Goal: Information Seeking & Learning: Check status

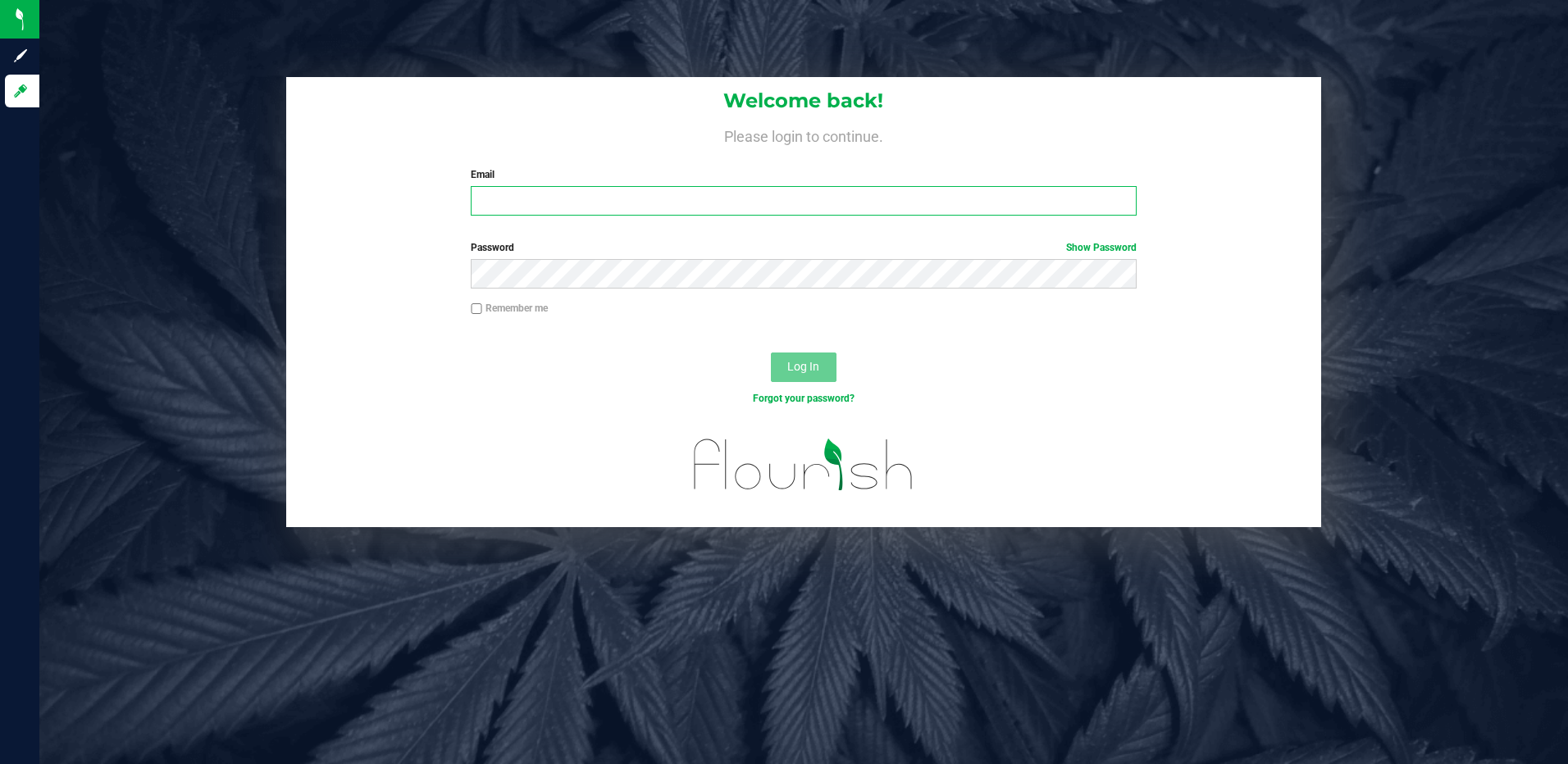
click at [535, 200] on input "Email" at bounding box center [804, 201] width 666 height 30
type input "slewandowski@liveparallel.com"
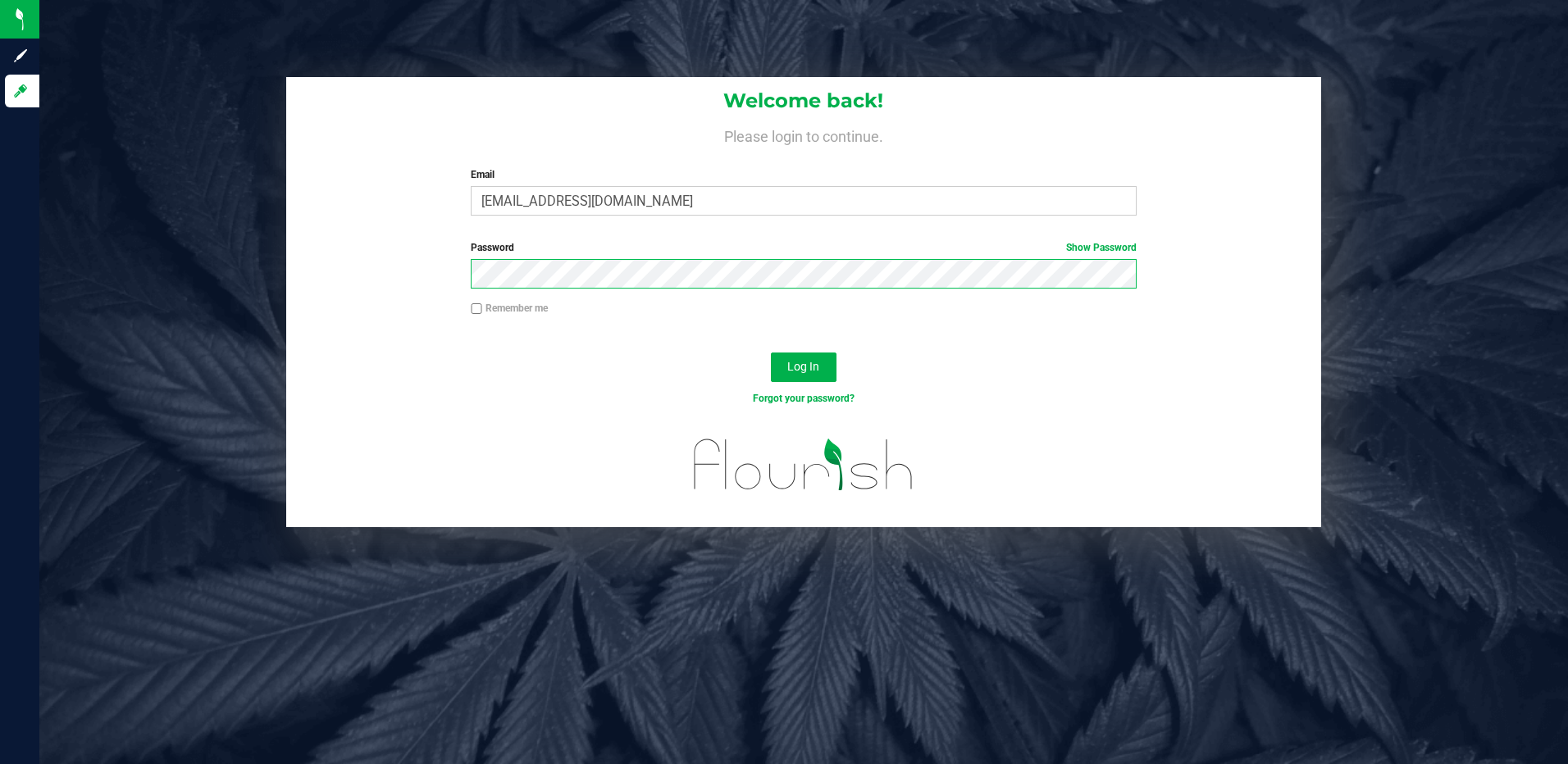
click at [771, 352] on button "Log In" at bounding box center [803, 367] width 66 height 30
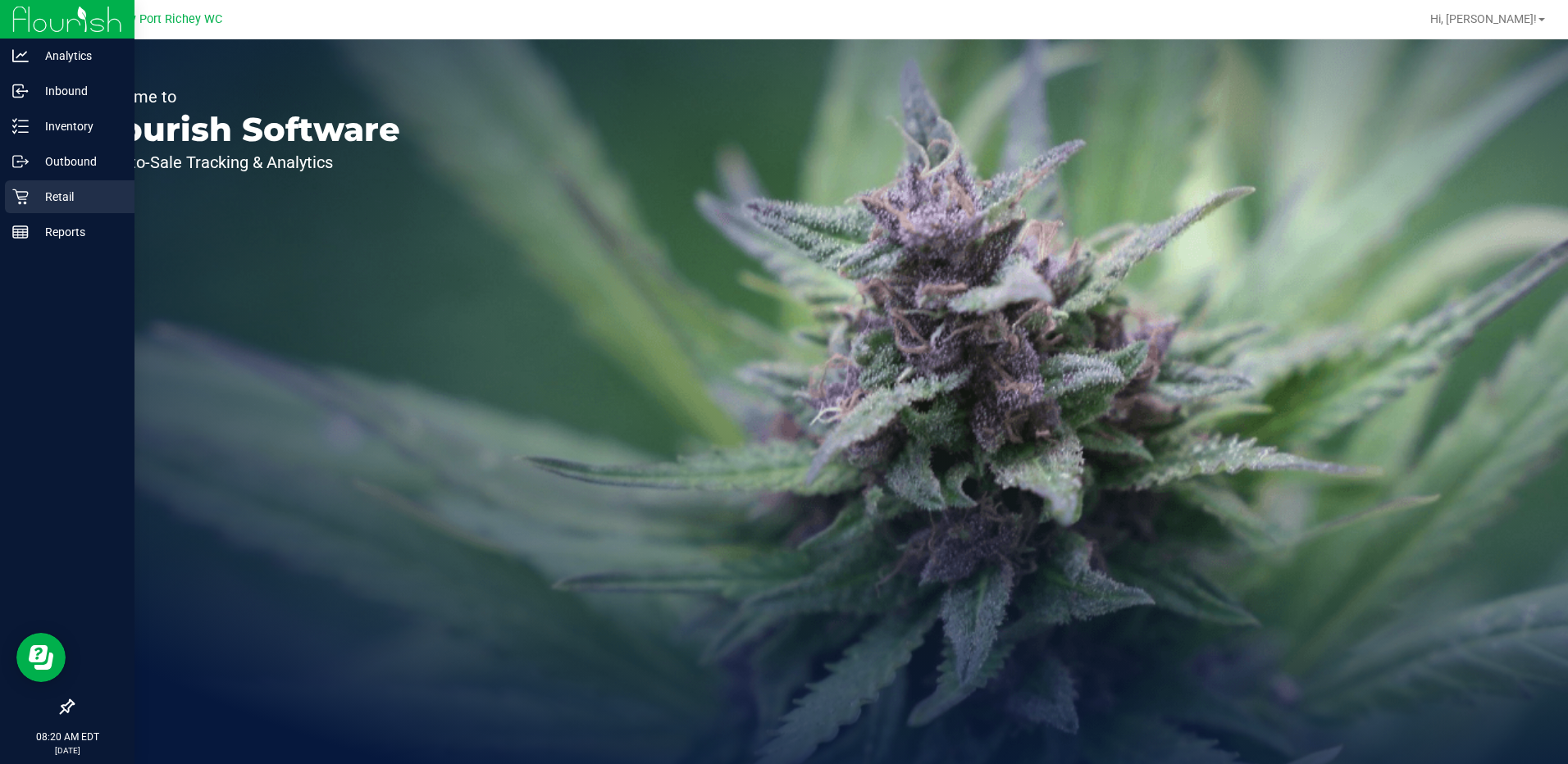
click at [61, 195] on p "Retail" at bounding box center [78, 197] width 98 height 19
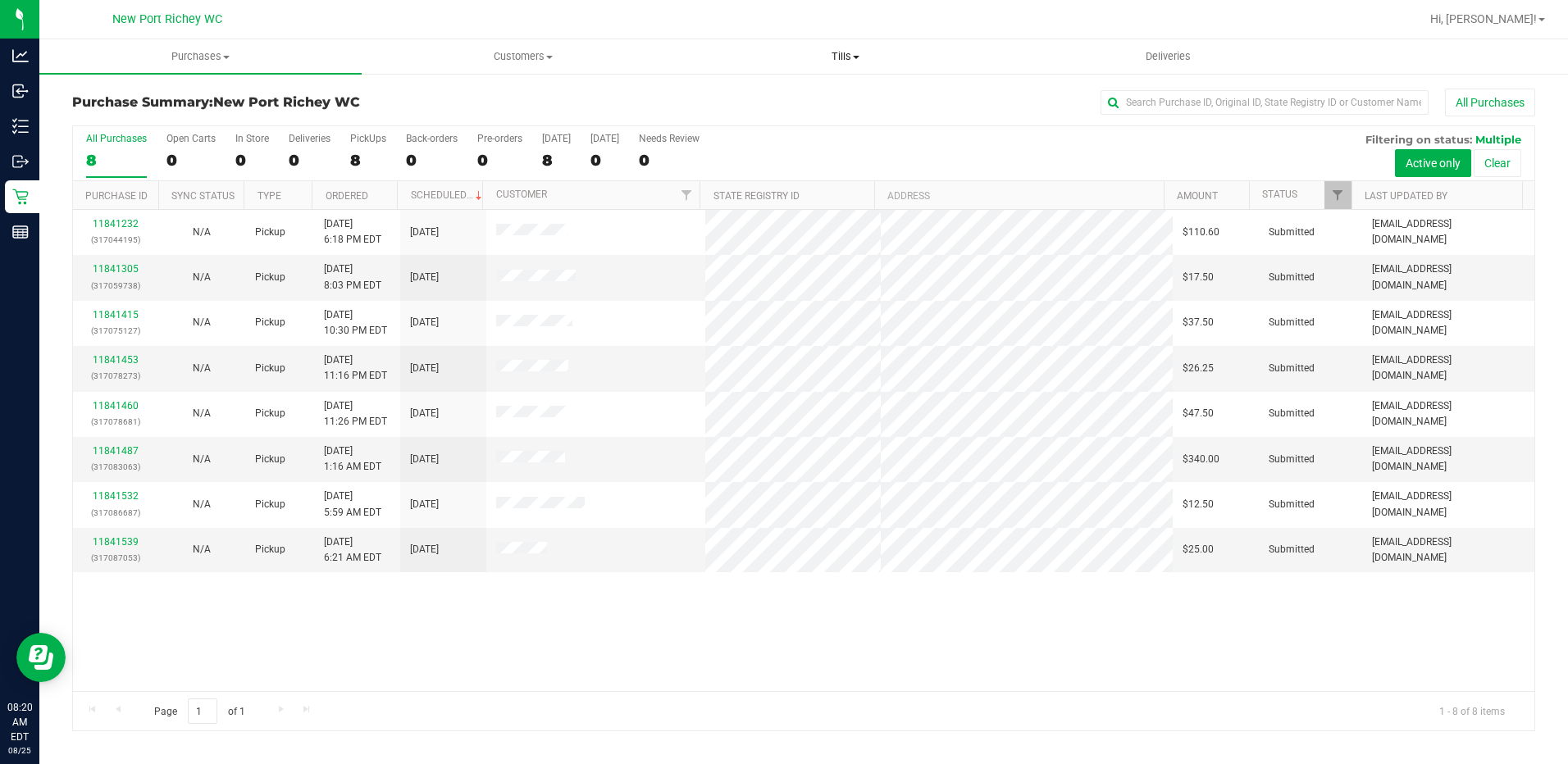
click at [860, 58] on span at bounding box center [856, 57] width 6 height 4
click at [751, 98] on span "Manage tills" at bounding box center [739, 98] width 110 height 14
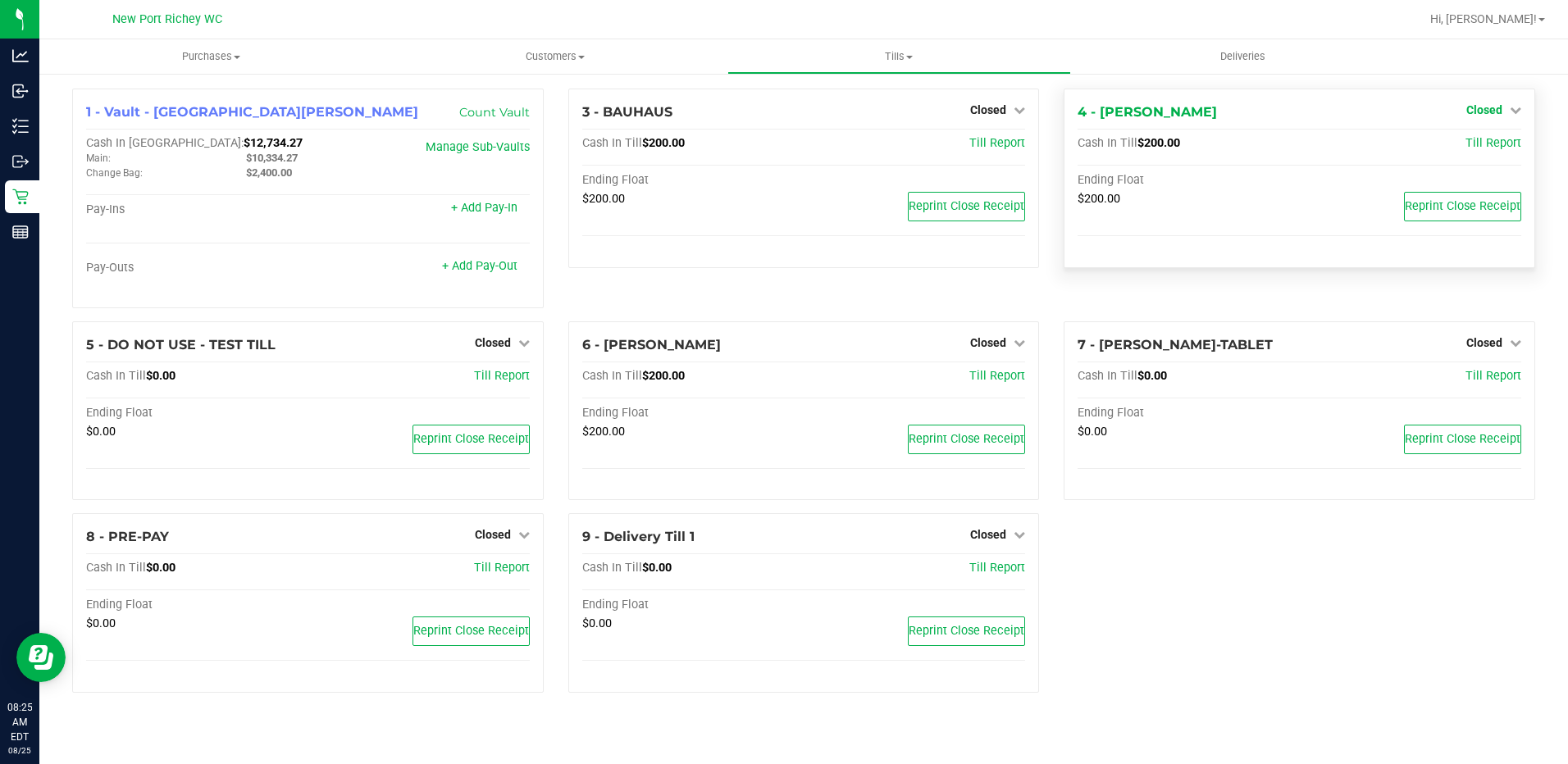
click at [1511, 111] on icon at bounding box center [1515, 109] width 11 height 11
click at [1477, 144] on link "Open Till" at bounding box center [1484, 145] width 44 height 13
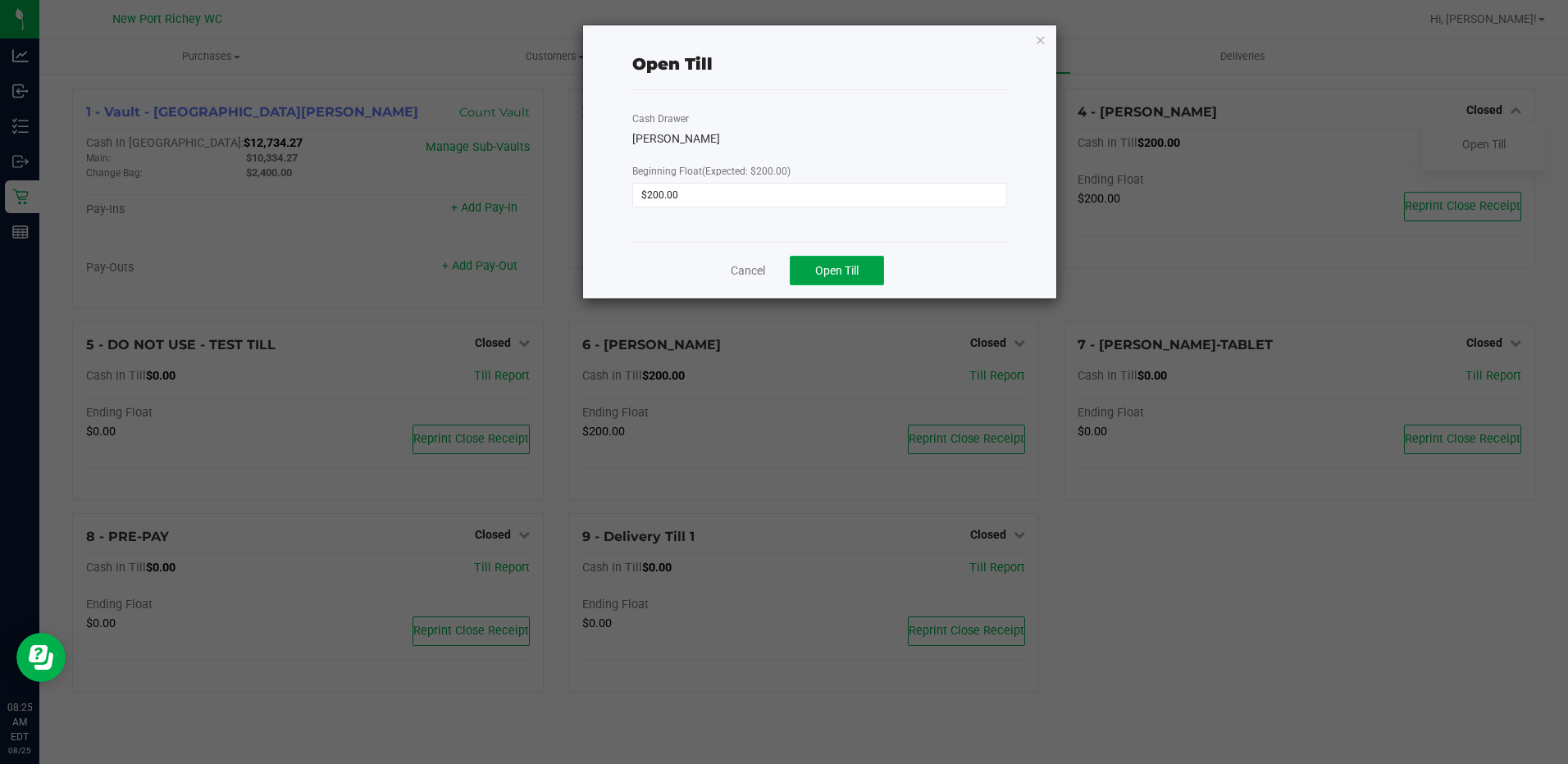
click at [841, 281] on button "Open Till" at bounding box center [836, 271] width 95 height 30
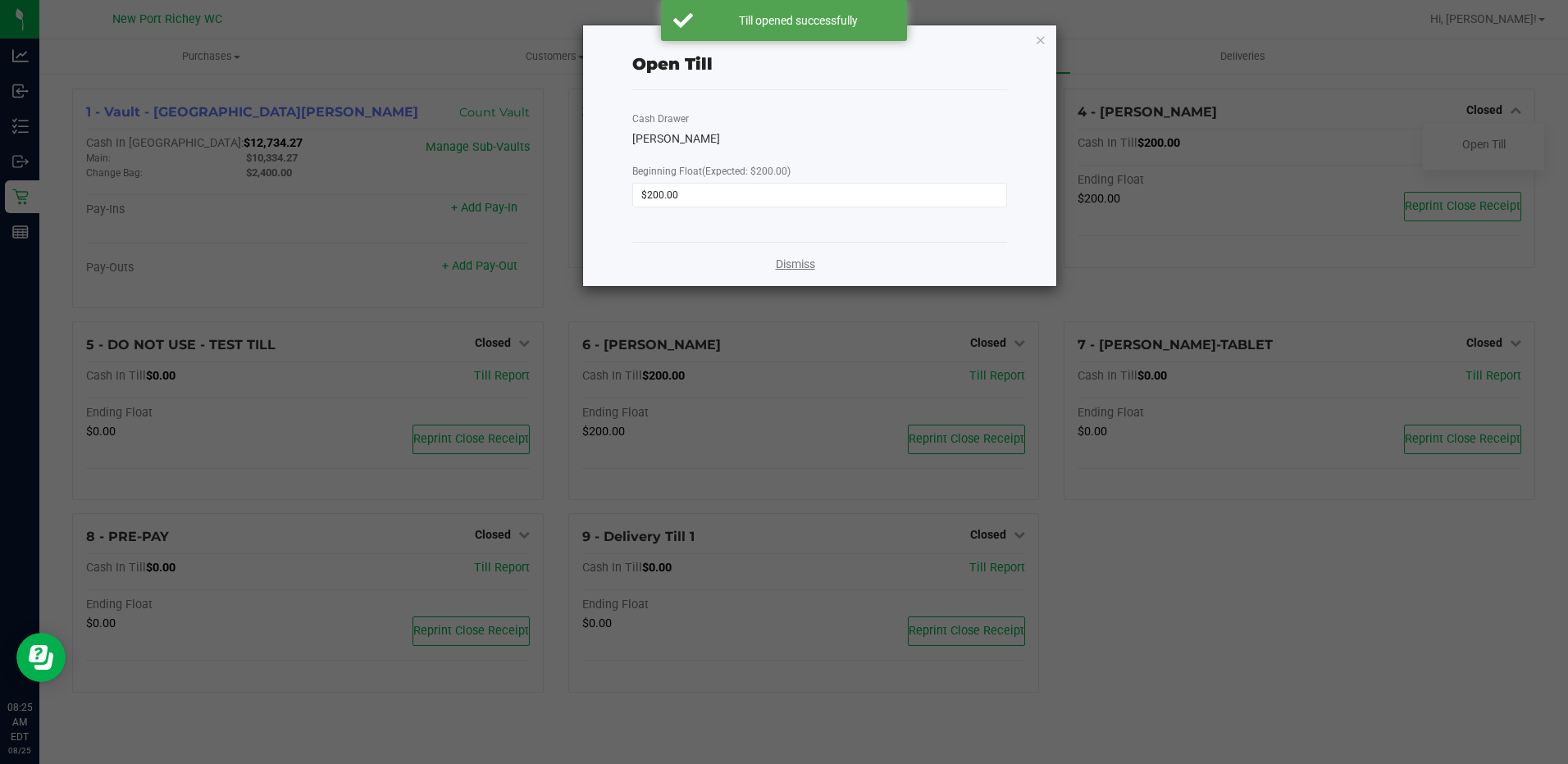
click at [799, 268] on link "Dismiss" at bounding box center [795, 264] width 39 height 18
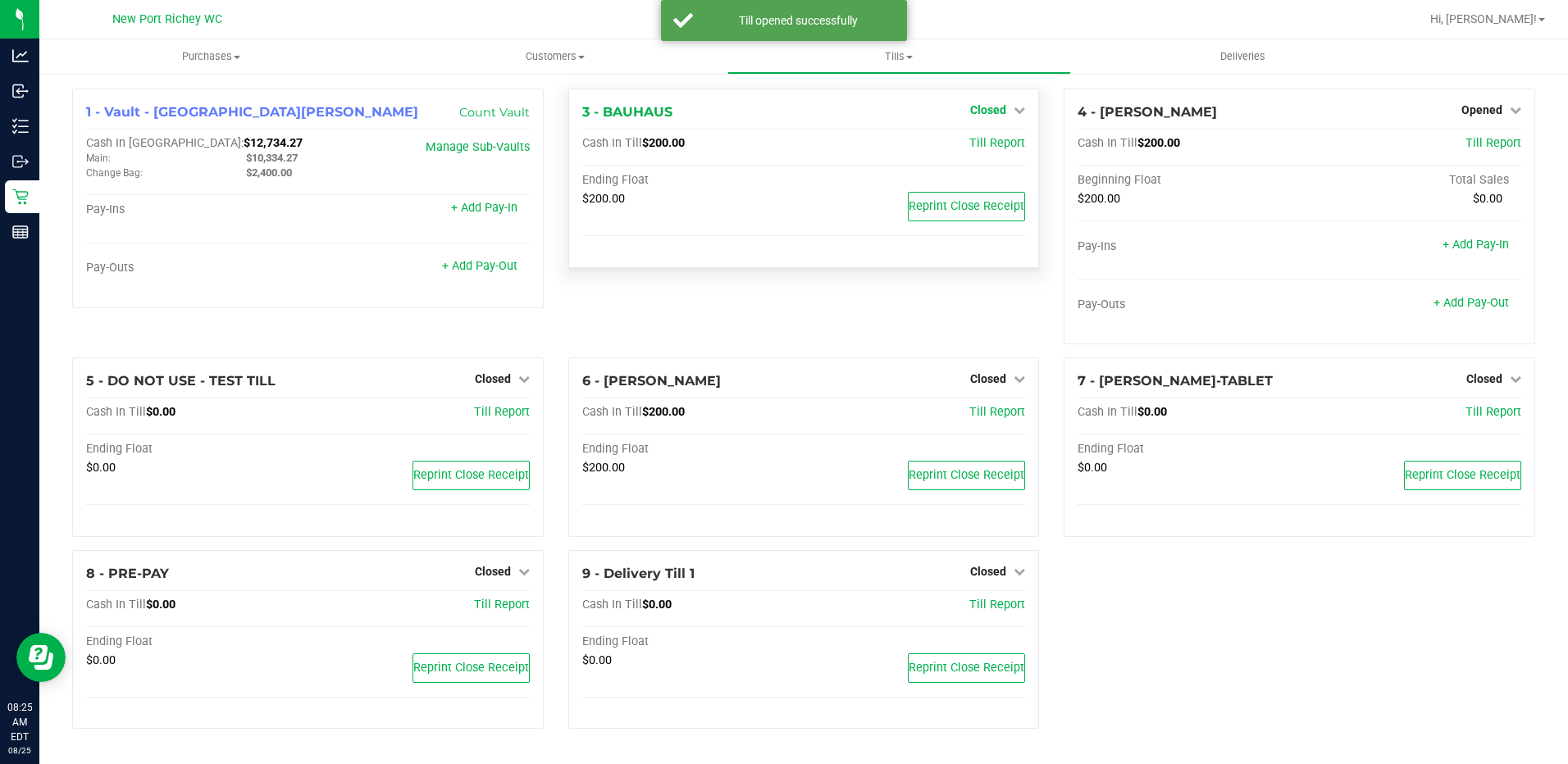
click at [1020, 110] on icon at bounding box center [1019, 109] width 11 height 11
click at [978, 144] on link "Open Till" at bounding box center [988, 145] width 44 height 13
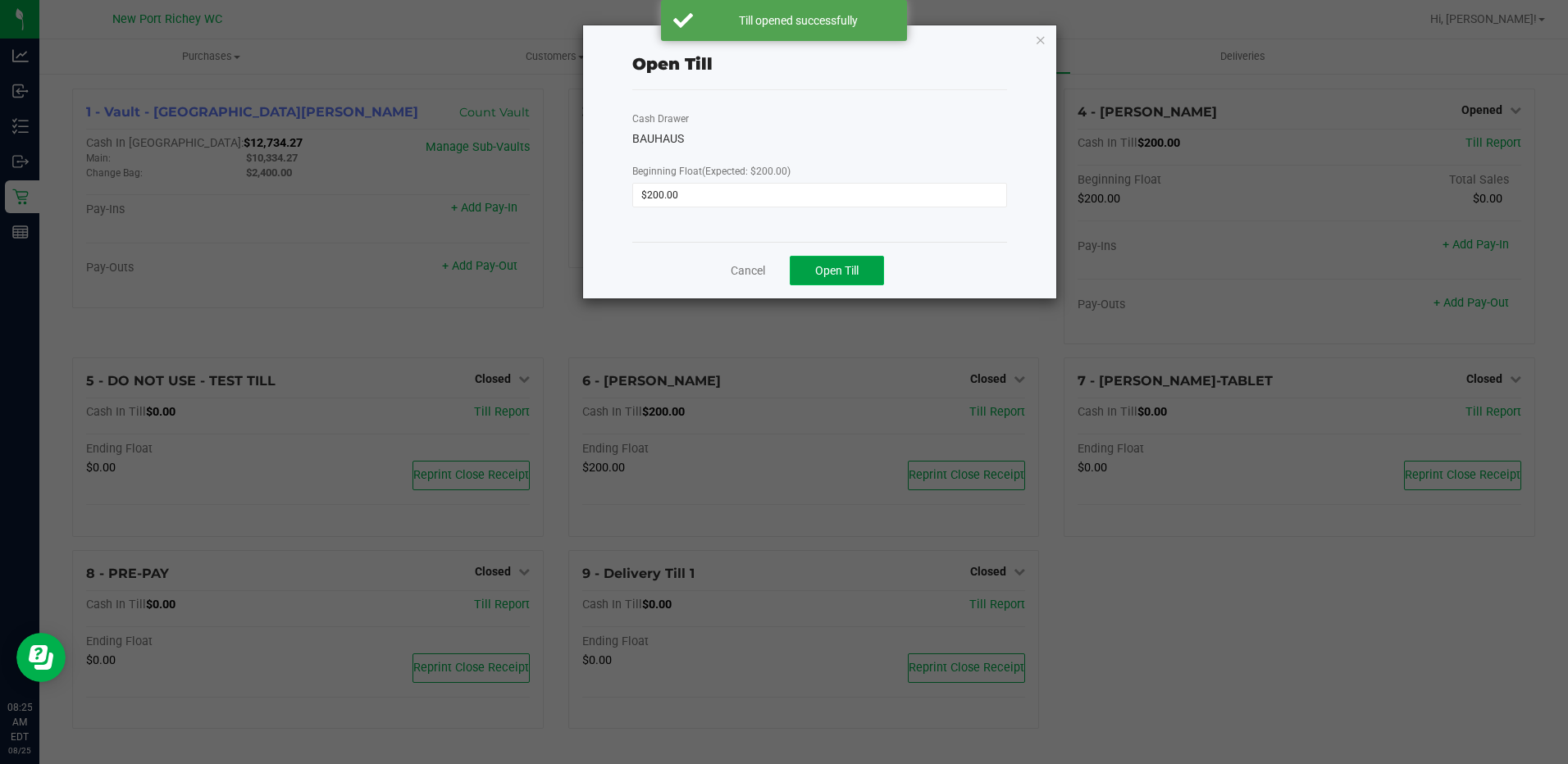
click at [841, 274] on span "Open Till" at bounding box center [836, 271] width 44 height 13
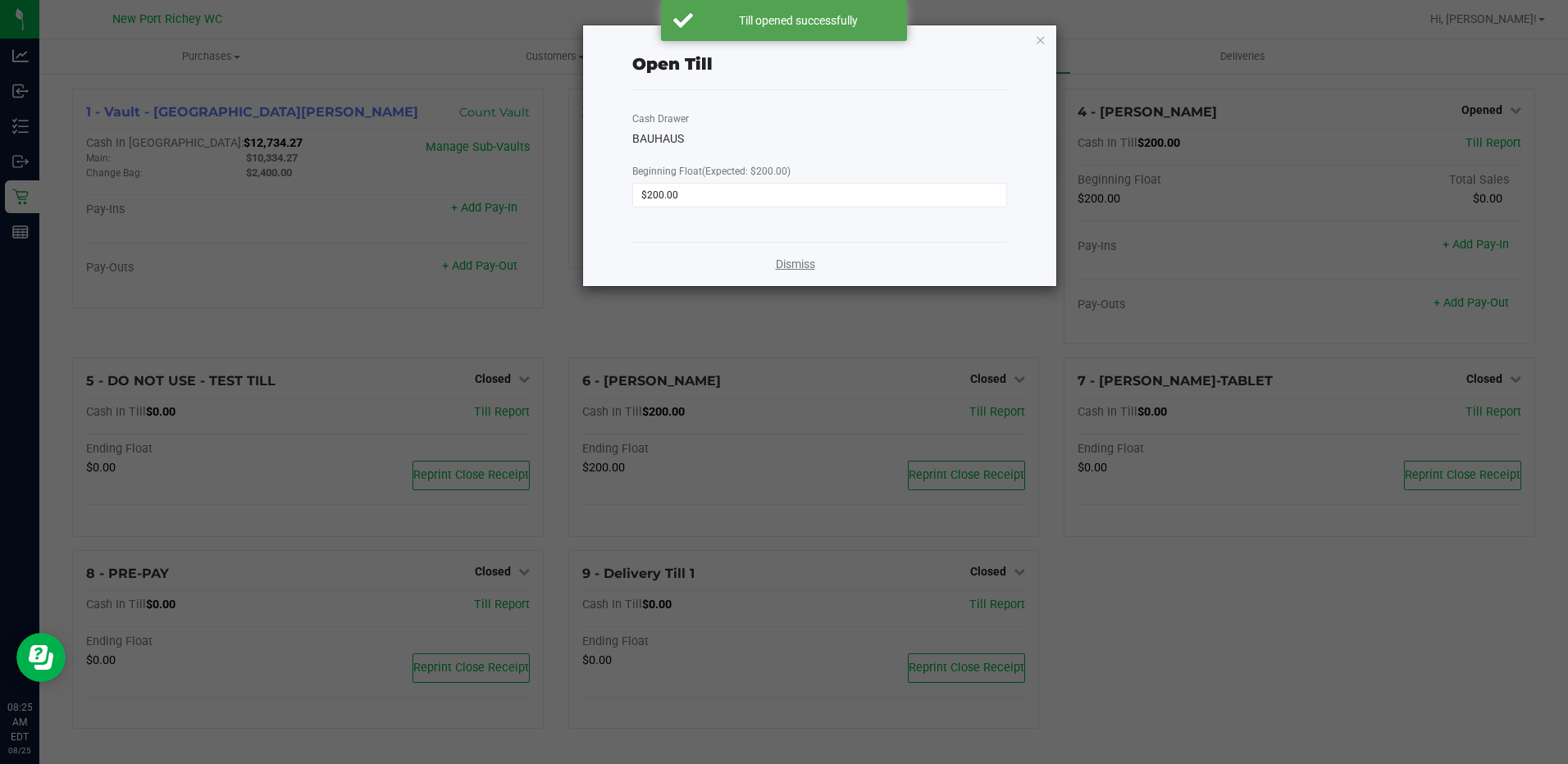
click at [786, 261] on link "Dismiss" at bounding box center [795, 264] width 39 height 18
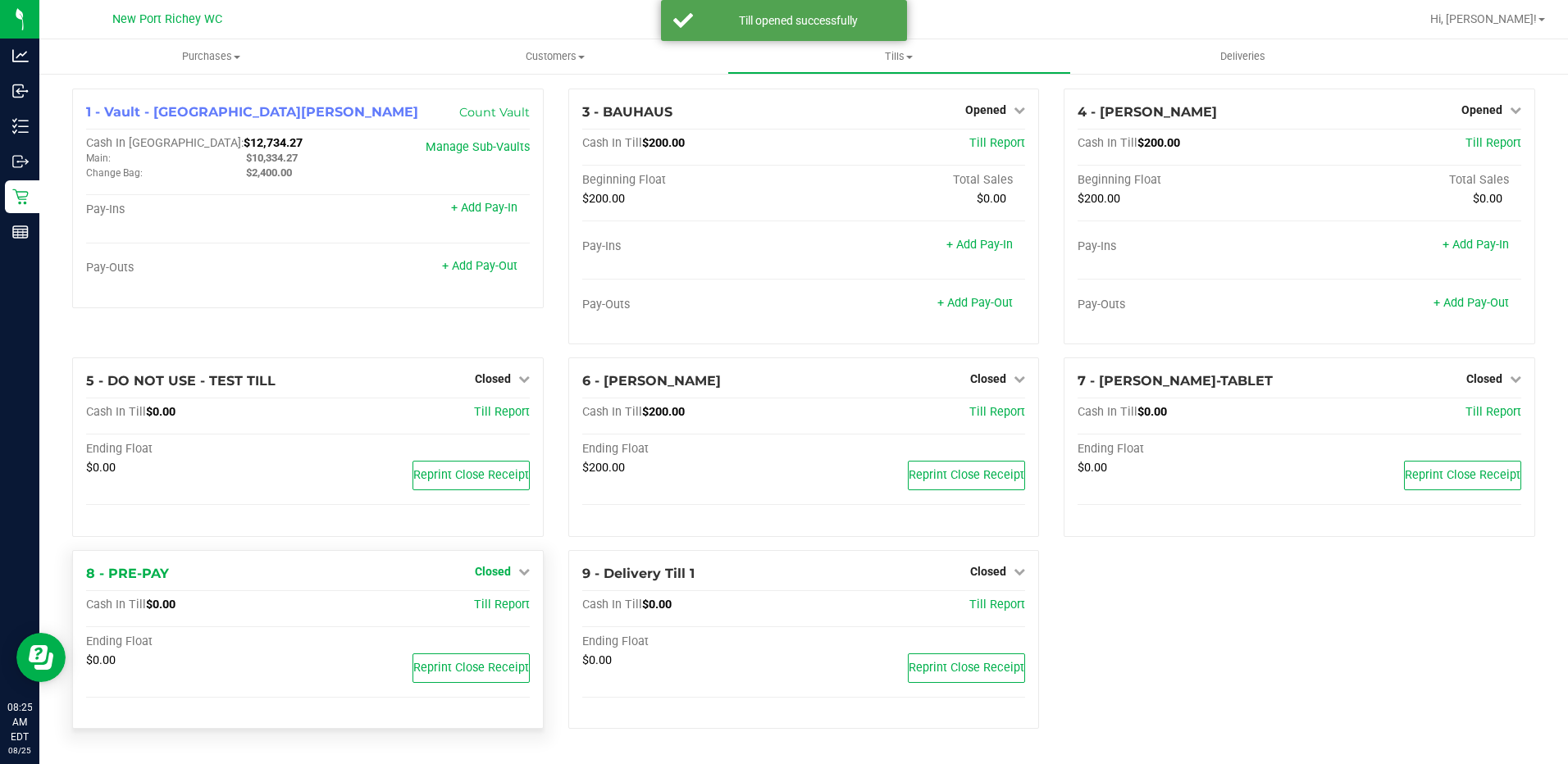
click at [527, 574] on icon at bounding box center [524, 571] width 11 height 11
click at [478, 607] on link "Open Till" at bounding box center [492, 605] width 44 height 13
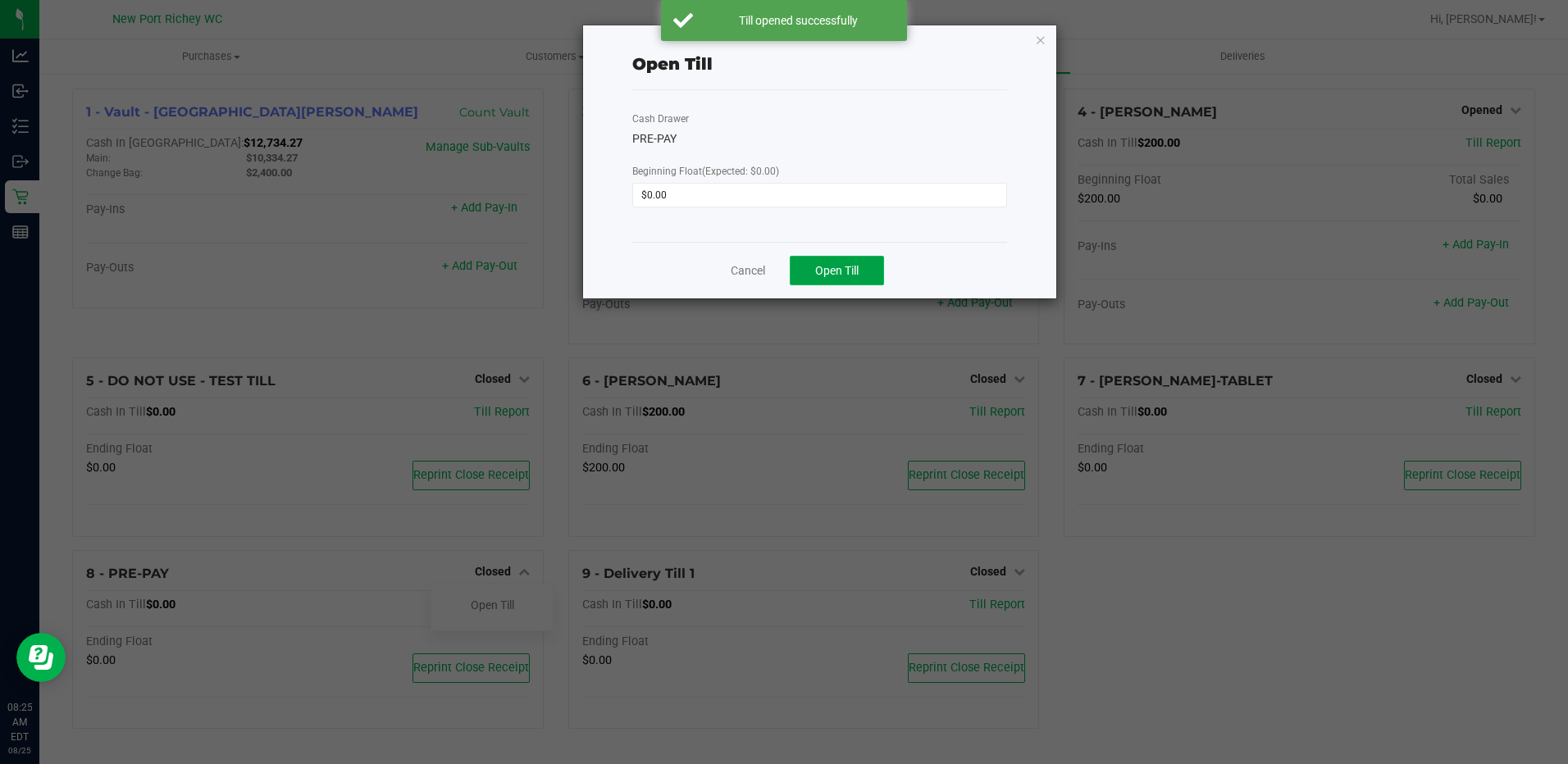
click at [845, 269] on span "Open Till" at bounding box center [836, 271] width 44 height 13
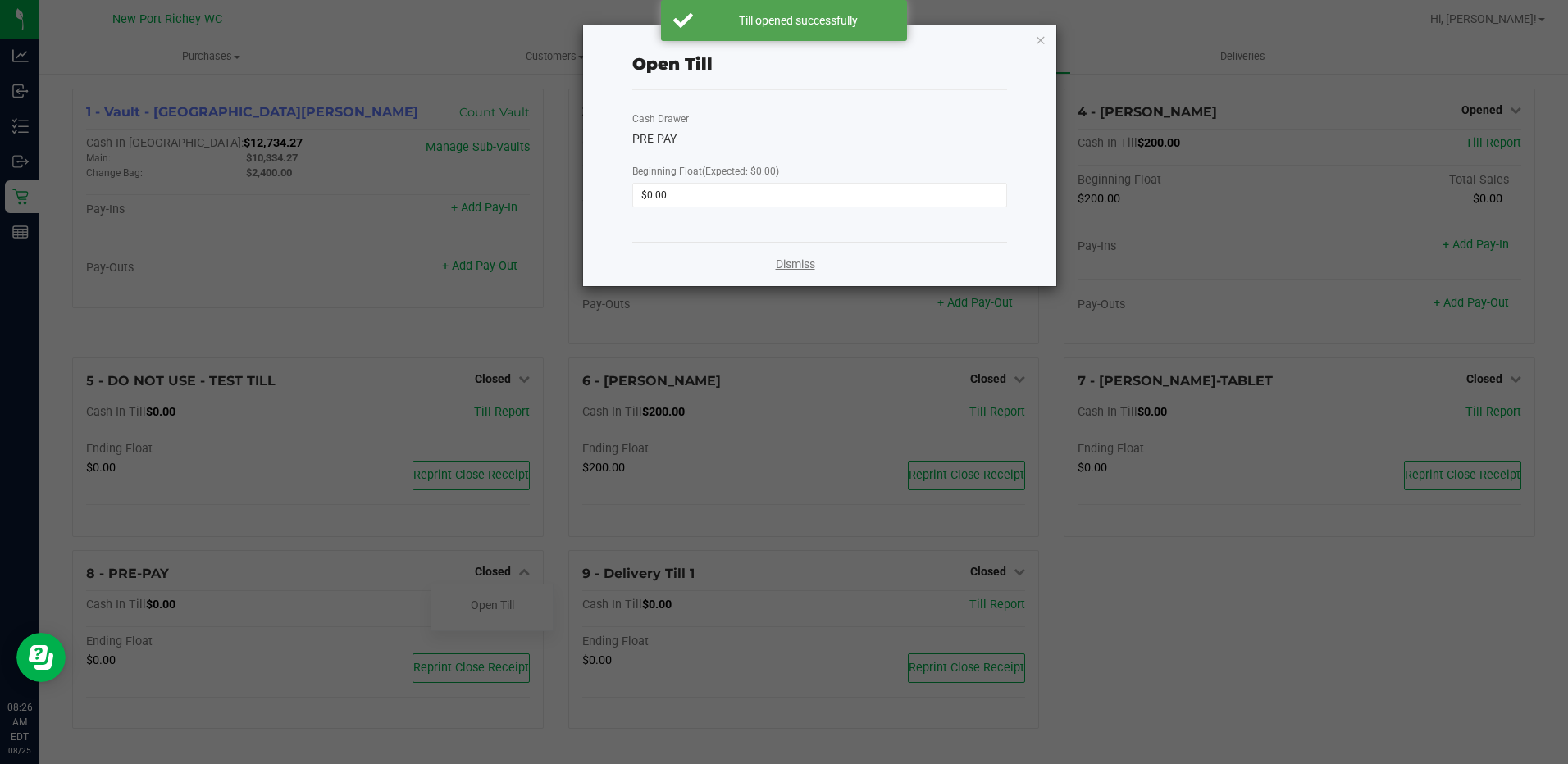
click at [799, 264] on link "Dismiss" at bounding box center [795, 264] width 39 height 18
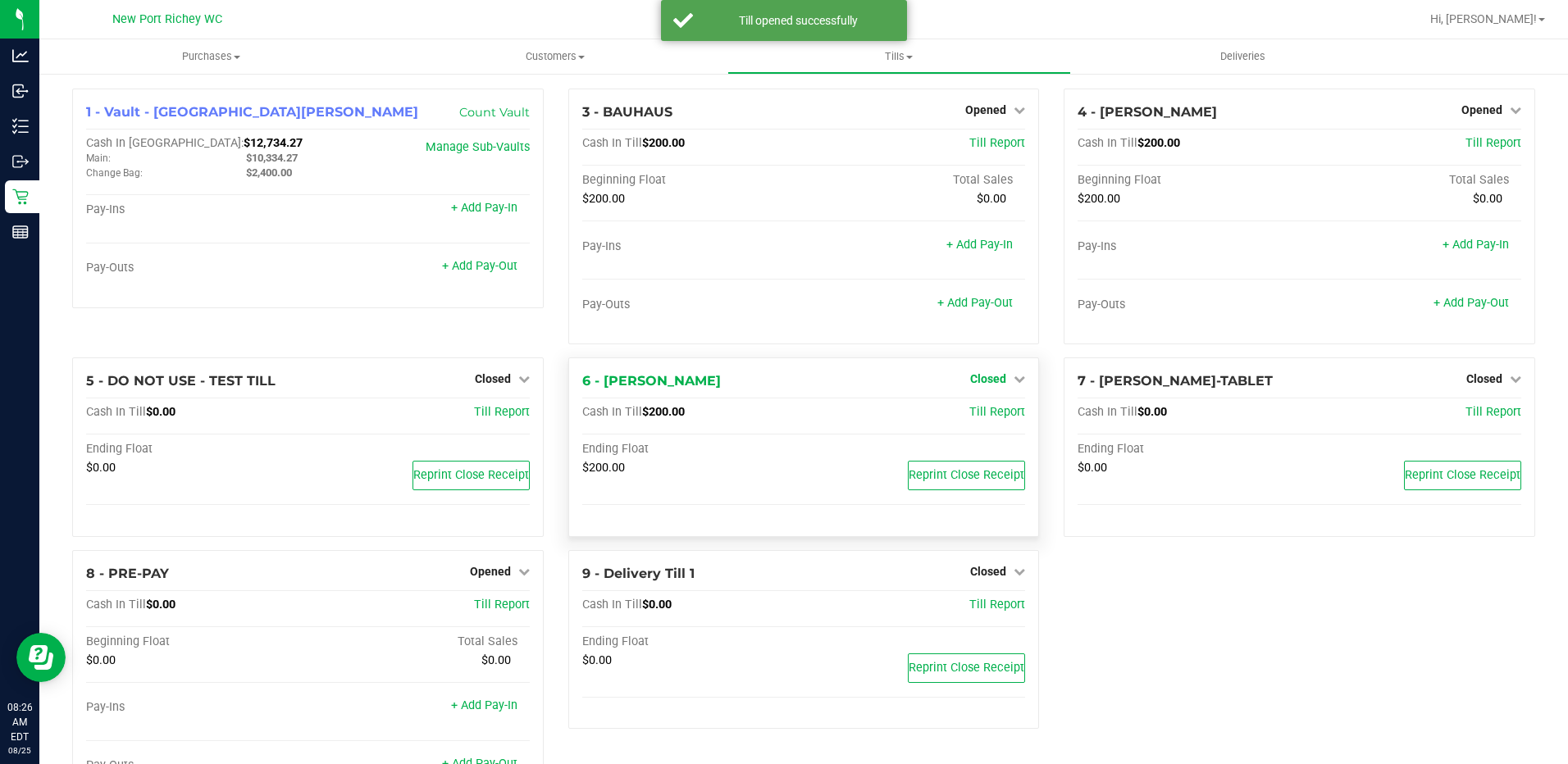
click at [1021, 378] on div "6 - DEAN-MILLER Closed Open Till Cash In Till $200.00 Till Report Ending Float …" at bounding box center [804, 448] width 471 height 180
click at [1013, 378] on icon at bounding box center [1019, 378] width 11 height 11
click at [981, 415] on link "Open Till" at bounding box center [988, 414] width 44 height 13
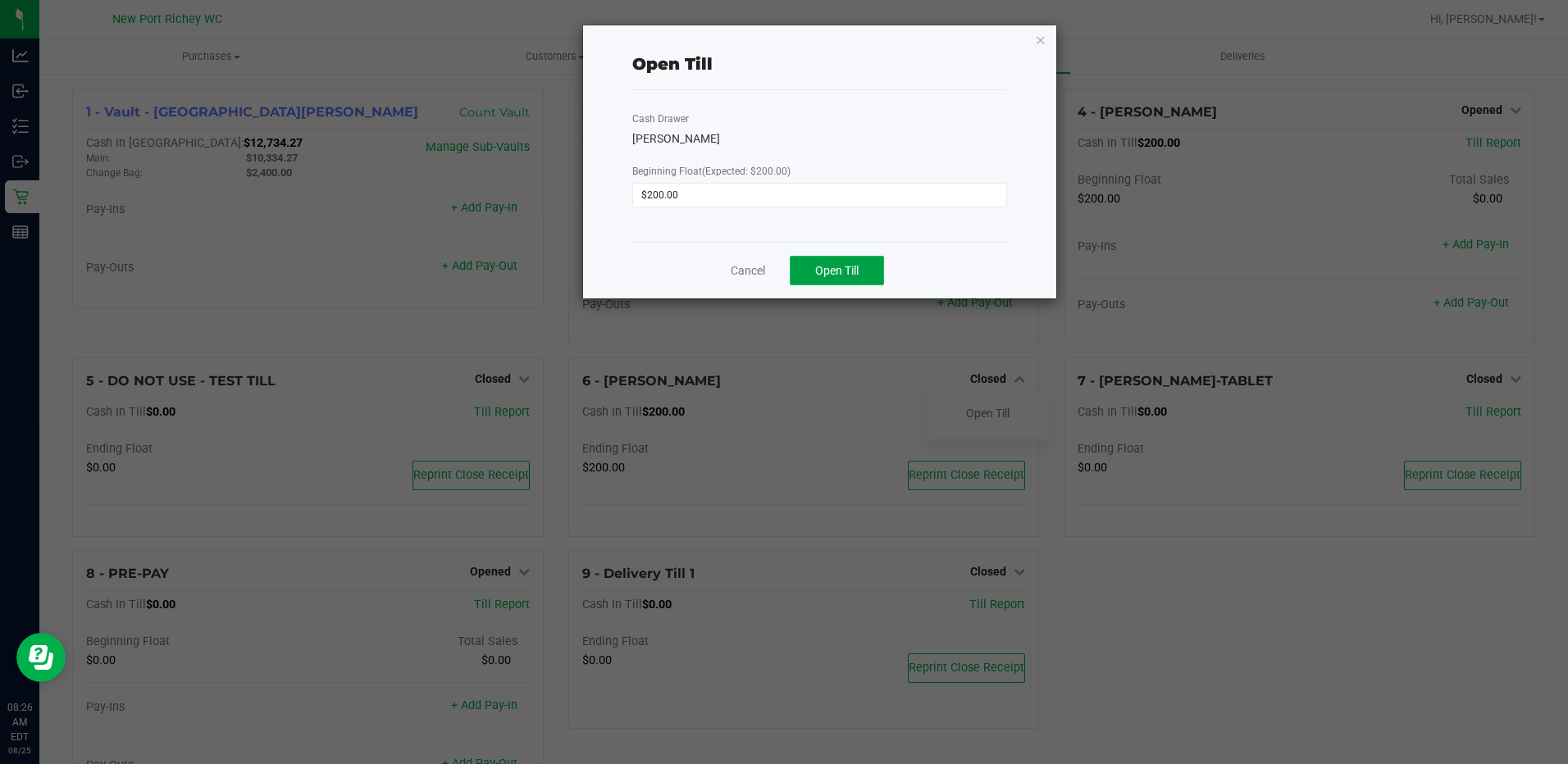
click at [818, 277] on span "Open Till" at bounding box center [836, 271] width 44 height 13
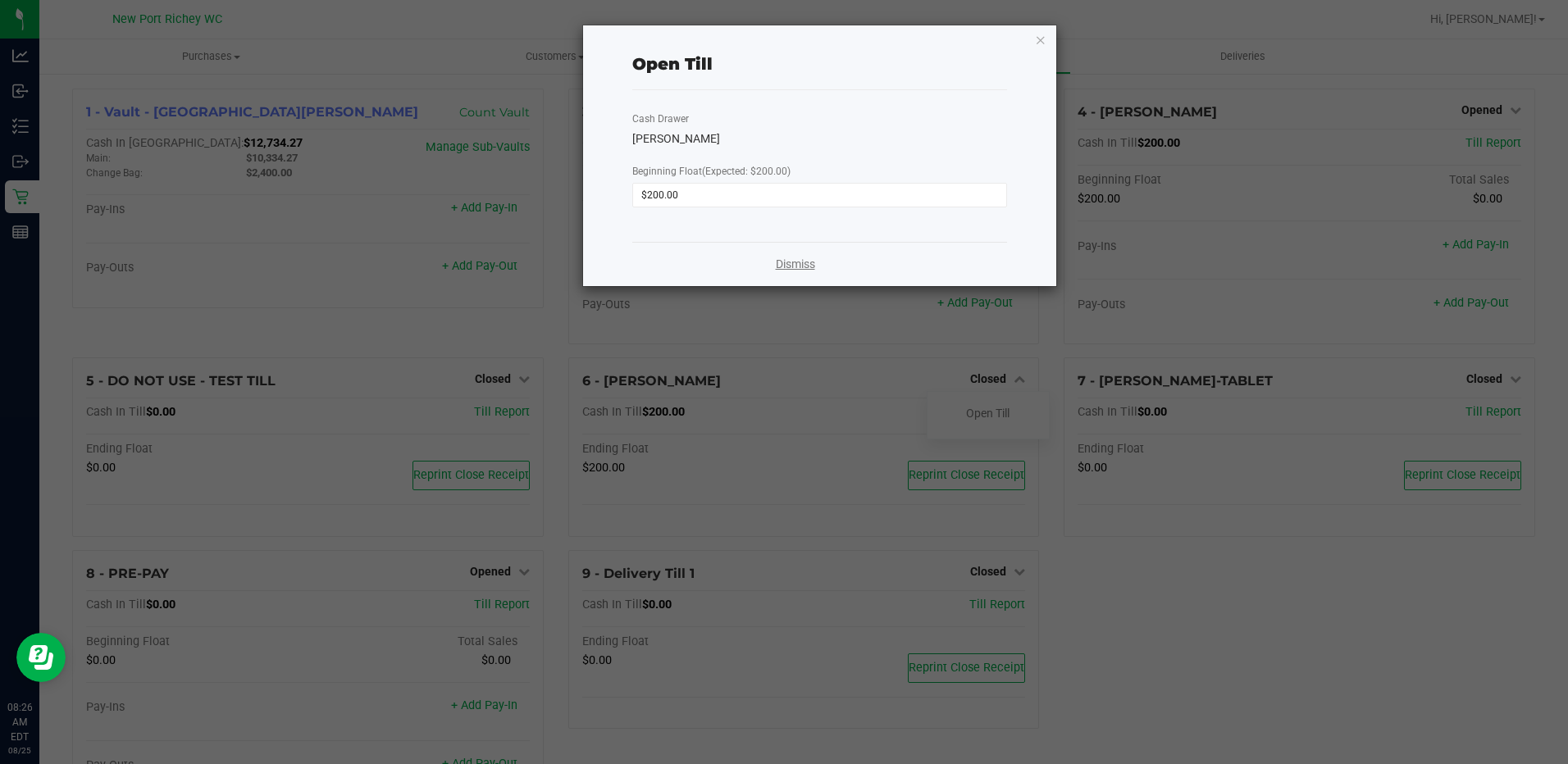
click at [802, 265] on link "Dismiss" at bounding box center [795, 264] width 39 height 18
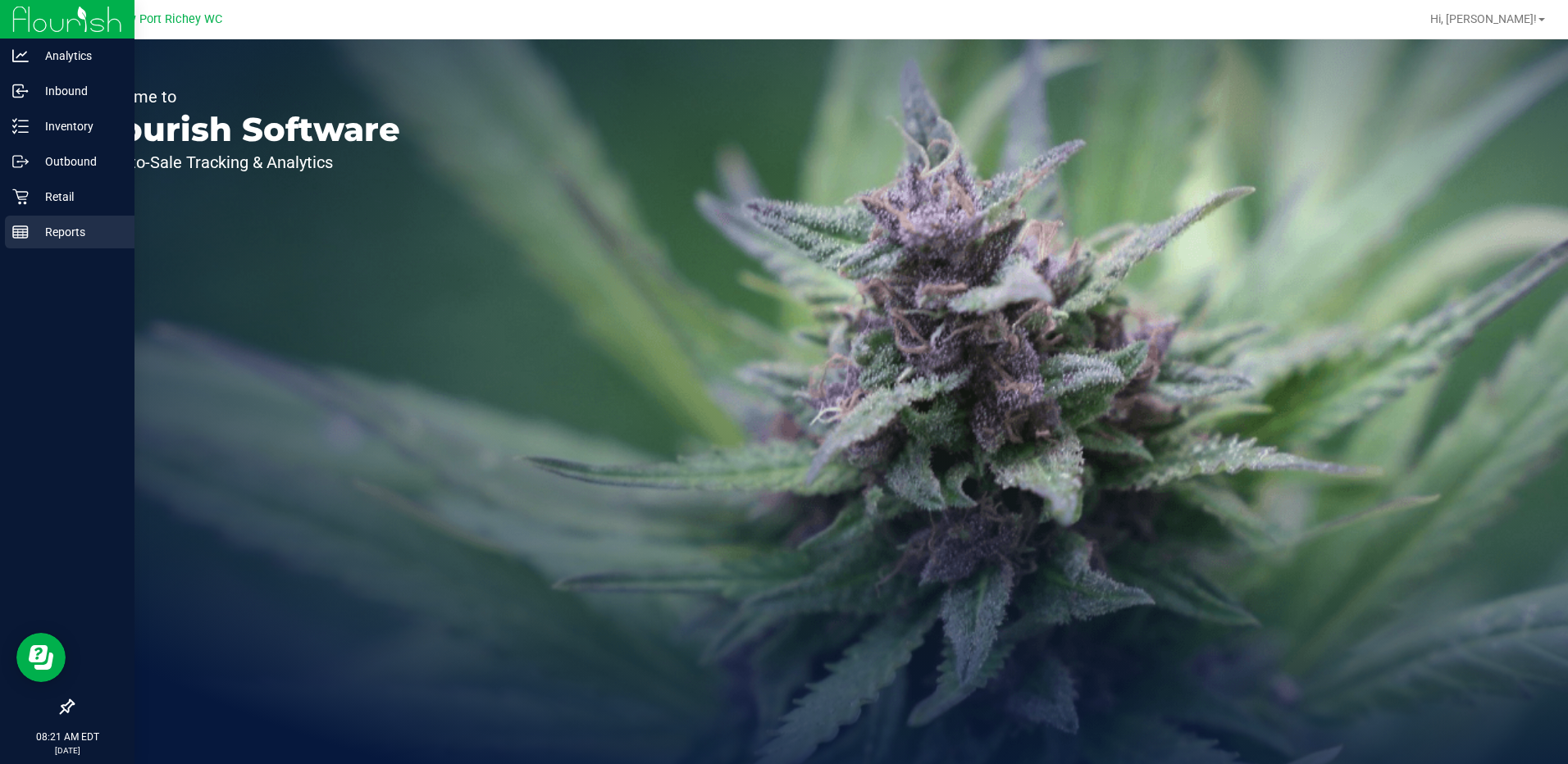
click at [57, 236] on p "Reports" at bounding box center [78, 232] width 98 height 19
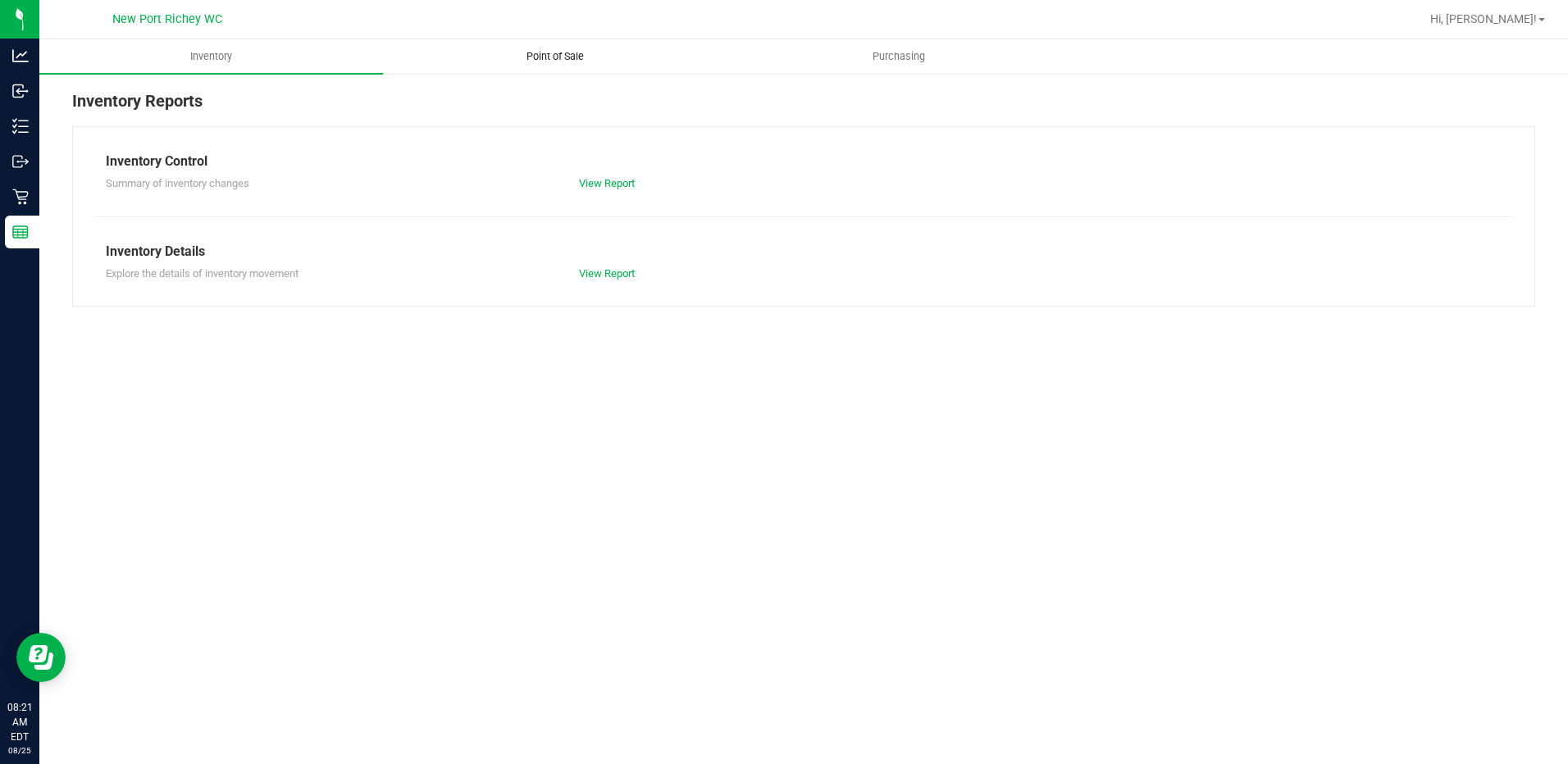
click at [560, 54] on span "Point of Sale" at bounding box center [555, 57] width 102 height 15
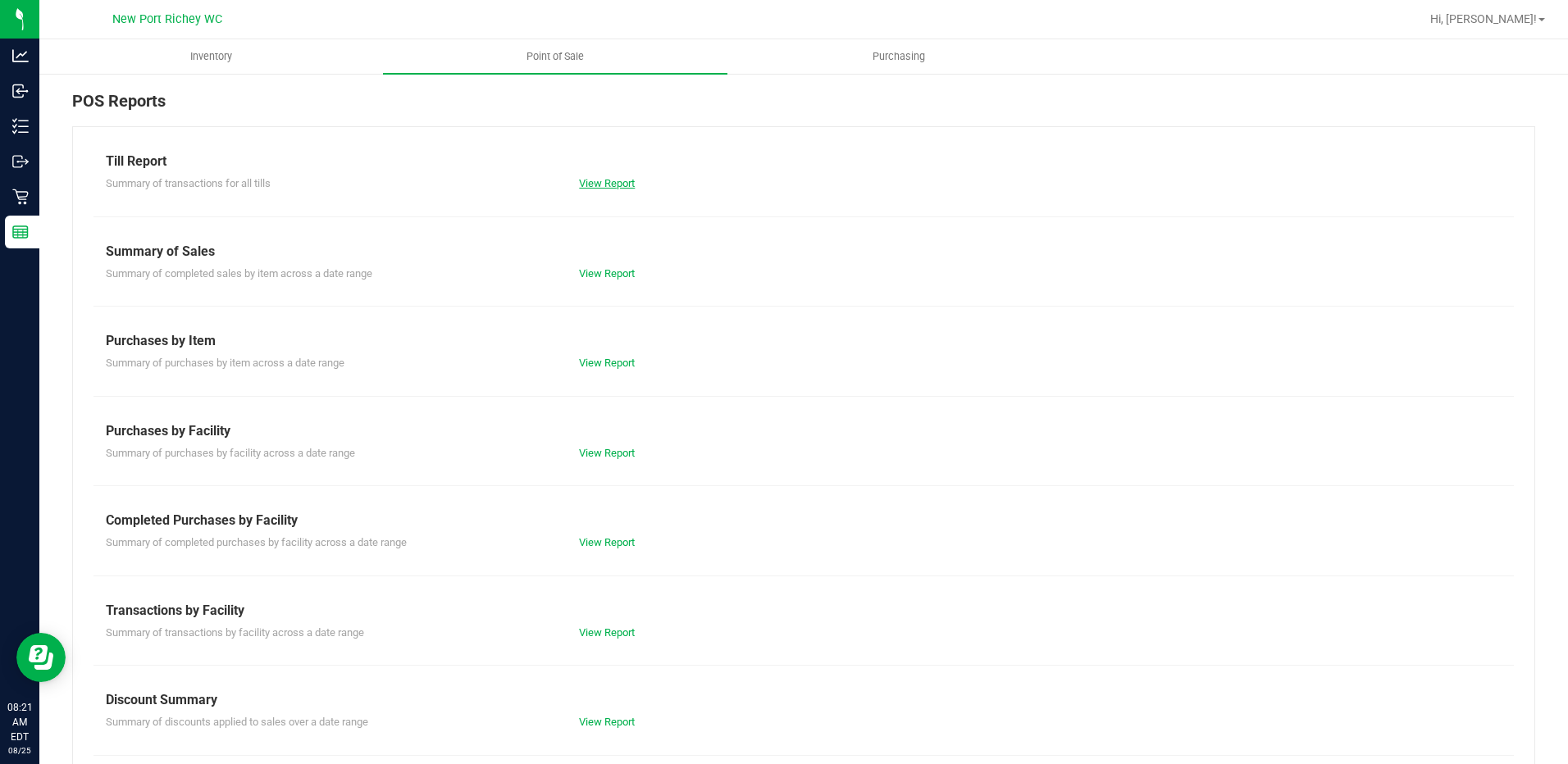
click at [615, 184] on link "View Report" at bounding box center [606, 183] width 56 height 12
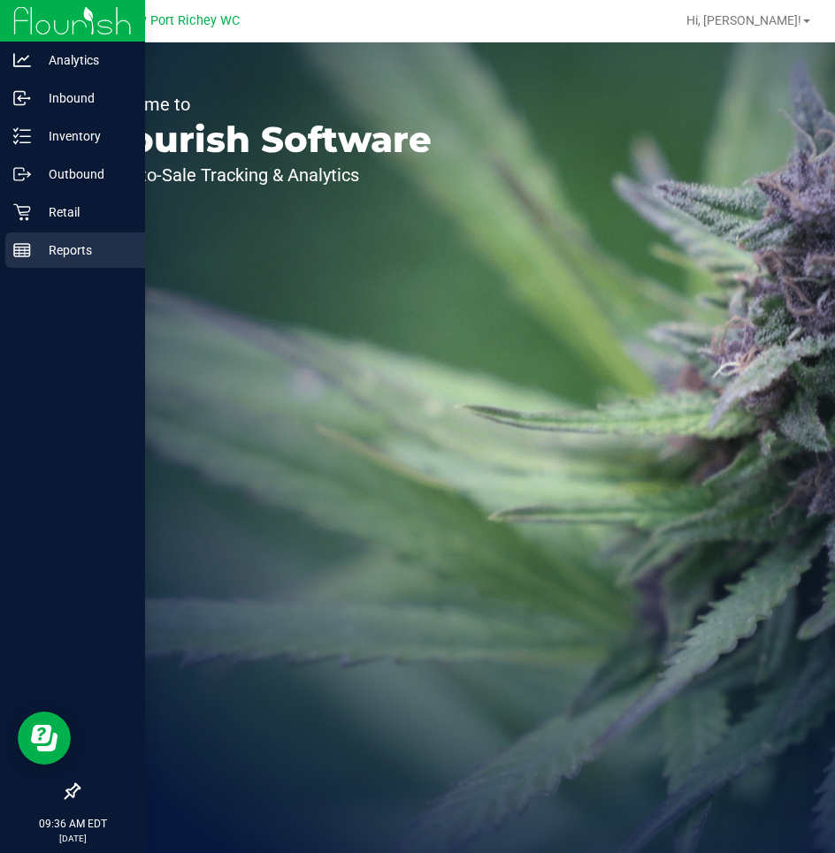
click at [69, 243] on p "Reports" at bounding box center [84, 250] width 106 height 21
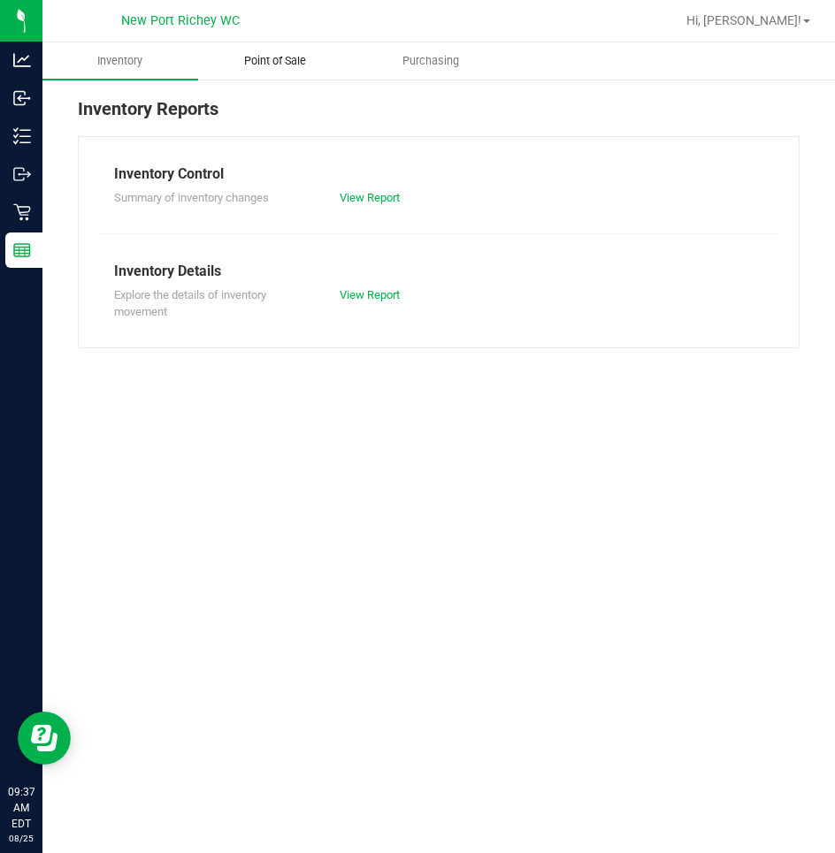
click at [266, 65] on span "Point of Sale" at bounding box center [275, 61] width 110 height 16
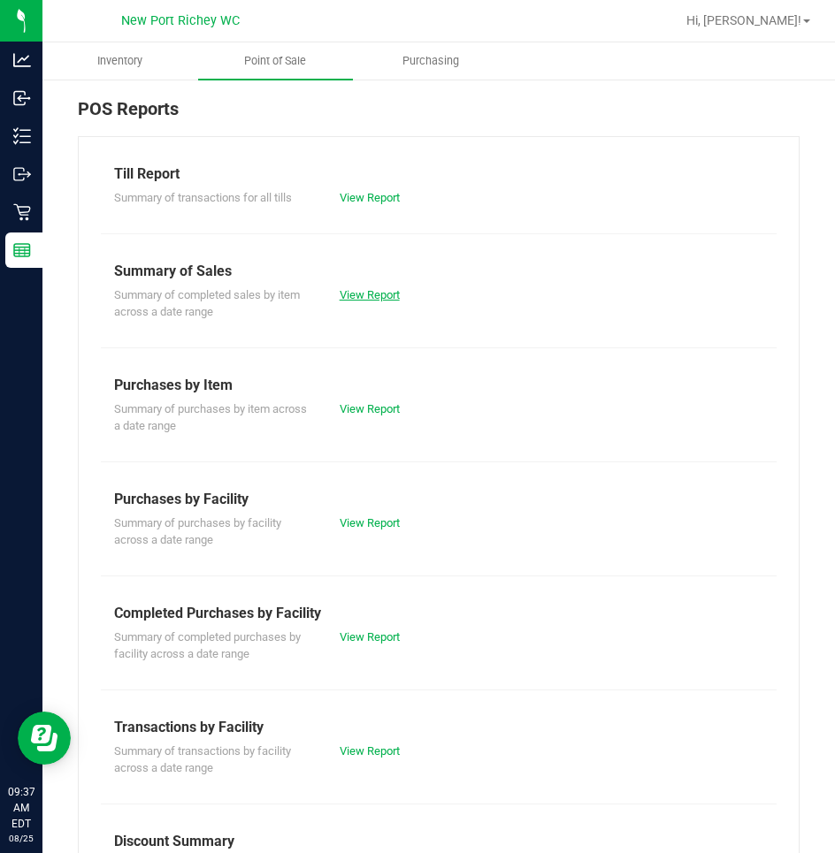
click at [359, 296] on link "View Report" at bounding box center [370, 294] width 60 height 13
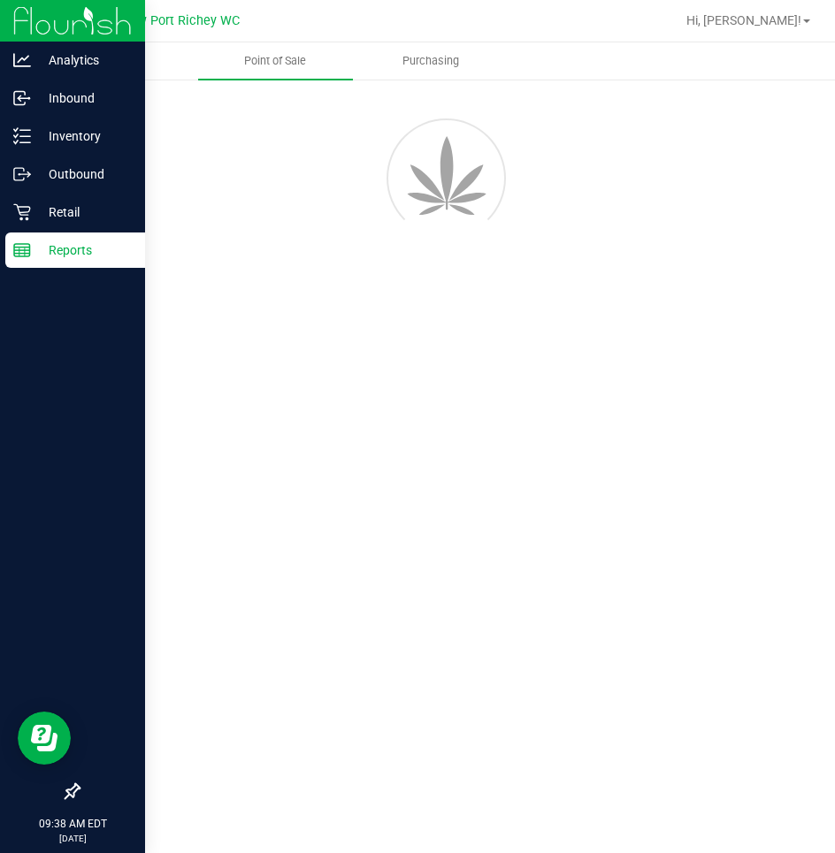
click at [70, 248] on p "Reports" at bounding box center [84, 250] width 106 height 21
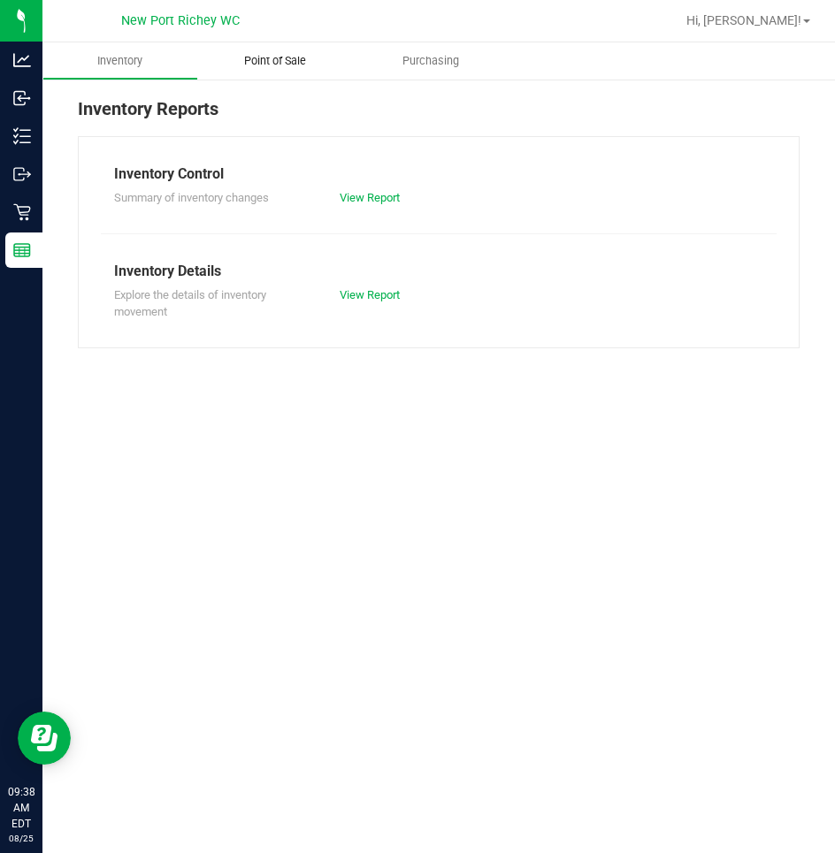
click at [270, 61] on span "Point of Sale" at bounding box center [275, 61] width 110 height 16
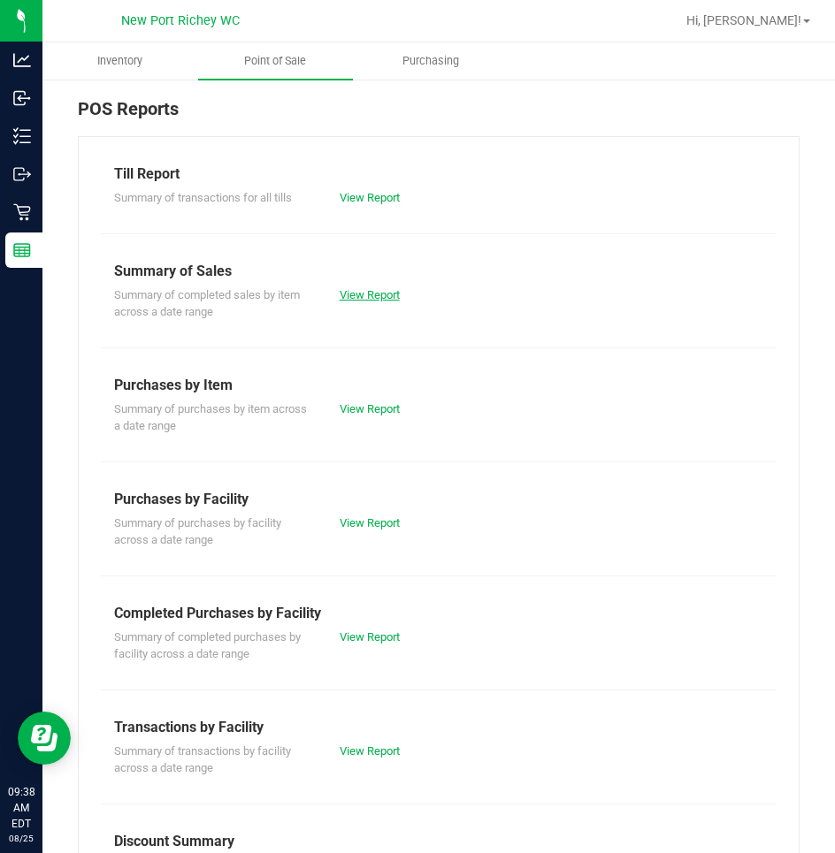
click at [355, 294] on link "View Report" at bounding box center [370, 294] width 60 height 13
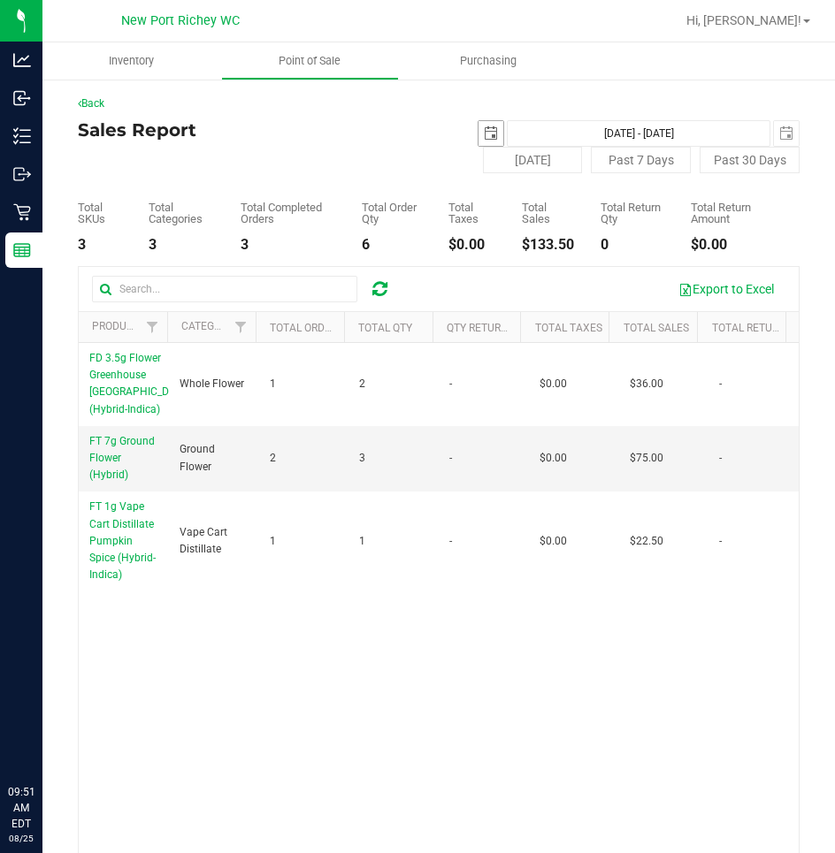
click at [484, 126] on span "select" at bounding box center [491, 133] width 14 height 14
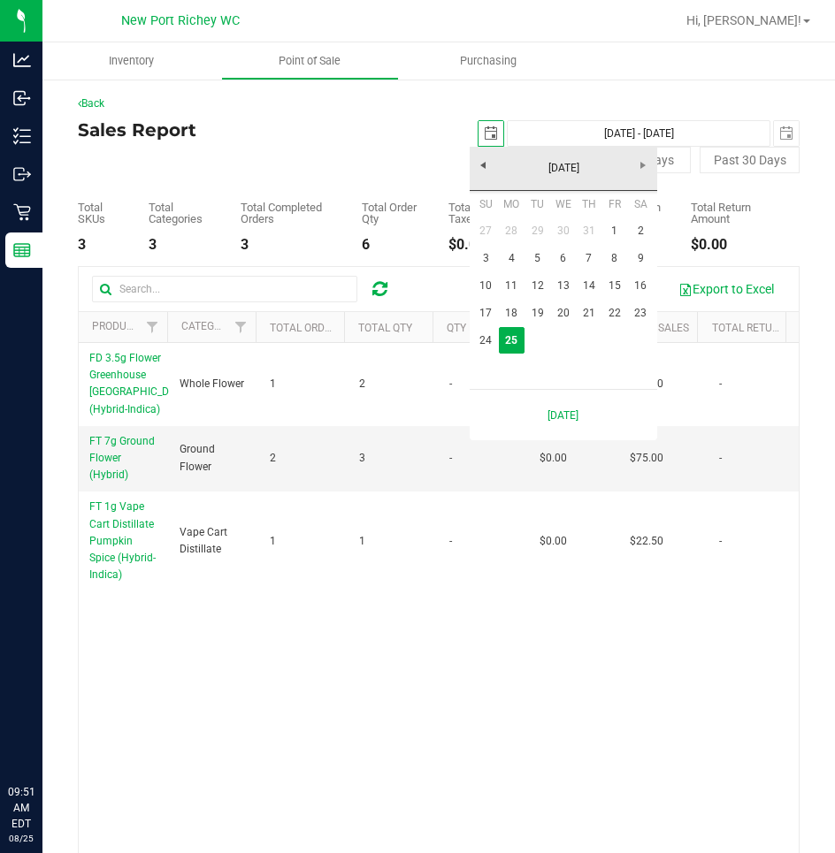
scroll to position [0, 44]
click at [509, 314] on link "18" at bounding box center [512, 313] width 26 height 27
type input "2025-08-18"
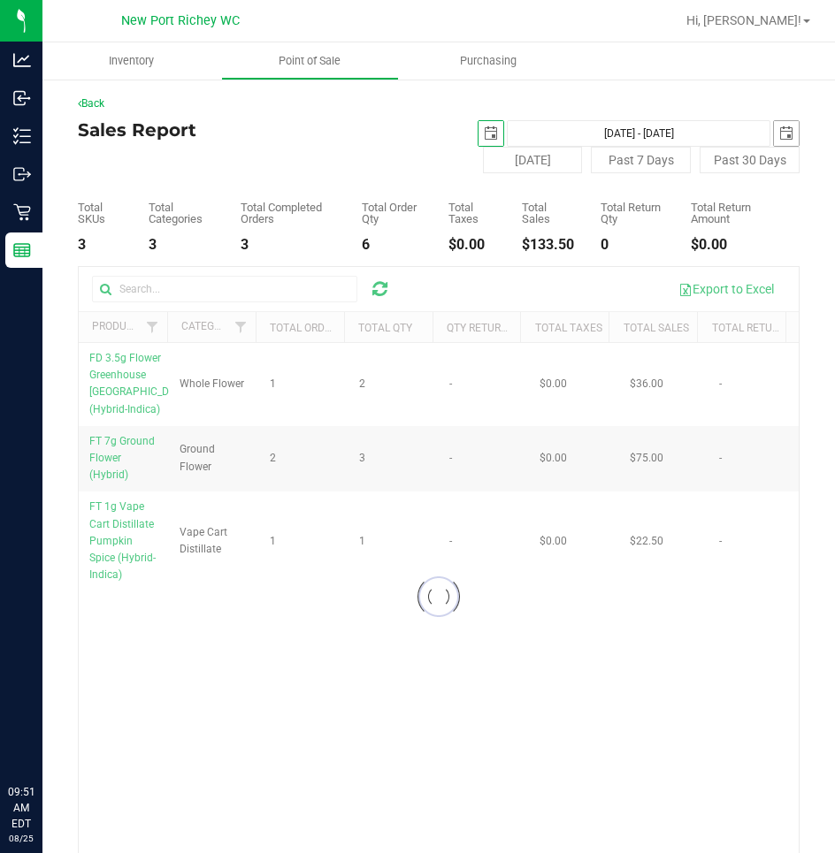
click at [779, 131] on span "select" at bounding box center [786, 133] width 14 height 14
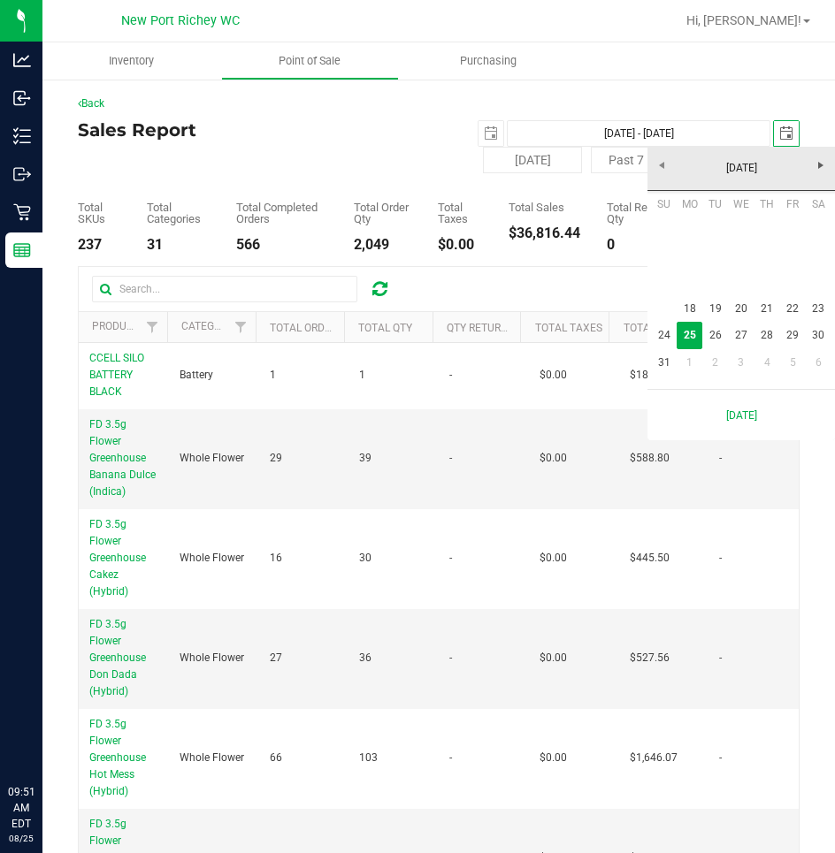
scroll to position [0, 44]
click at [661, 332] on link "24" at bounding box center [664, 335] width 26 height 27
type input "Aug 18, 2025 - Aug 24, 2025"
type input "2025-08-24"
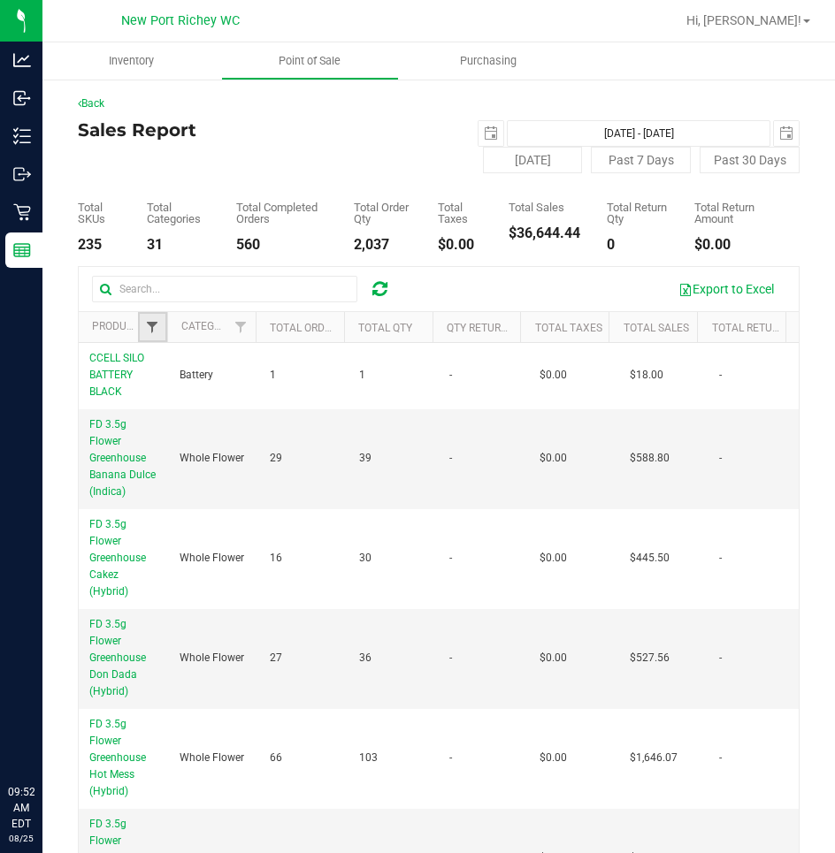
click at [150, 323] on span "Filter" at bounding box center [152, 327] width 14 height 14
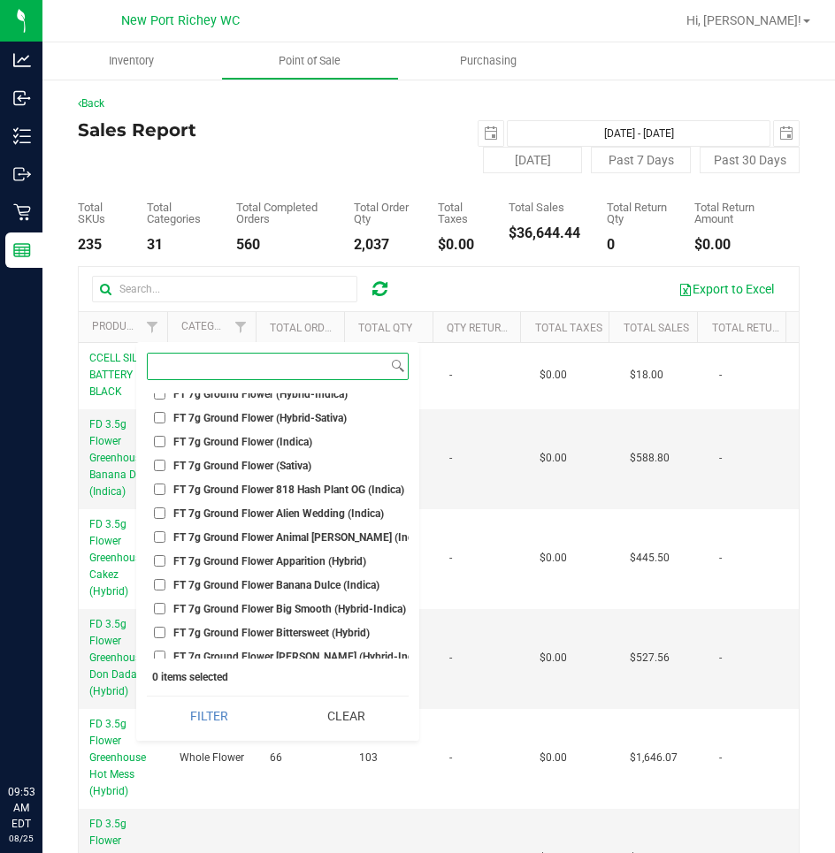
scroll to position [32706, 0]
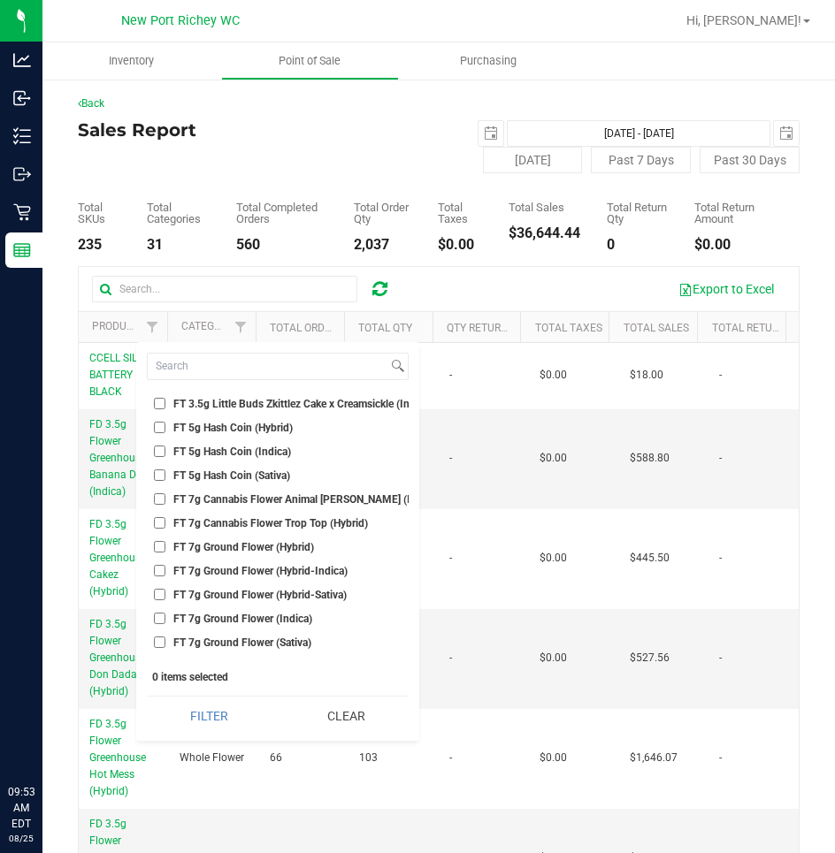
click at [159, 500] on input "FT 7g Cannabis Flower Animal Larry (Indica)" at bounding box center [159, 498] width 11 height 11
checkbox input "true"
click at [159, 526] on input "FT 7g Cannabis Flower Trop Top (Hybrid)" at bounding box center [159, 522] width 11 height 11
checkbox input "true"
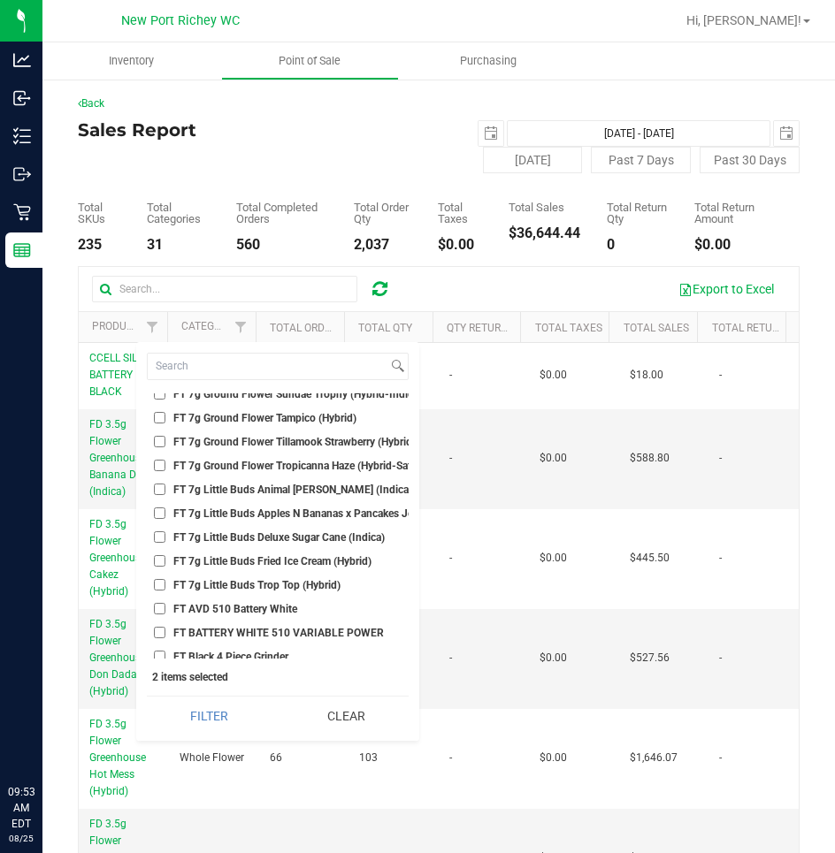
scroll to position [34386, 0]
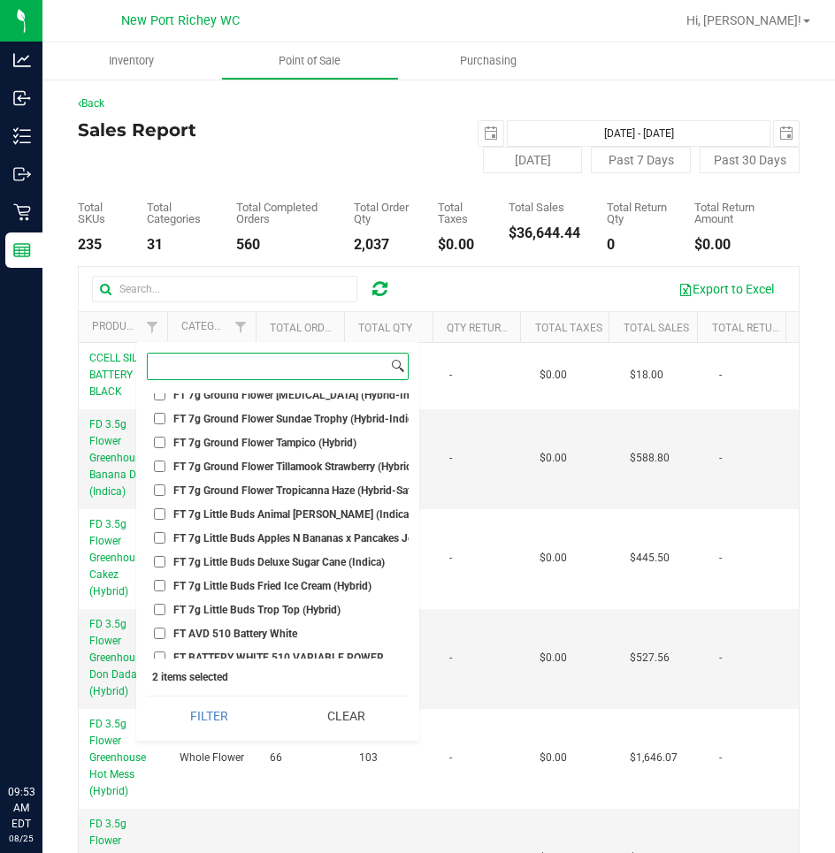
click at [232, 372] on input at bounding box center [268, 367] width 240 height 26
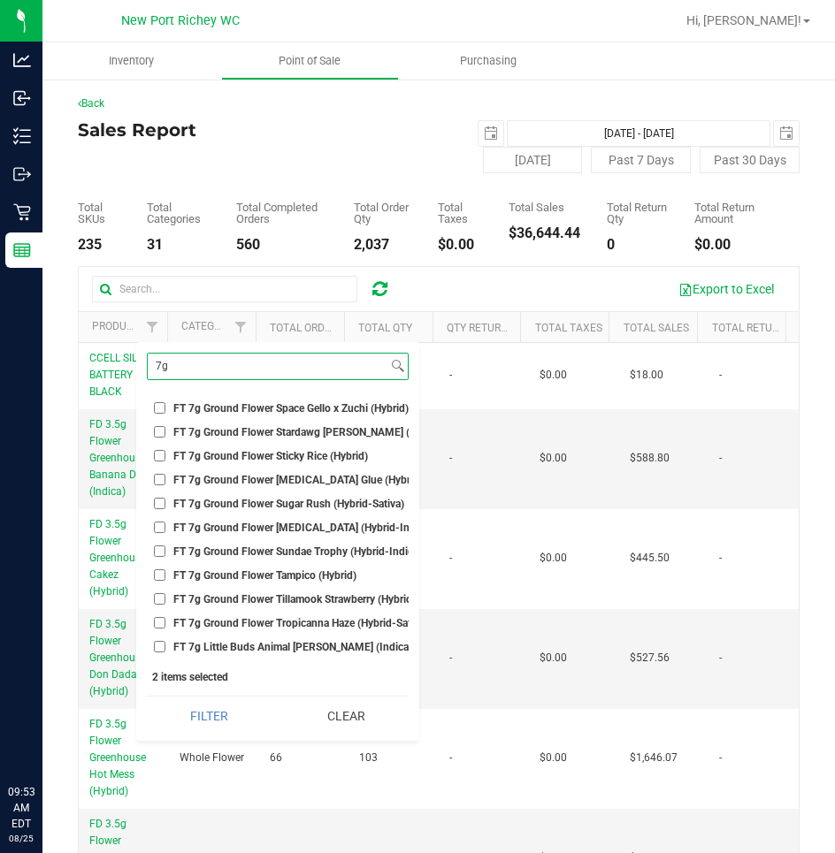
scroll to position [1586, 0]
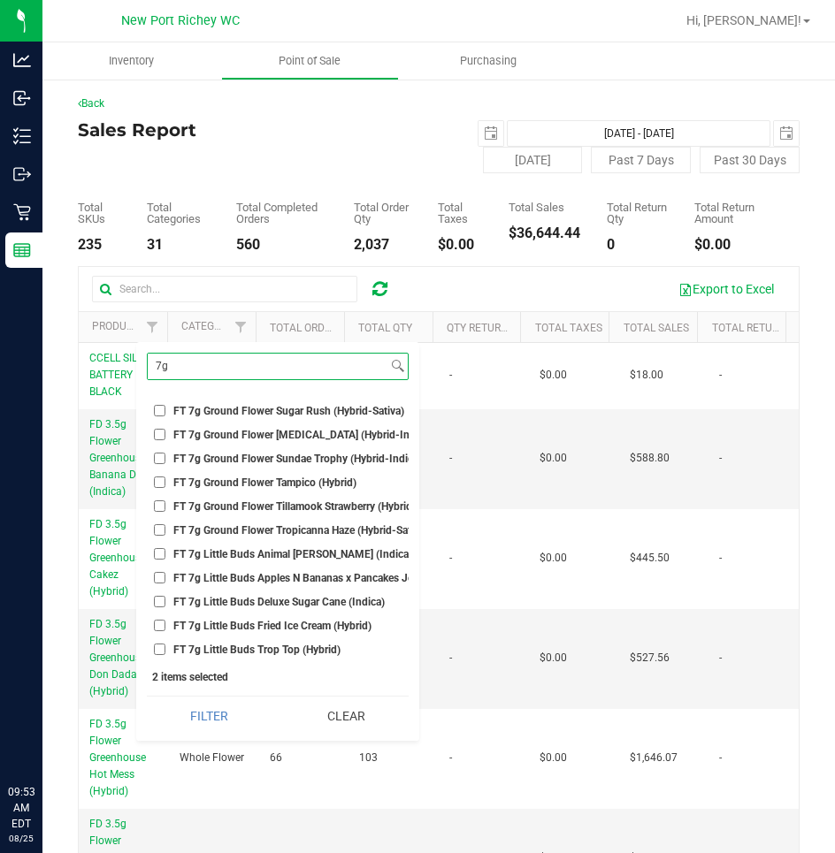
click at [147, 697] on button "Filter" at bounding box center [209, 716] width 125 height 39
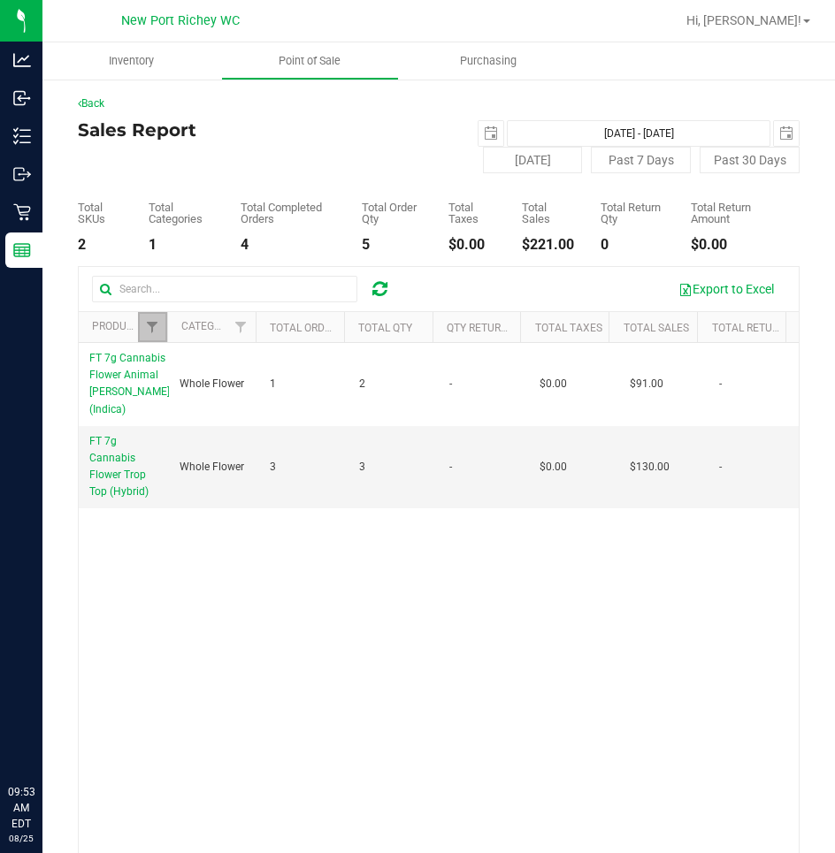
drag, startPoint x: 144, startPoint y: 332, endPoint x: 172, endPoint y: 492, distance: 161.5
click at [145, 332] on span "Filter" at bounding box center [152, 327] width 14 height 14
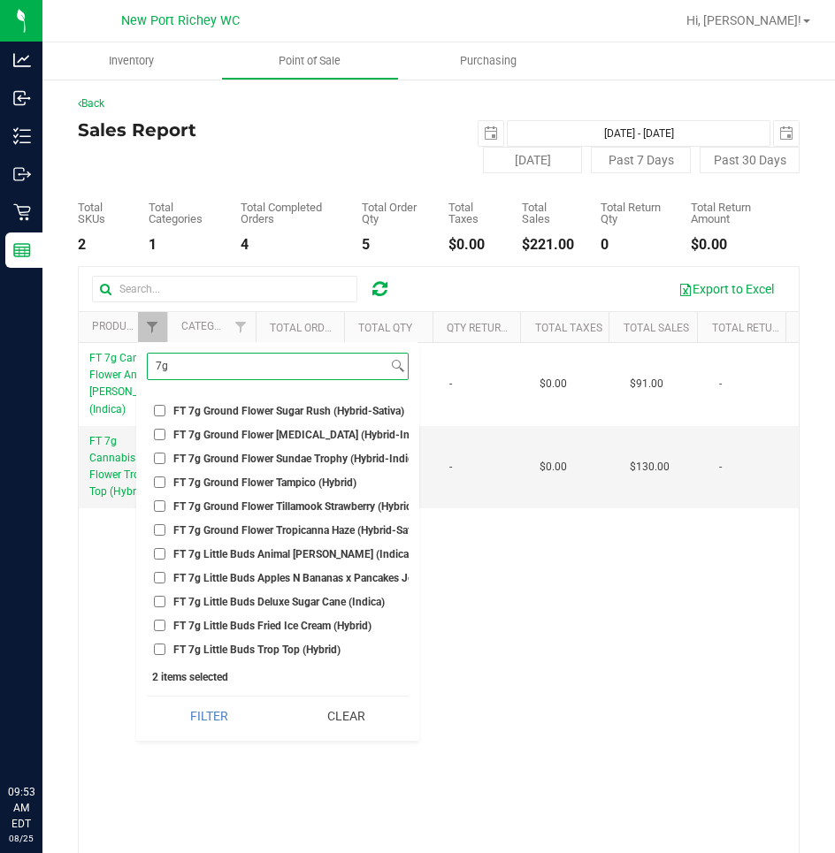
type input "7"
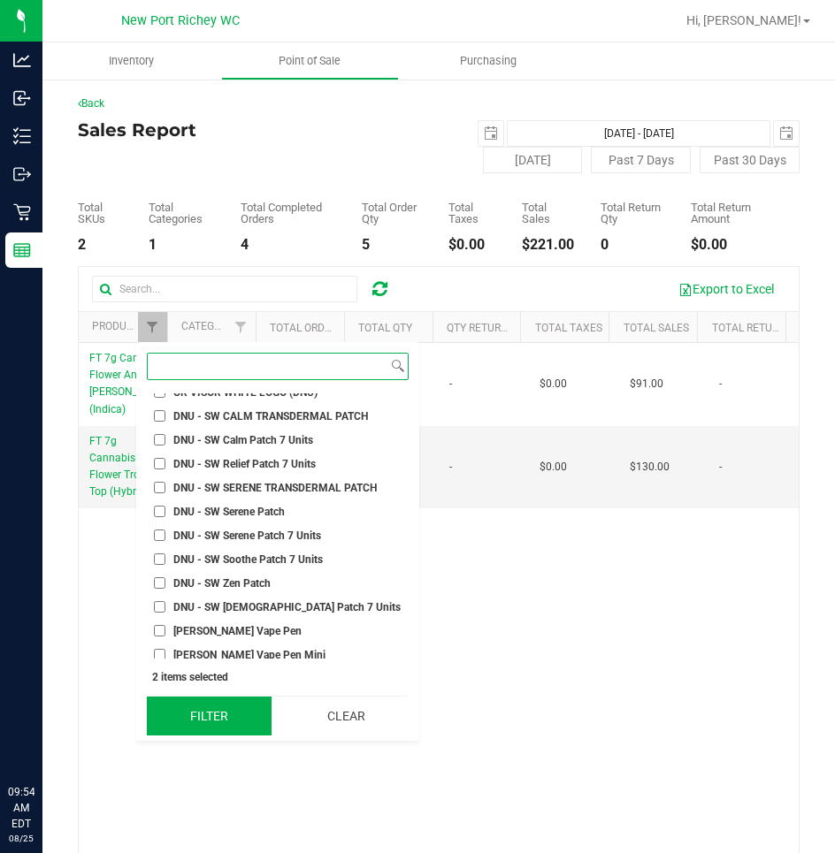
scroll to position [34359, 0]
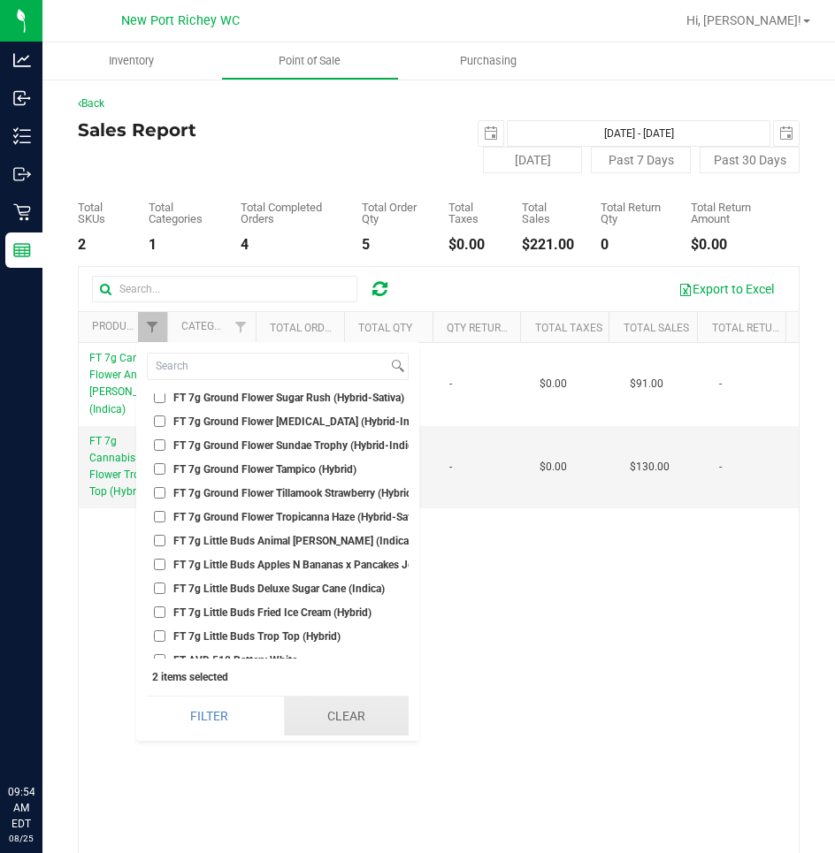
click at [340, 713] on button "Clear" at bounding box center [346, 716] width 125 height 39
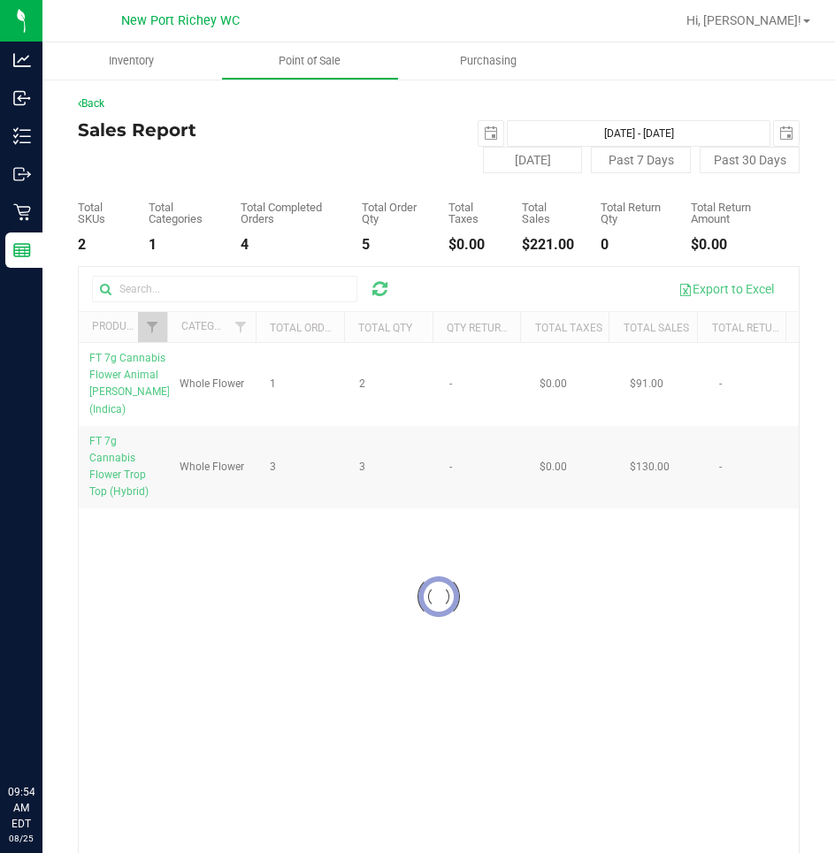
checkbox input "false"
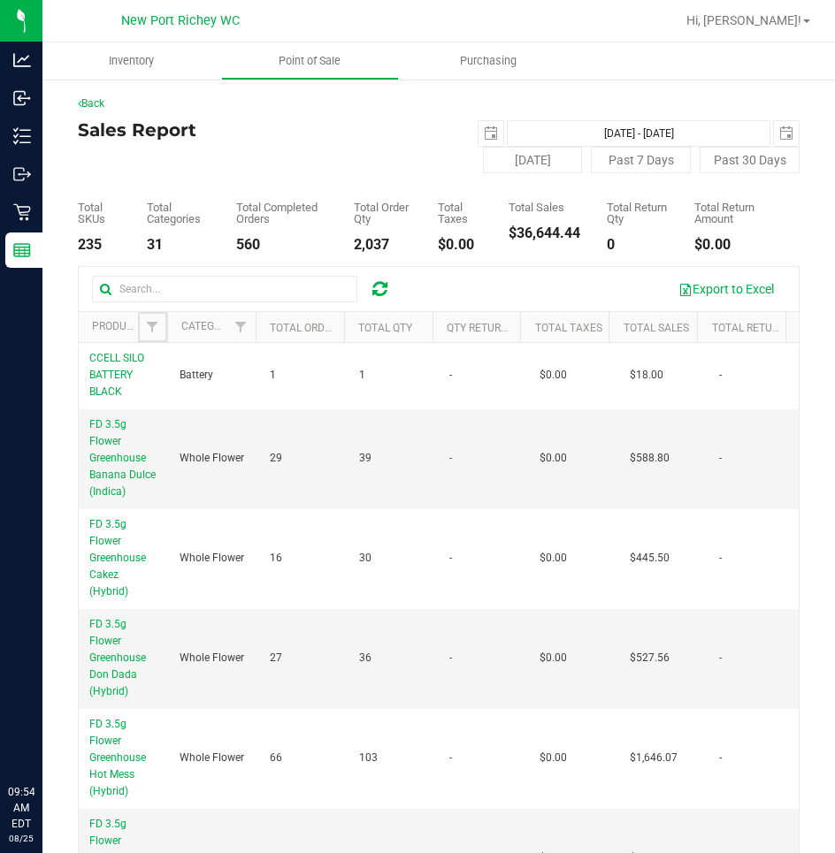
click at [151, 324] on span "Filter" at bounding box center [152, 327] width 14 height 14
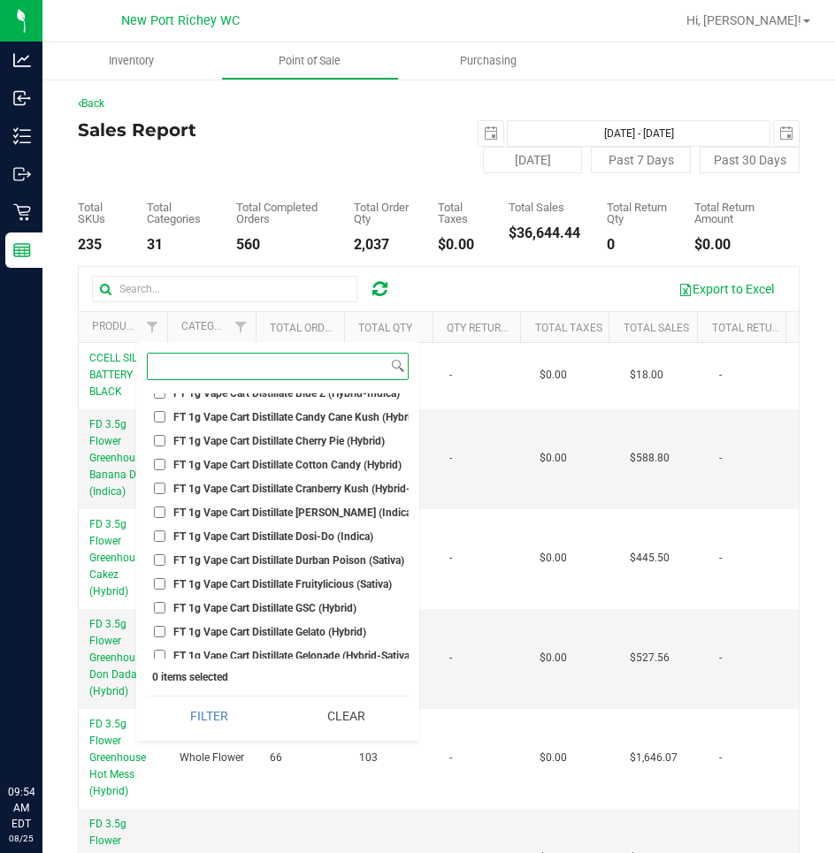
scroll to position [25852, 0]
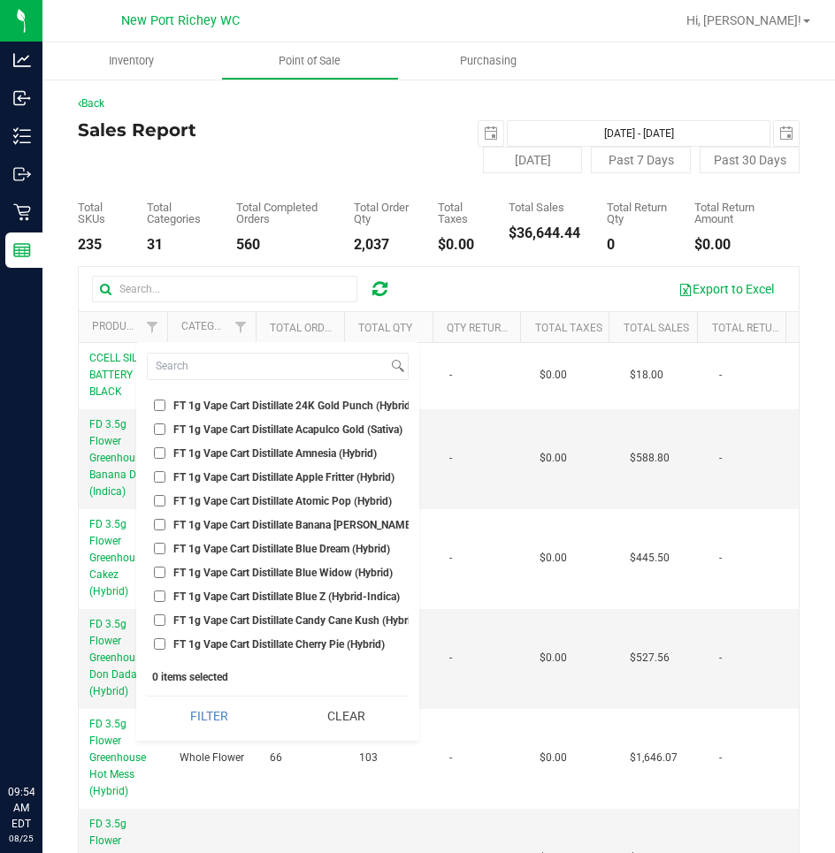
click at [160, 499] on input "FT 1g Vape Cart Distillate Atomic Pop (Hybrid)" at bounding box center [159, 500] width 11 height 11
checkbox input "true"
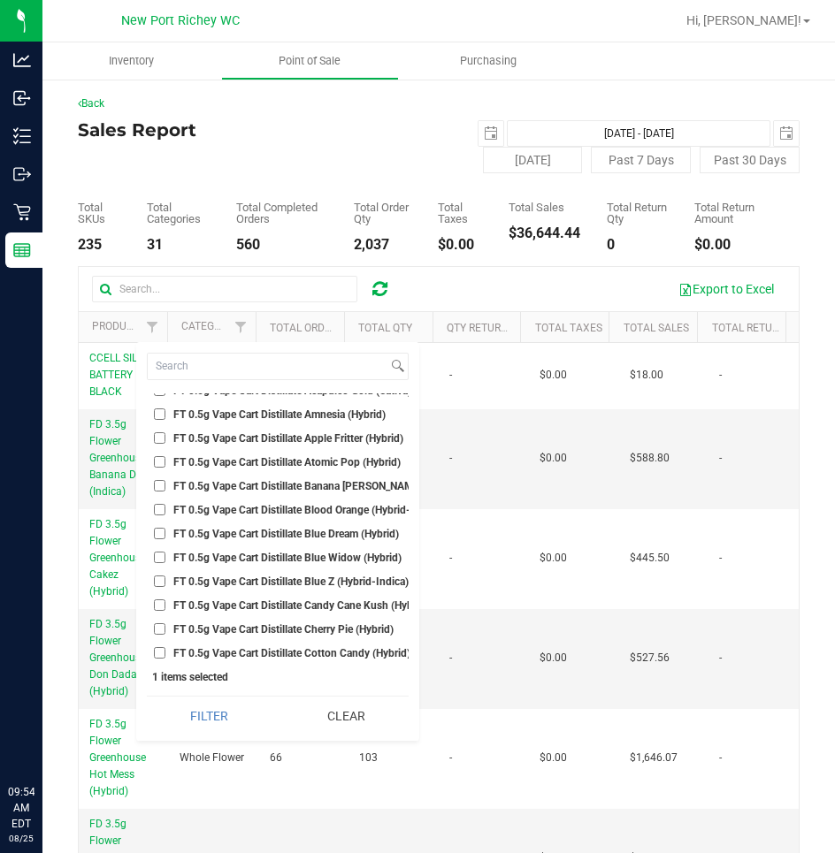
scroll to position [13208, 0]
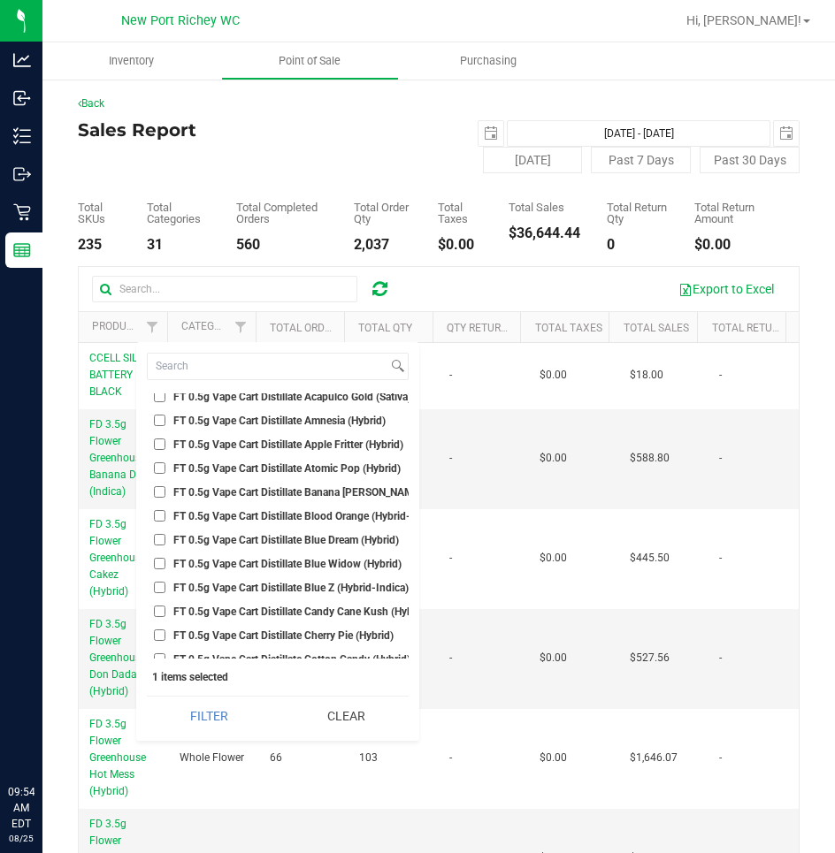
click at [157, 467] on input "FT 0.5g Vape Cart Distillate Atomic Pop (Hybrid)" at bounding box center [159, 467] width 11 height 11
checkbox input "true"
click at [147, 697] on button "Filter" at bounding box center [209, 716] width 125 height 39
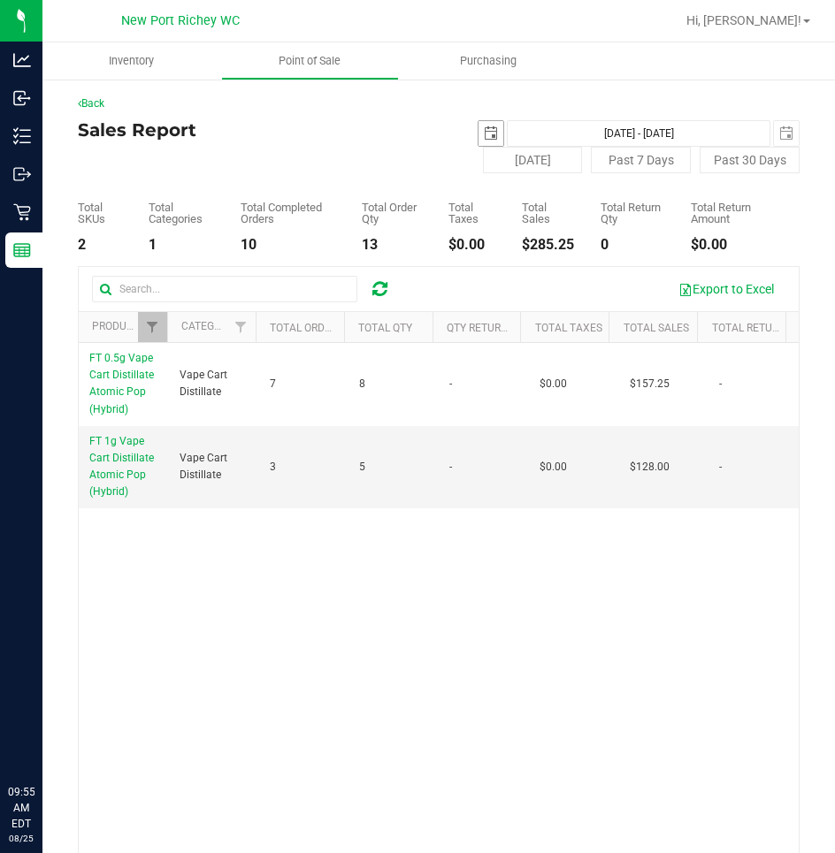
click at [484, 136] on span "select" at bounding box center [491, 133] width 14 height 14
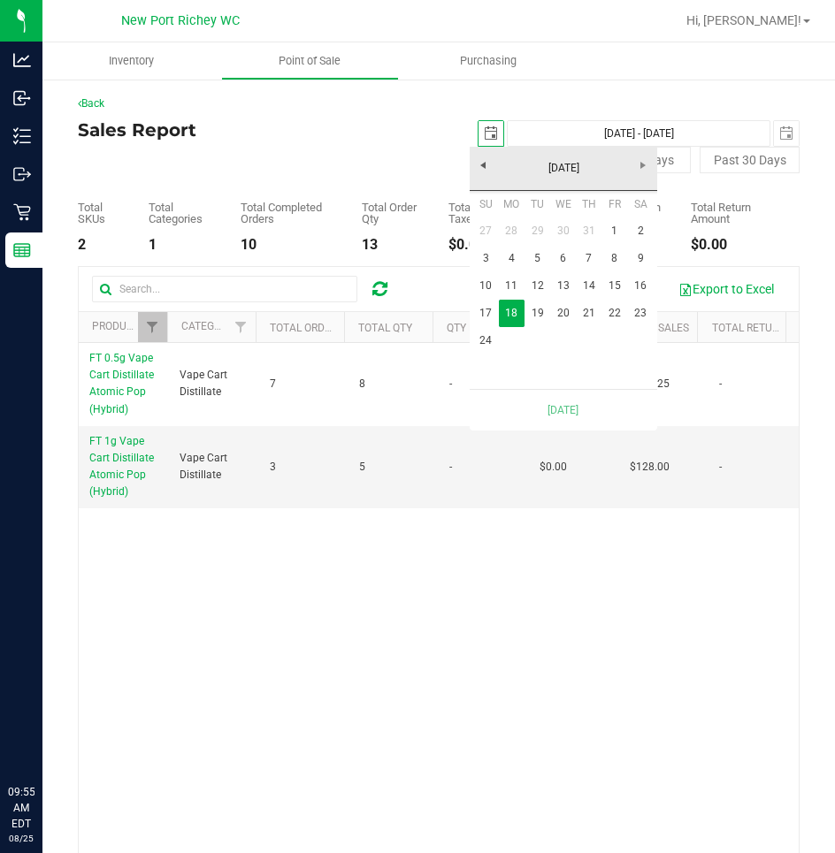
scroll to position [0, 44]
click at [483, 341] on link "24" at bounding box center [486, 340] width 26 height 27
type input "Aug 24, 2025 - Aug 24, 2025"
type input "2025-08-24"
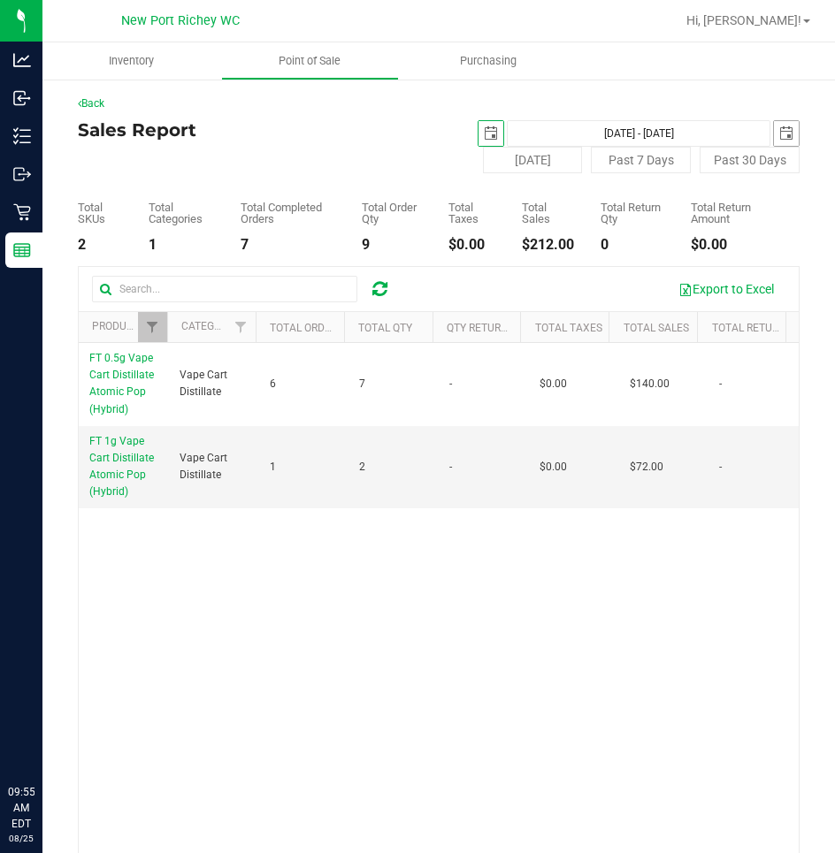
click at [779, 138] on span "select" at bounding box center [786, 133] width 14 height 14
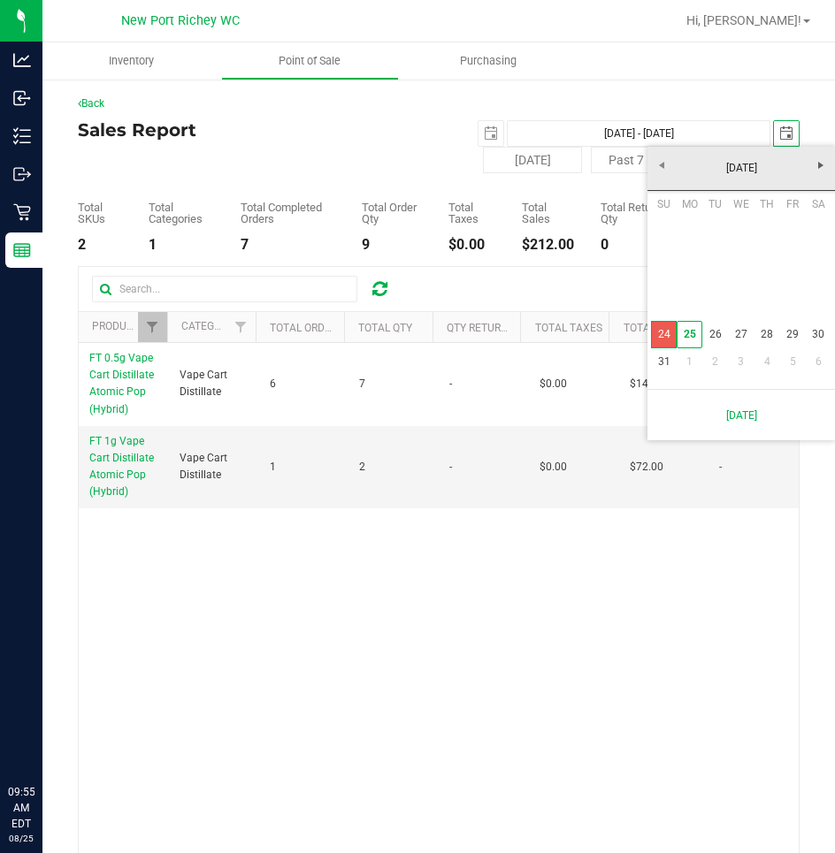
click at [660, 334] on link "24" at bounding box center [664, 334] width 26 height 27
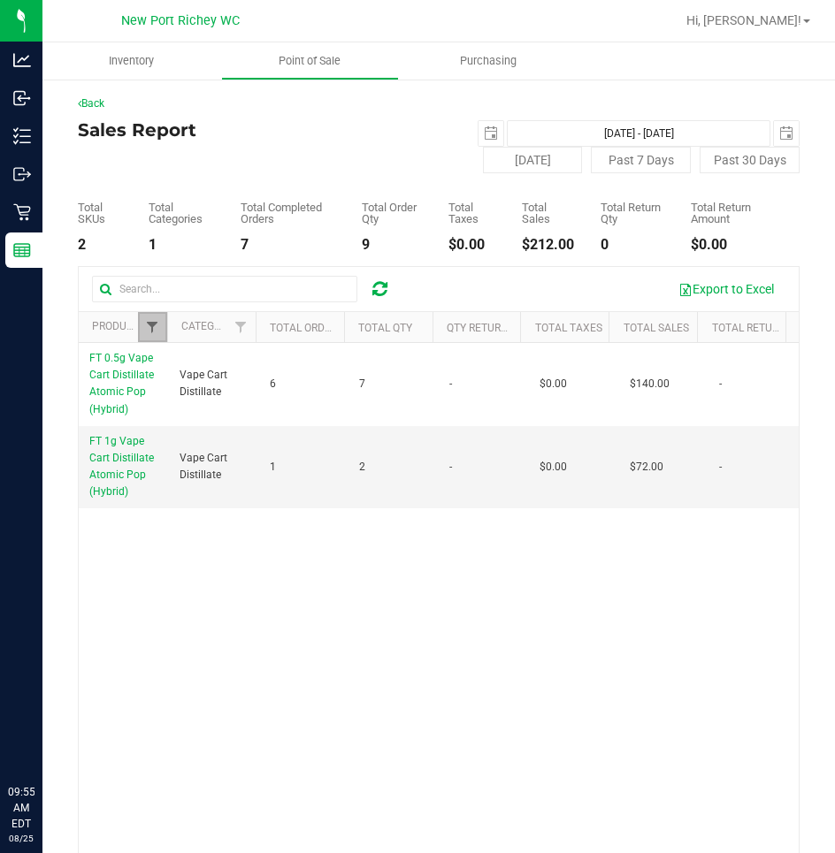
click at [145, 332] on span "Filter" at bounding box center [152, 327] width 14 height 14
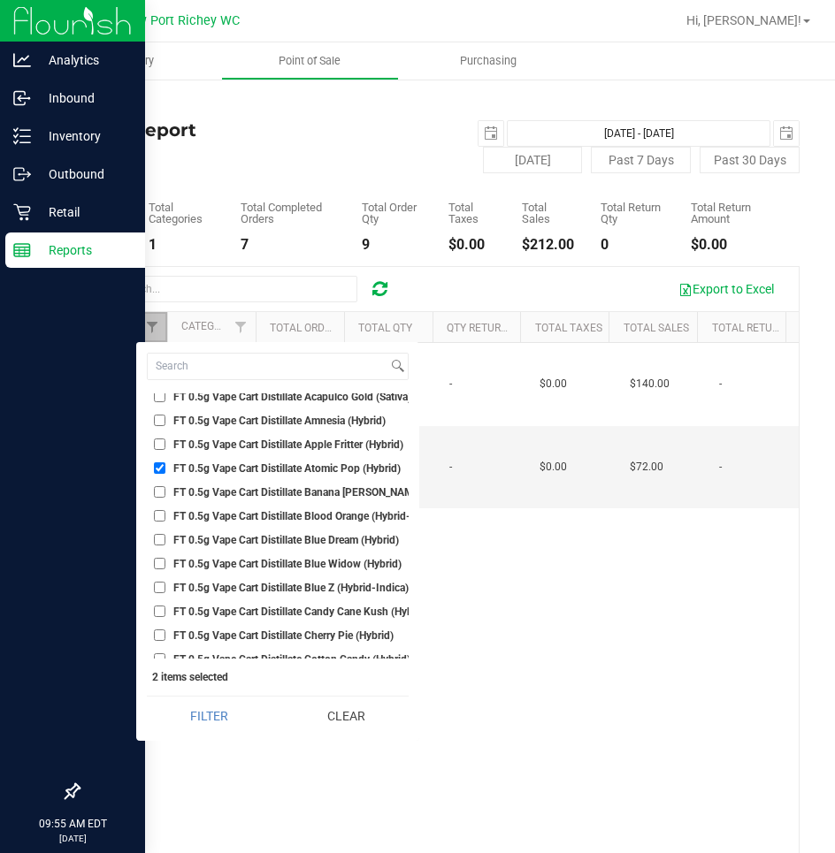
scroll to position [0, 0]
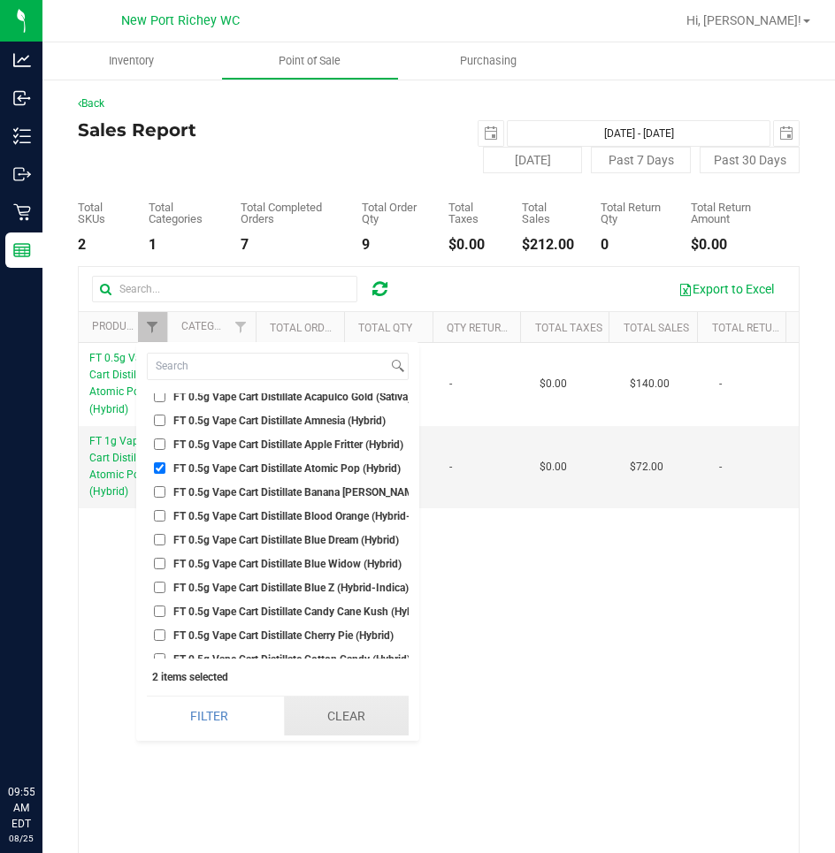
click at [367, 708] on button "Clear" at bounding box center [346, 716] width 125 height 39
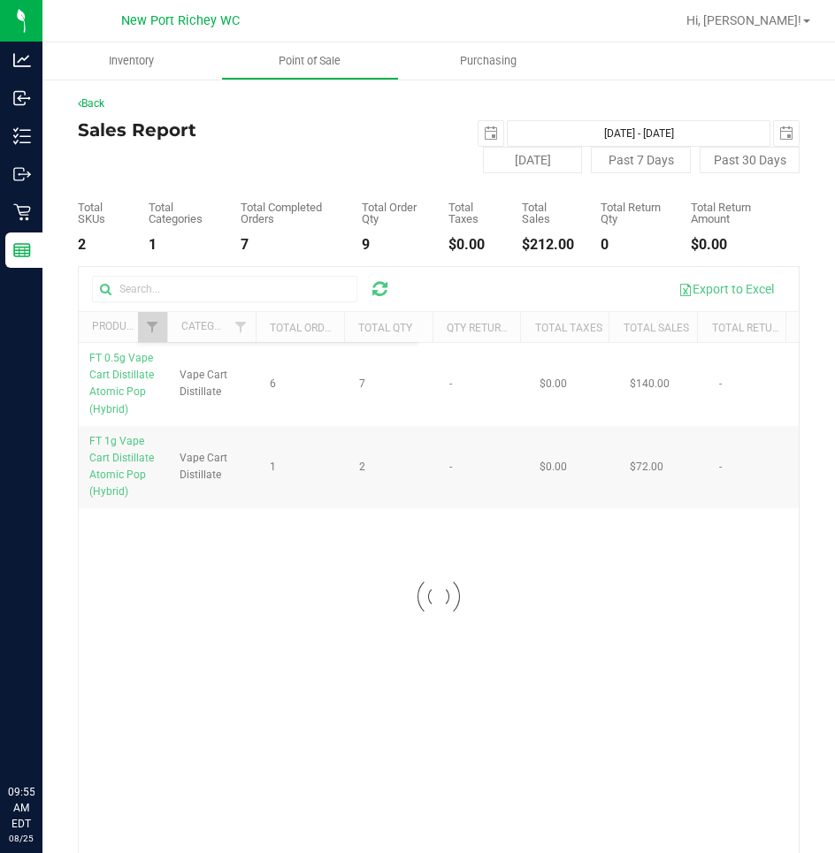
checkbox input "false"
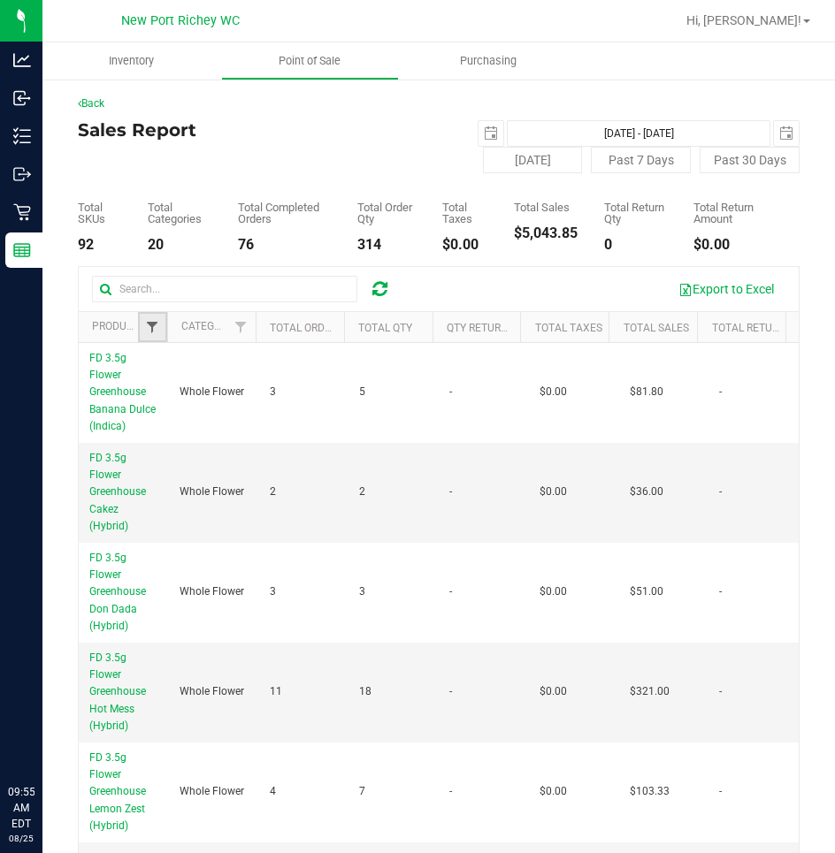
click at [153, 334] on span "Filter" at bounding box center [152, 327] width 14 height 14
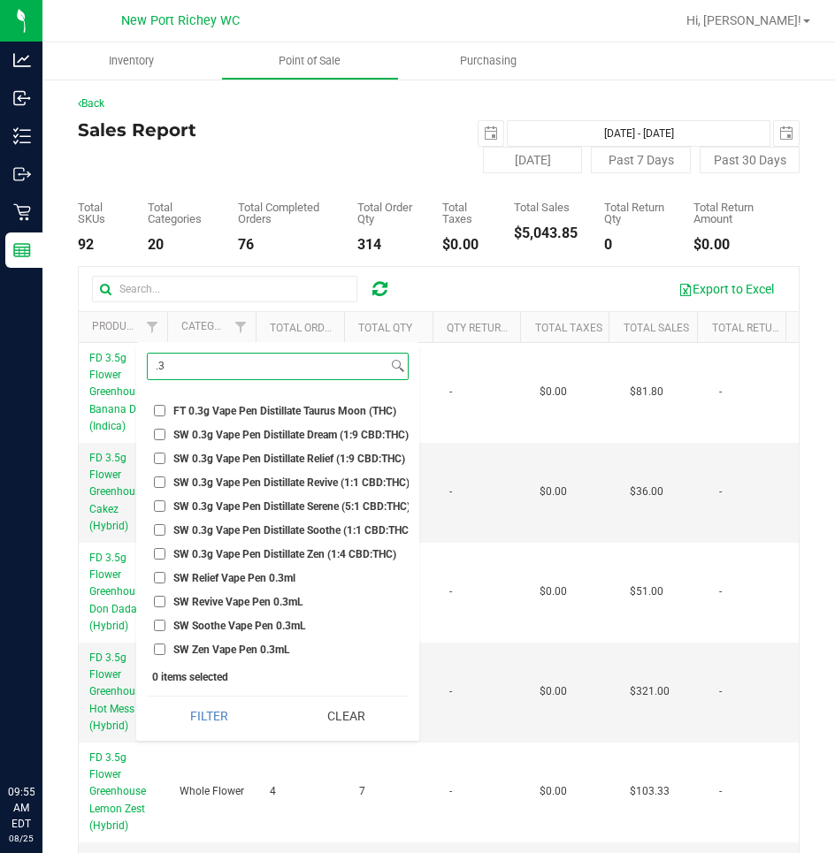
scroll to position [629, 0]
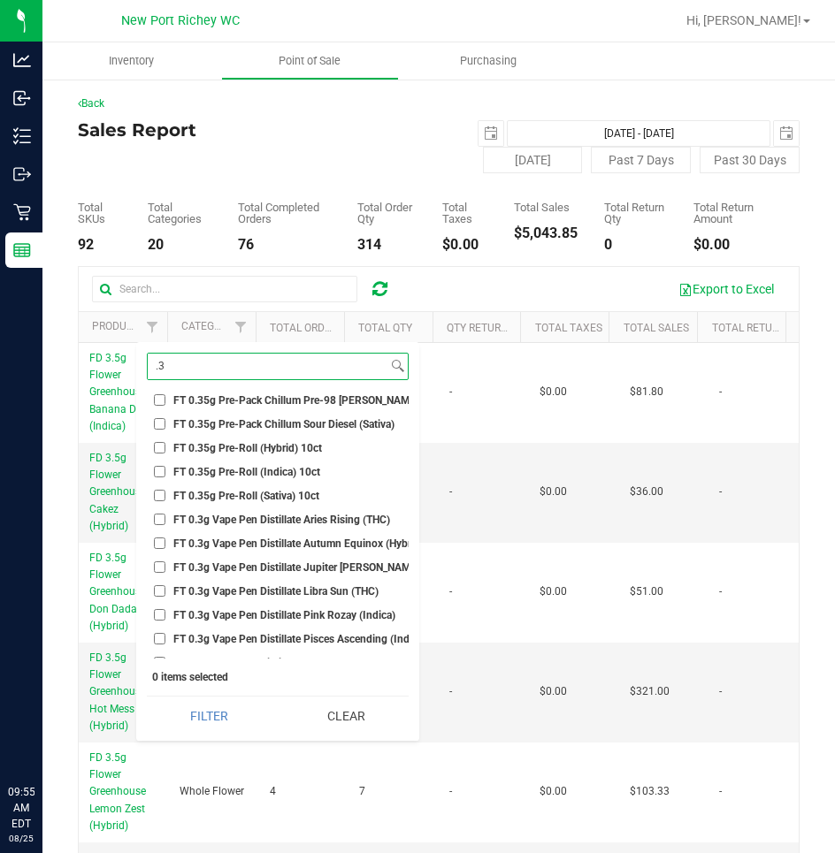
type input ".3"
click at [158, 515] on input "FT 0.3g Vape Pen Distillate Aries Rising (THC)" at bounding box center [159, 519] width 11 height 11
checkbox input "true"
click at [162, 545] on input "FT 0.3g Vape Pen Distillate Autumn Equinox (Hybrid)" at bounding box center [159, 543] width 11 height 11
checkbox input "true"
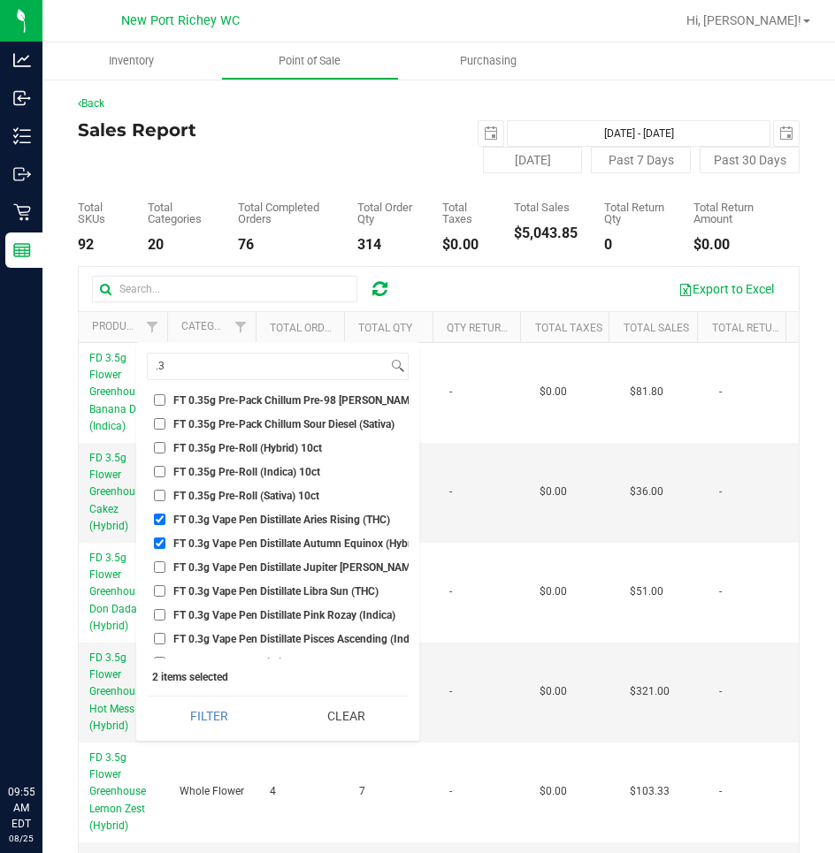
click at [159, 568] on input "FT 0.3g Vape Pen Distillate Jupiter Leo (Sativa)" at bounding box center [159, 566] width 11 height 11
checkbox input "true"
click at [161, 587] on input "FT 0.3g Vape Pen Distillate Libra Sun (THC)" at bounding box center [159, 590] width 11 height 11
checkbox input "true"
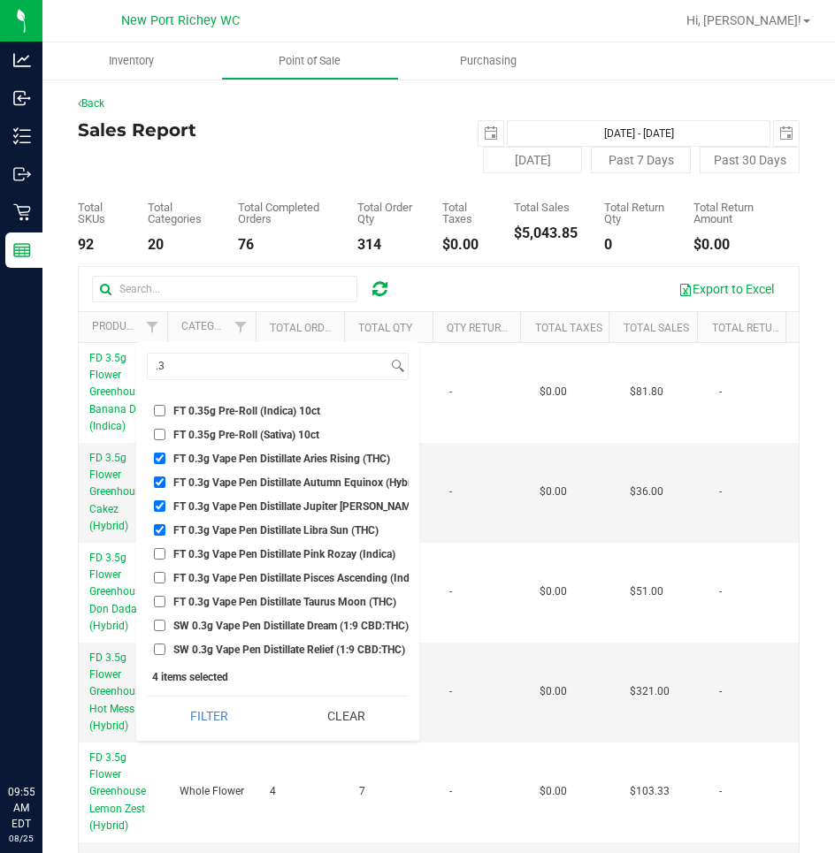
scroll to position [717, 0]
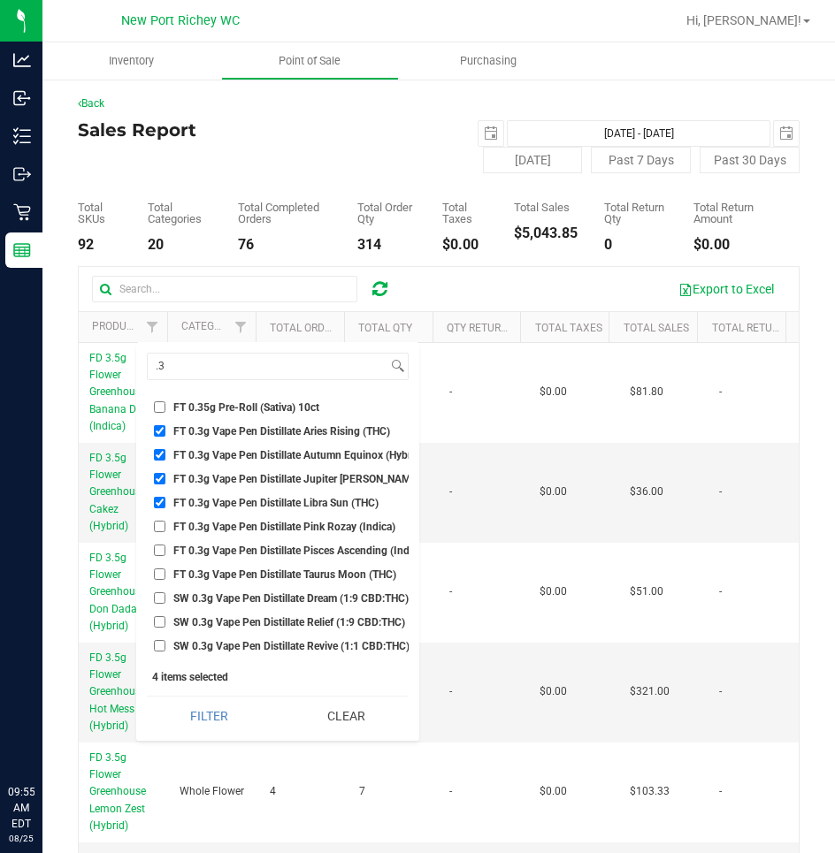
click at [160, 551] on input "FT 0.3g Vape Pen Distillate Pisces Ascending (Indica)" at bounding box center [159, 550] width 11 height 11
checkbox input "true"
click at [153, 581] on li "FT 0.3g Vape Pen Distillate Taurus Moon (THC)" at bounding box center [278, 574] width 262 height 19
click at [165, 575] on label "FT 0.3g Vape Pen Distillate Taurus Moon (THC)" at bounding box center [275, 574] width 242 height 11
click at [165, 575] on input "FT 0.3g Vape Pen Distillate Taurus Moon (THC)" at bounding box center [159, 574] width 11 height 11
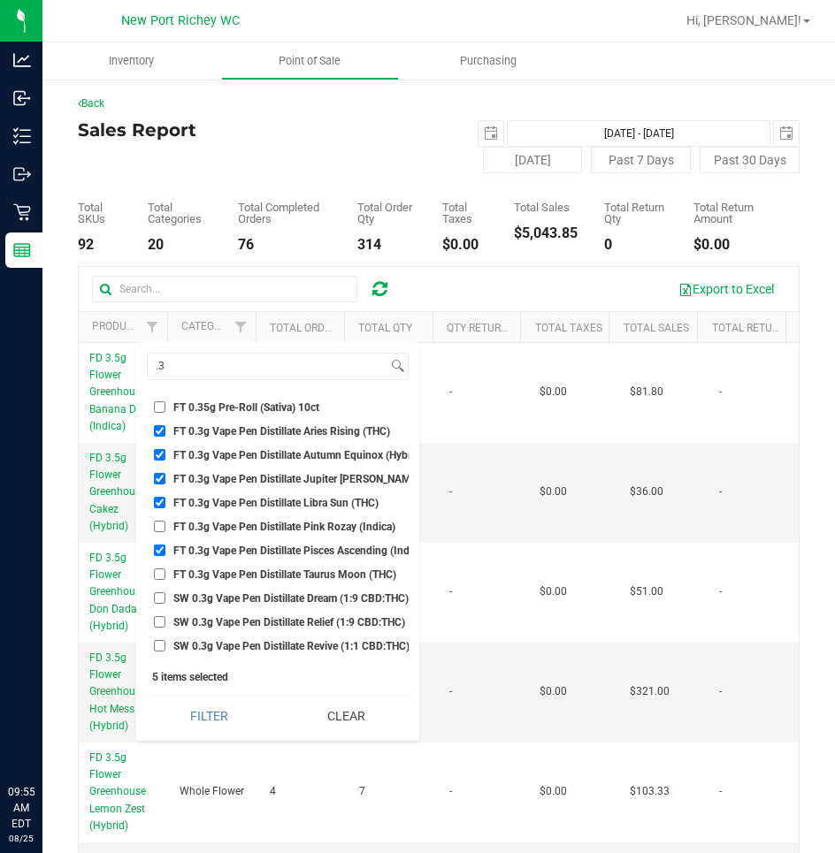
checkbox input "true"
click at [158, 598] on input "SW 0.3g Vape Pen Distillate Dream (1:9 CBD:THC)" at bounding box center [159, 597] width 11 height 11
checkbox input "true"
click at [160, 618] on input "SW 0.3g Vape Pen Distillate Relief (1:9 CBD:THC)" at bounding box center [159, 621] width 11 height 11
checkbox input "true"
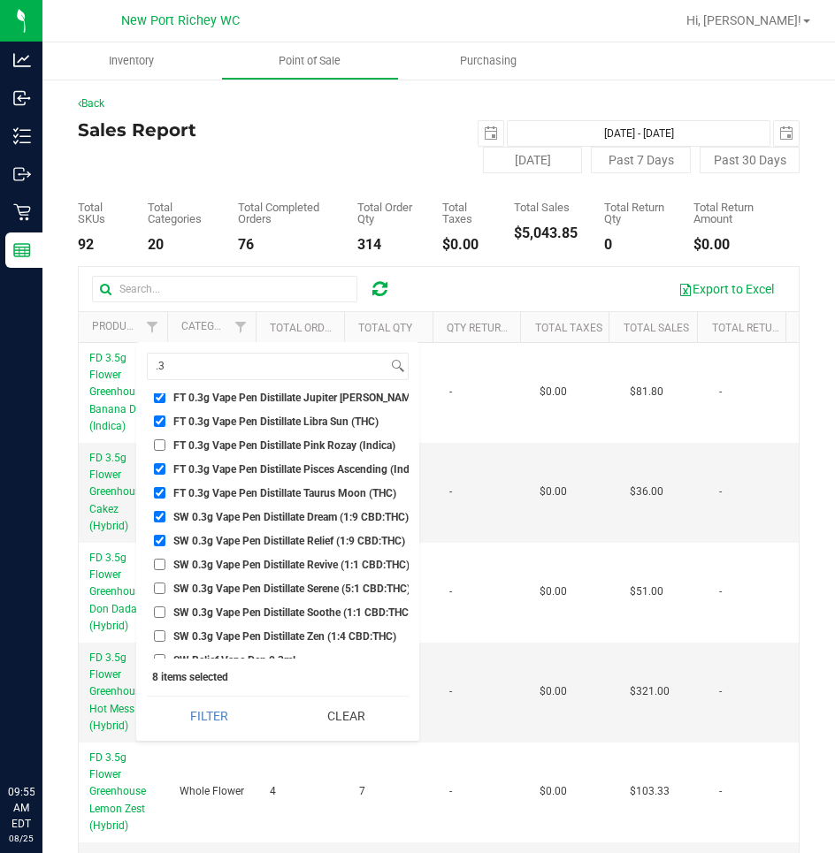
scroll to position [894, 0]
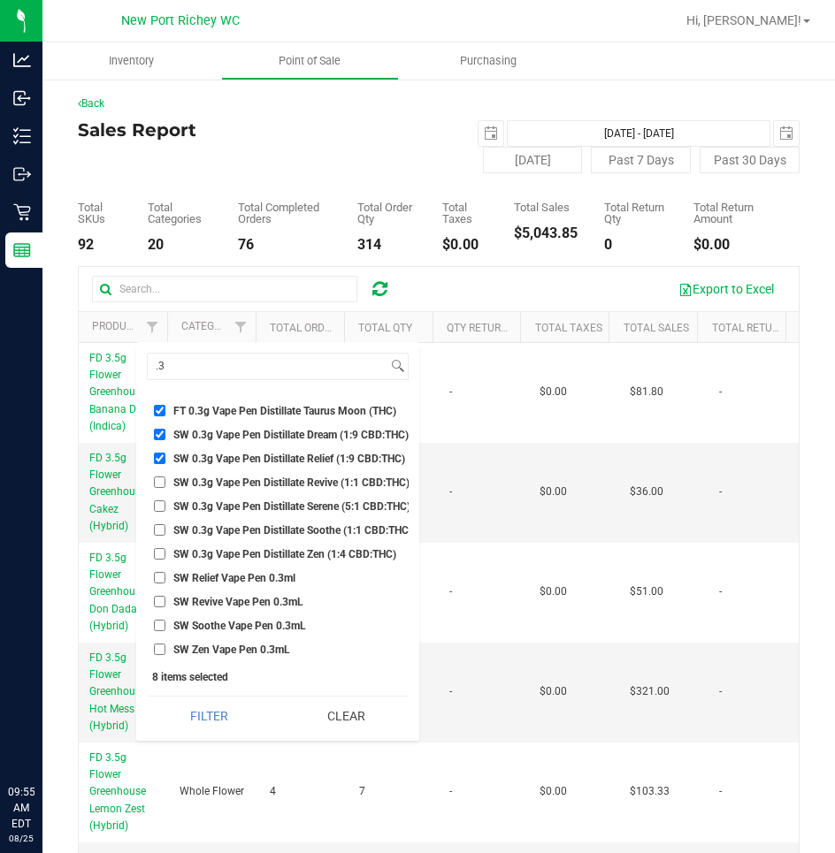
click at [158, 477] on input "SW 0.3g Vape Pen Distillate Revive (1:1 CBD:THC)" at bounding box center [159, 482] width 11 height 11
checkbox input "true"
click at [159, 500] on input "SW 0.3g Vape Pen Distillate Serene (5:1 CBD:THC)" at bounding box center [159, 505] width 11 height 11
checkbox input "true"
click at [159, 524] on input "SW 0.3g Vape Pen Distillate Soothe (1:1 CBD:THC)" at bounding box center [159, 529] width 11 height 11
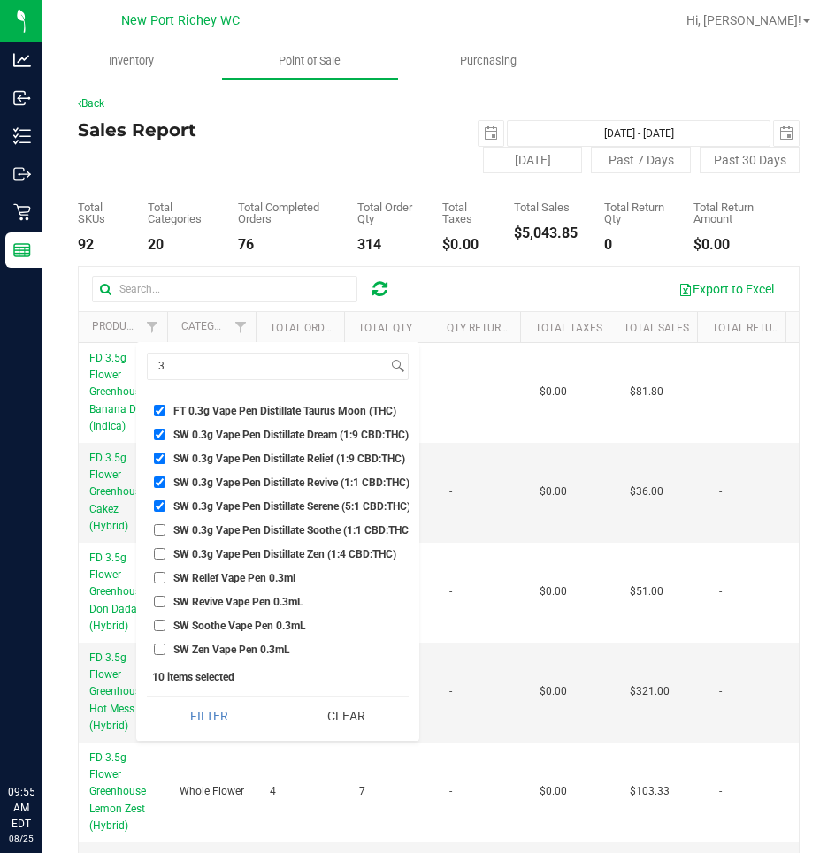
checkbox input "true"
click at [160, 548] on input "SW 0.3g Vape Pen Distillate Zen (1:4 CBD:THC)" at bounding box center [159, 553] width 11 height 11
checkbox input "true"
click at [210, 371] on input ".3" at bounding box center [268, 367] width 240 height 26
type input "."
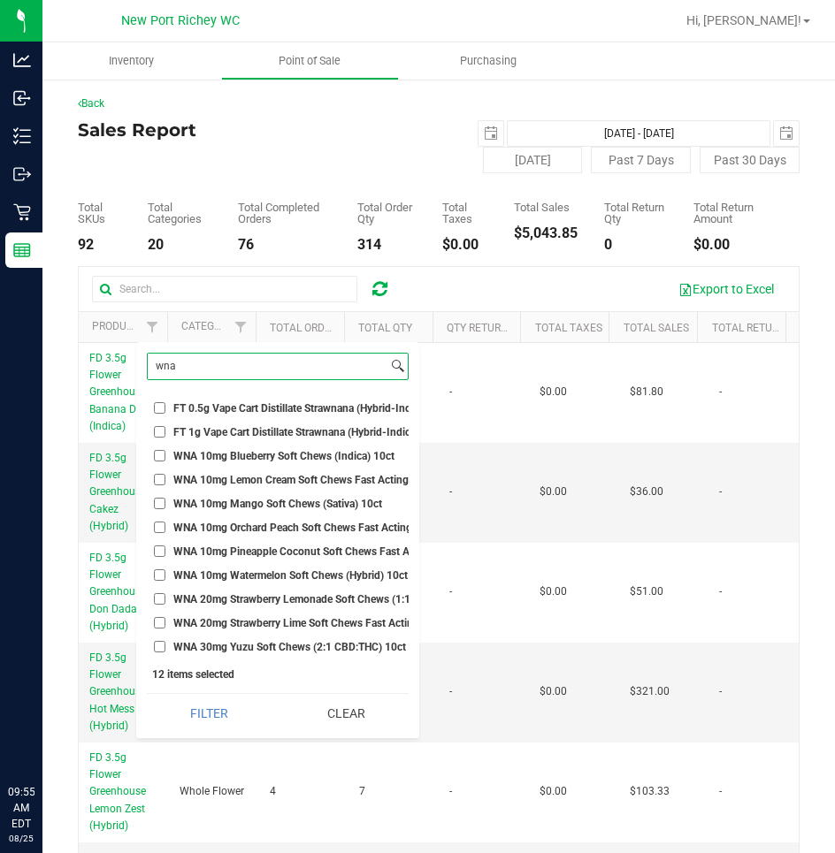
scroll to position [11, 0]
type input "wna"
click at [162, 450] on input "WNA 10mg Blueberry Soft Chews (Indica) 10ct" at bounding box center [159, 455] width 11 height 11
checkbox input "true"
click at [161, 474] on input "WNA 10mg Lemon Cream Soft Chews Fast Acting (Hybrid) 10ct" at bounding box center [159, 479] width 11 height 11
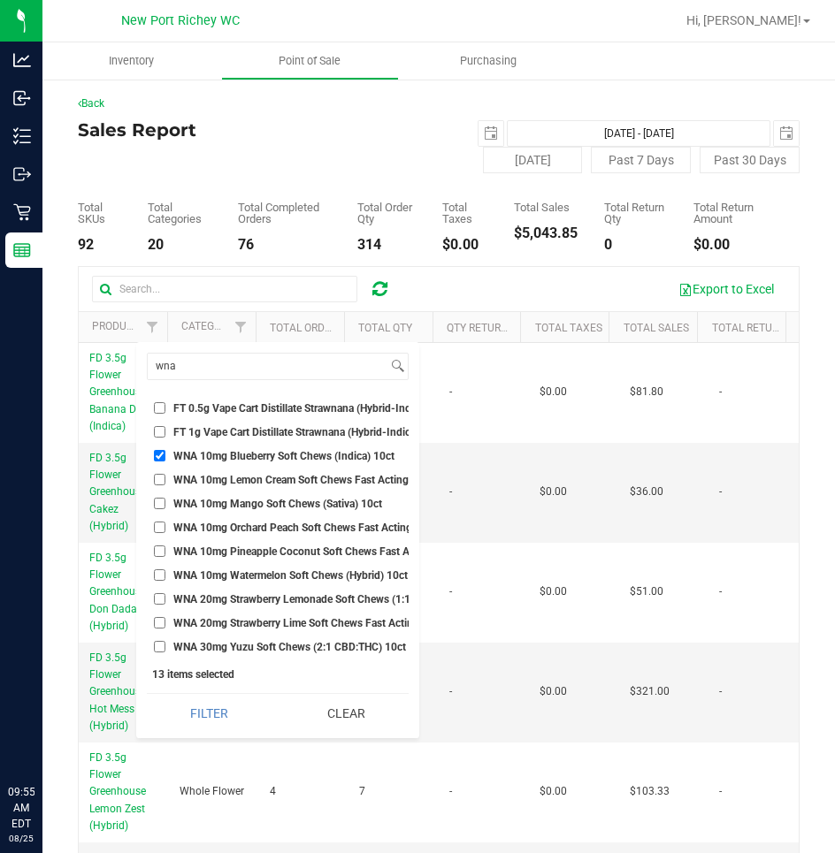
checkbox input "true"
click at [161, 498] on input "WNA 10mg Mango Soft Chews (Sativa) 10ct" at bounding box center [159, 503] width 11 height 11
checkbox input "true"
click at [162, 522] on input "WNA 10mg Orchard Peach Soft Chews Fast Acting (Sativa) 10ct" at bounding box center [159, 527] width 11 height 11
checkbox input "true"
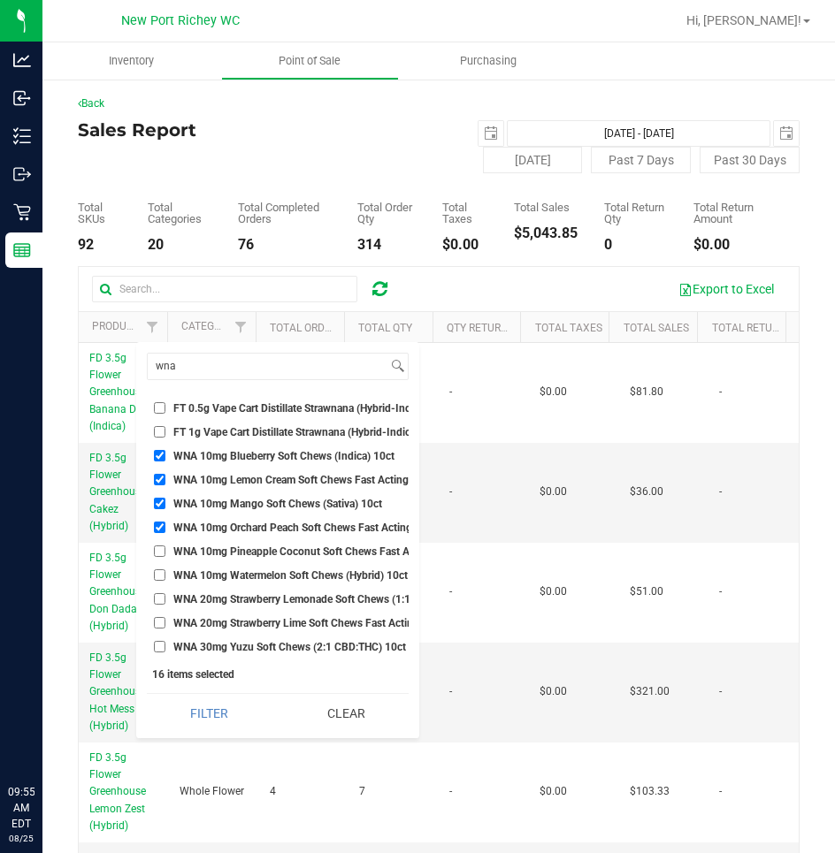
click at [157, 546] on input "WNA 10mg Pineapple Coconut Soft Chews Fast Acting (Indica) 10ct" at bounding box center [159, 551] width 11 height 11
checkbox input "true"
click at [161, 569] on input "WNA 10mg Watermelon Soft Chews (Hybrid) 10ct" at bounding box center [159, 574] width 11 height 11
checkbox input "true"
click at [160, 593] on input "WNA 20mg Strawberry Lemonade Soft Chews (1:1 CBD:THC) 10ct" at bounding box center [159, 598] width 11 height 11
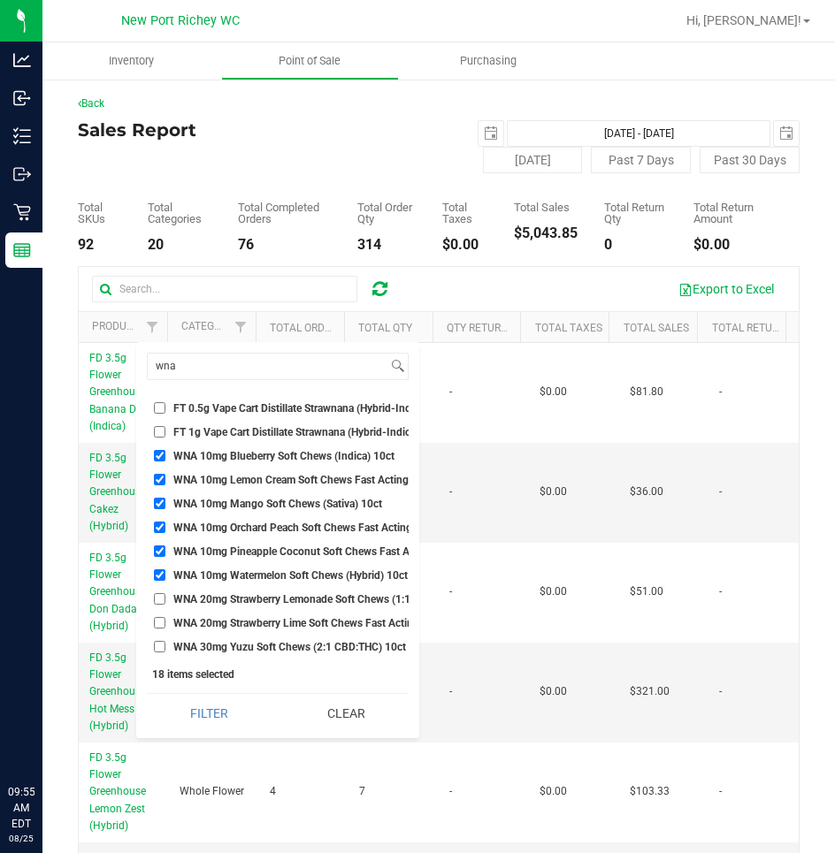
checkbox input "true"
click at [159, 617] on input "WNA 20mg Strawberry Lime Soft Chews Fast Acting (1:1 CBD:THC) 10ct" at bounding box center [159, 622] width 11 height 11
checkbox input "true"
click at [160, 641] on input "WNA 30mg Yuzu Soft Chews (2:1 CBD:THC) 10ct" at bounding box center [159, 646] width 11 height 11
checkbox input "true"
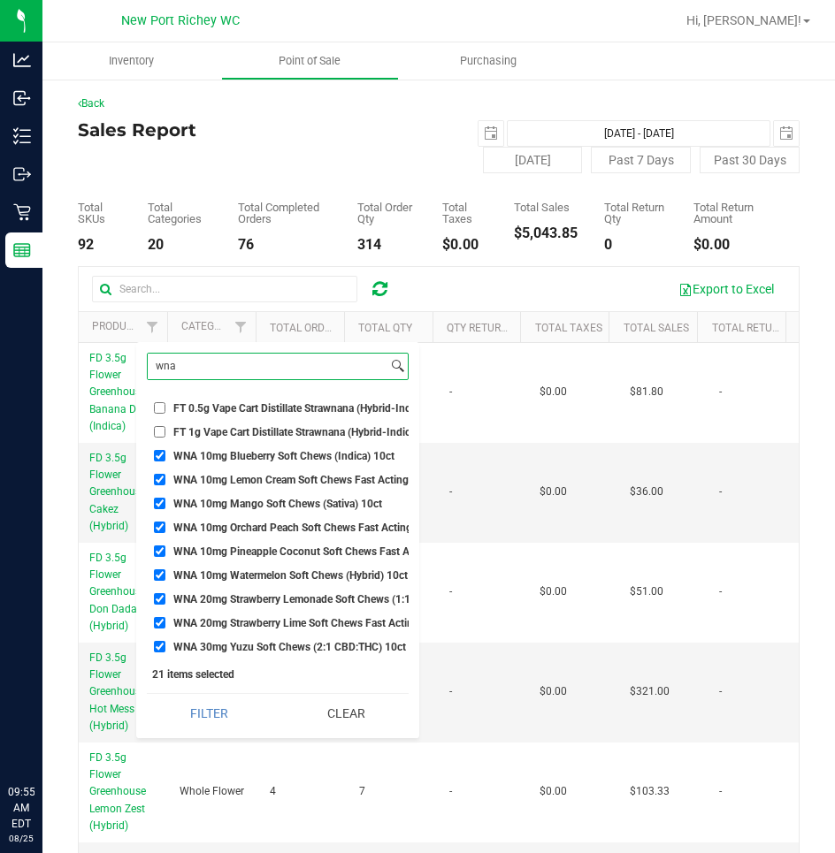
click at [212, 371] on input "wna" at bounding box center [268, 367] width 240 height 26
type input "w"
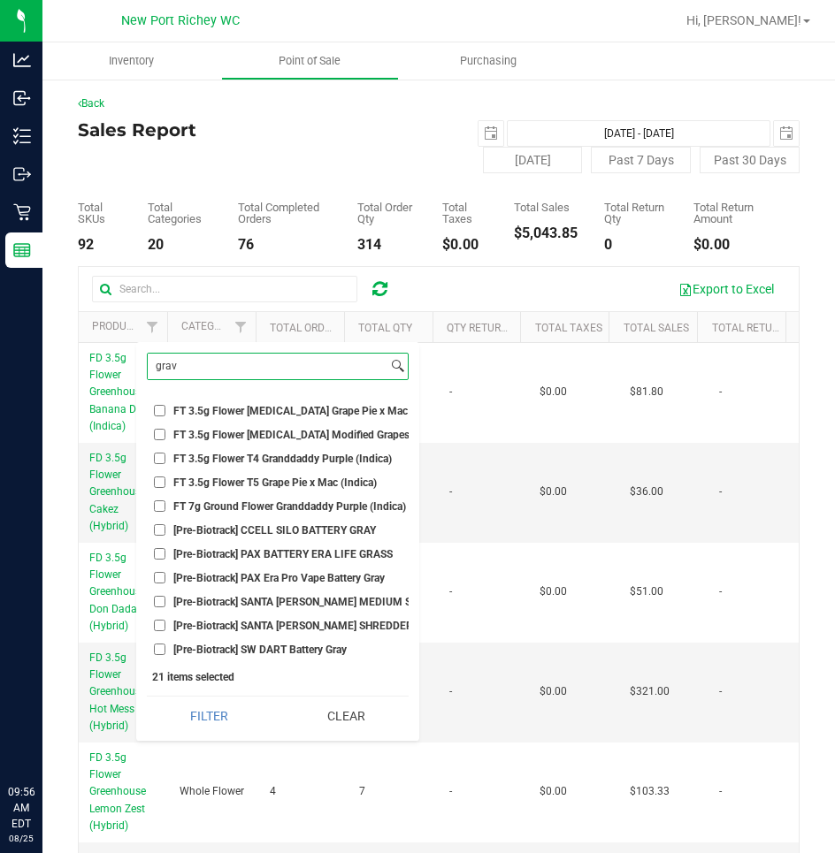
scroll to position [0, 0]
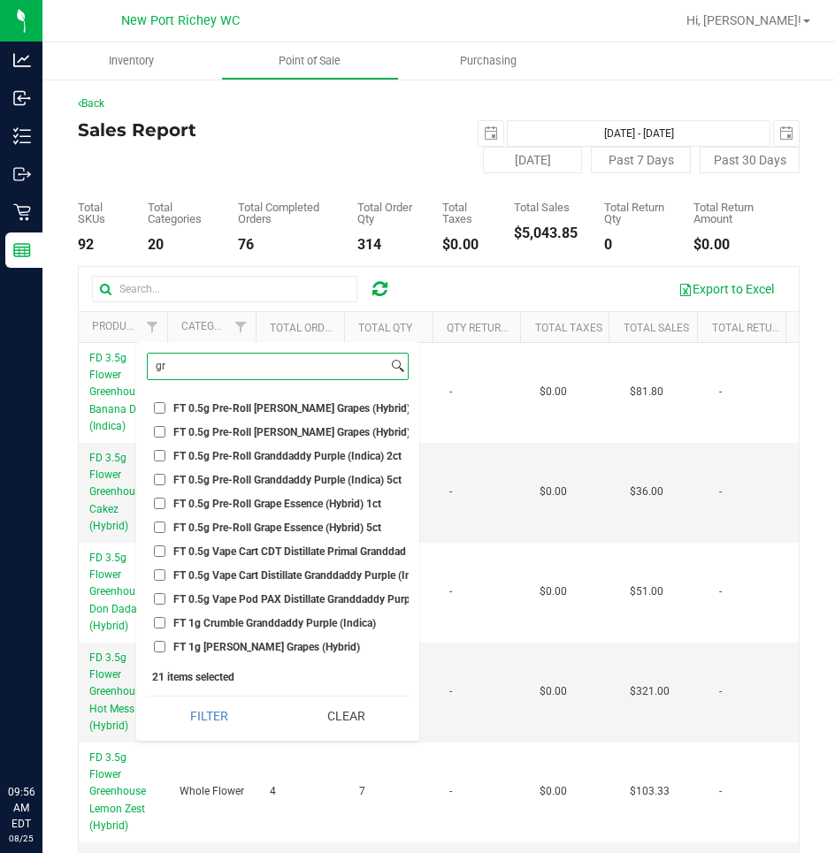
type input "g"
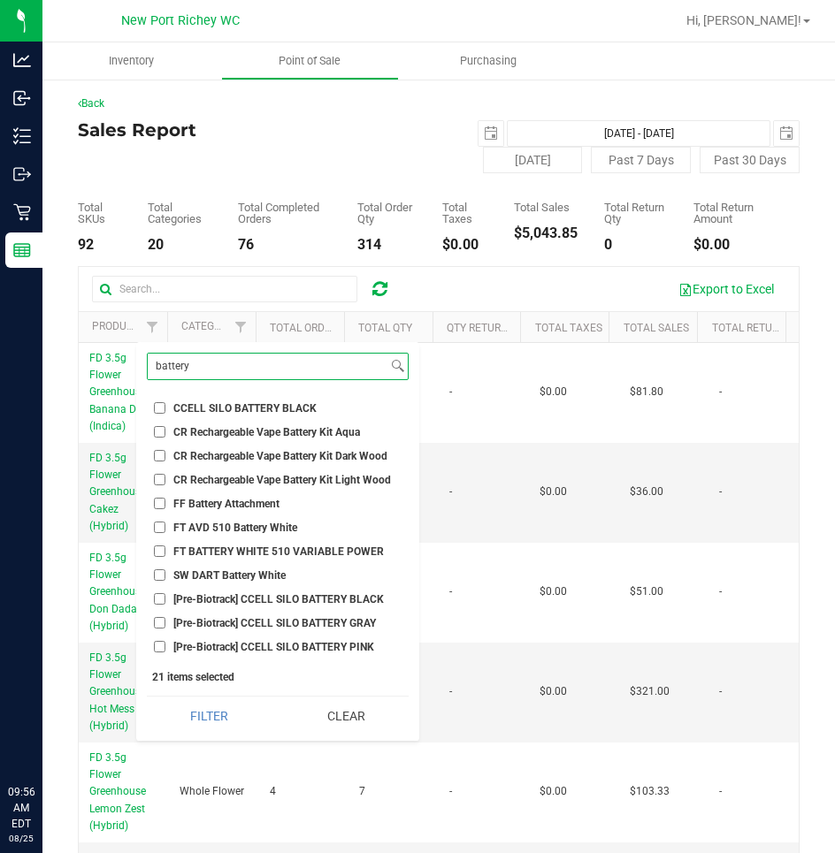
type input "battery"
click at [157, 408] on input "CCELL SILO BATTERY BLACK" at bounding box center [159, 407] width 11 height 11
checkbox input "true"
click at [160, 527] on input "FT AVD 510 Battery White" at bounding box center [159, 527] width 11 height 11
checkbox input "true"
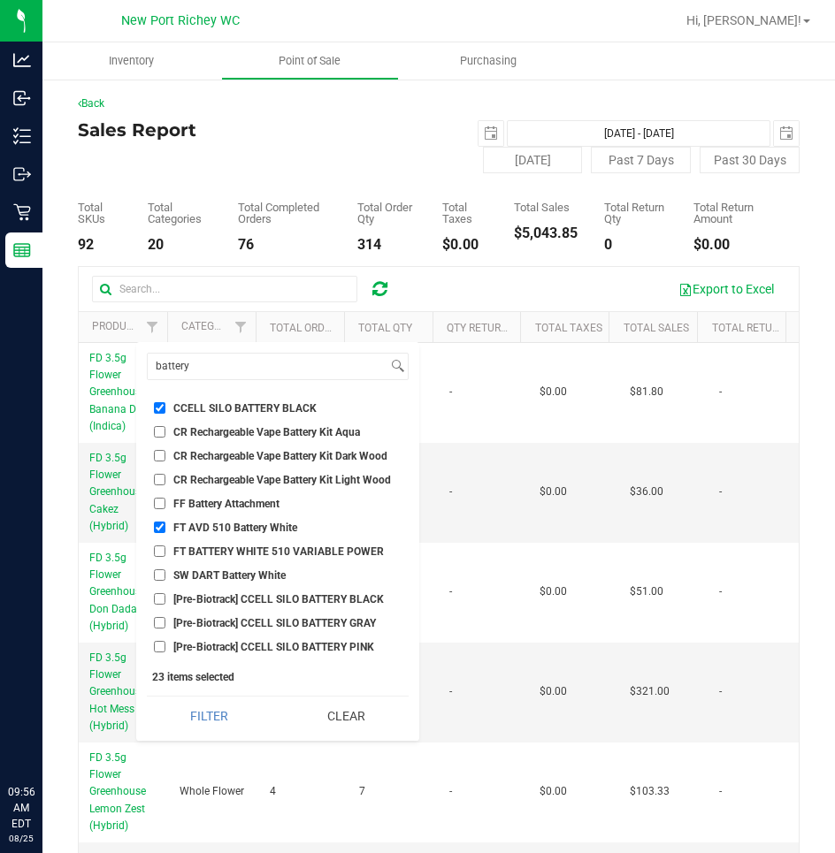
click at [160, 553] on input "FT BATTERY WHITE 510 VARIABLE POWER" at bounding box center [159, 551] width 11 height 11
checkbox input "true"
click at [217, 373] on input "battery" at bounding box center [268, 367] width 240 height 26
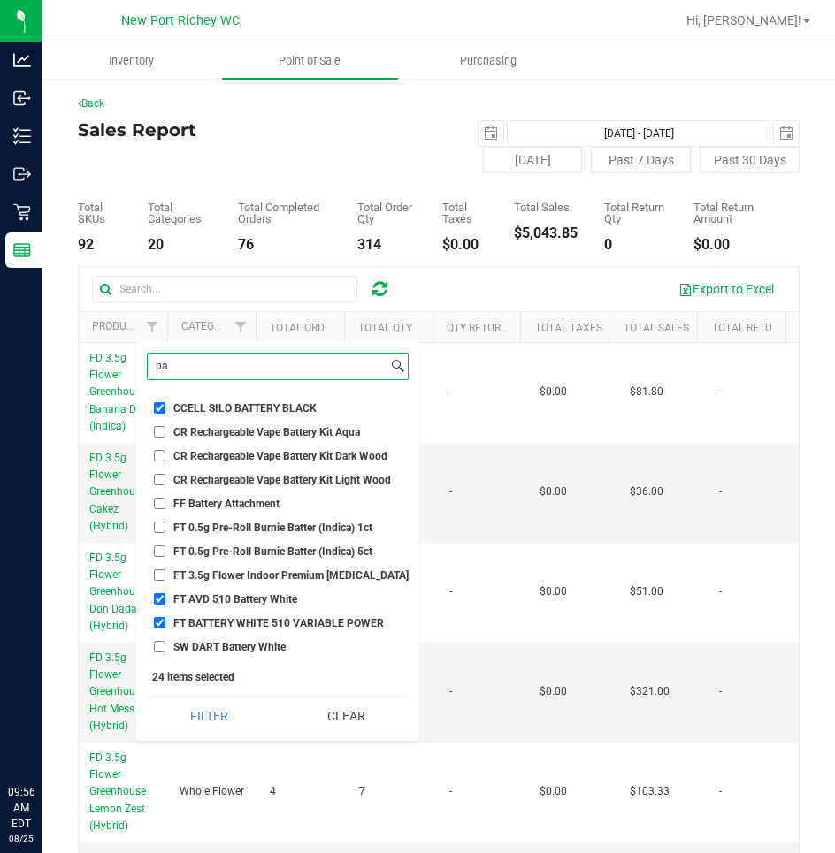
type input "b"
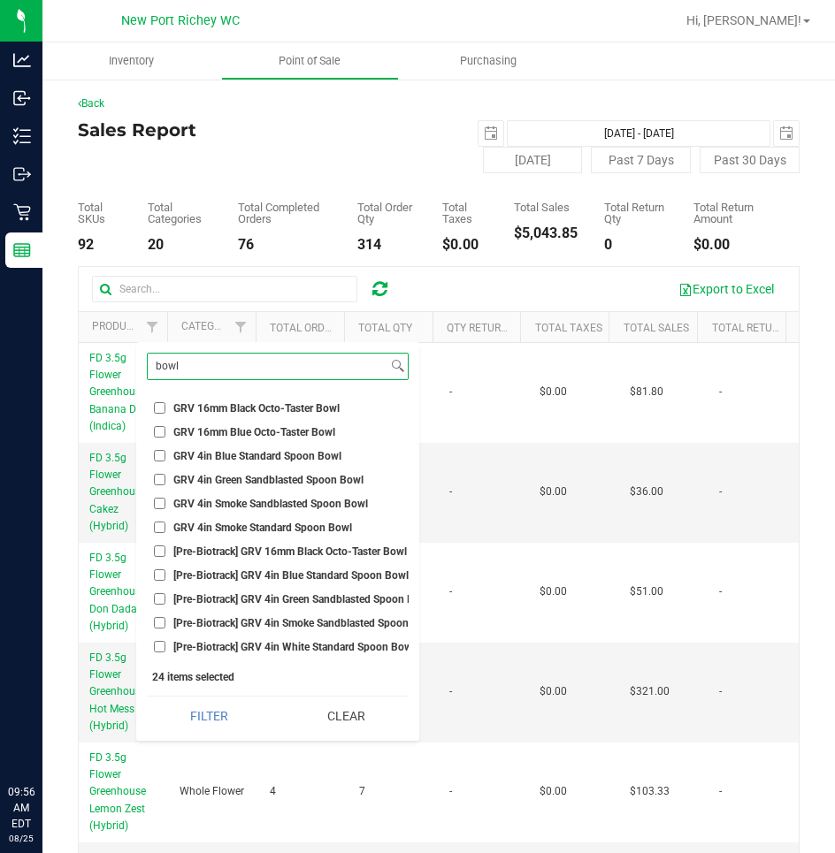
type input "bowl"
click at [158, 406] on input "GRV 16mm Black Octo-Taster Bowl" at bounding box center [159, 407] width 11 height 11
checkbox input "true"
click at [158, 433] on input "GRV 16mm Blue Octo-Taster Bowl" at bounding box center [159, 431] width 11 height 11
checkbox input "true"
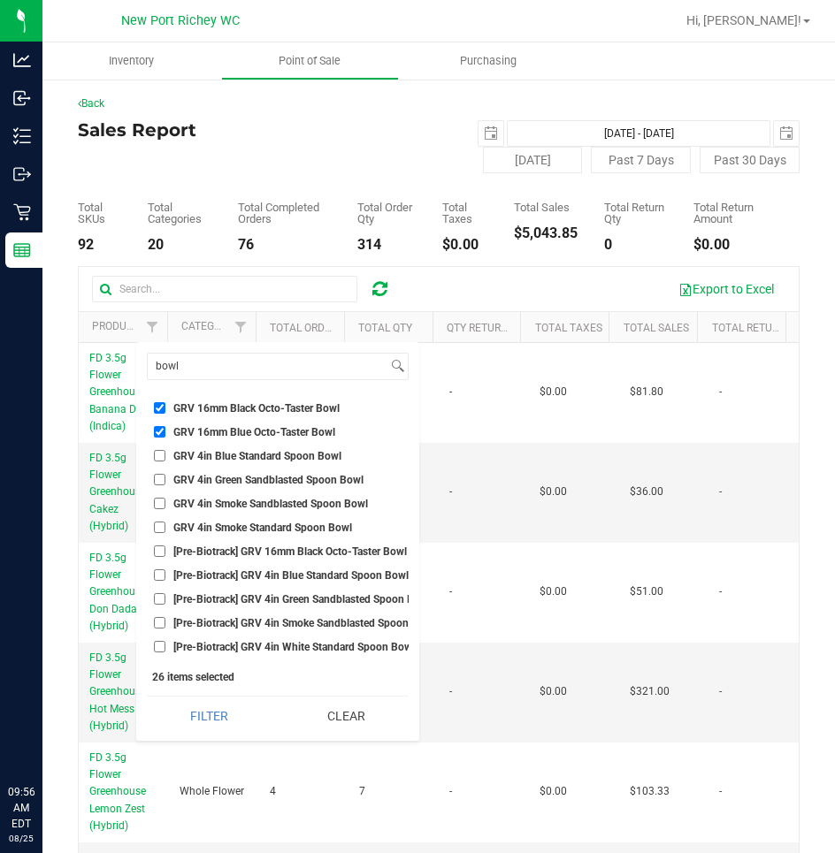
click at [157, 456] on input "GRV 4in Blue Standard Spoon Bowl" at bounding box center [159, 455] width 11 height 11
checkbox input "true"
click at [158, 482] on input "GRV 4in Green Sandblasted Spoon Bowl" at bounding box center [159, 479] width 11 height 11
checkbox input "true"
click at [156, 504] on input "GRV 4in Smoke Sandblasted Spoon Bowl" at bounding box center [159, 503] width 11 height 11
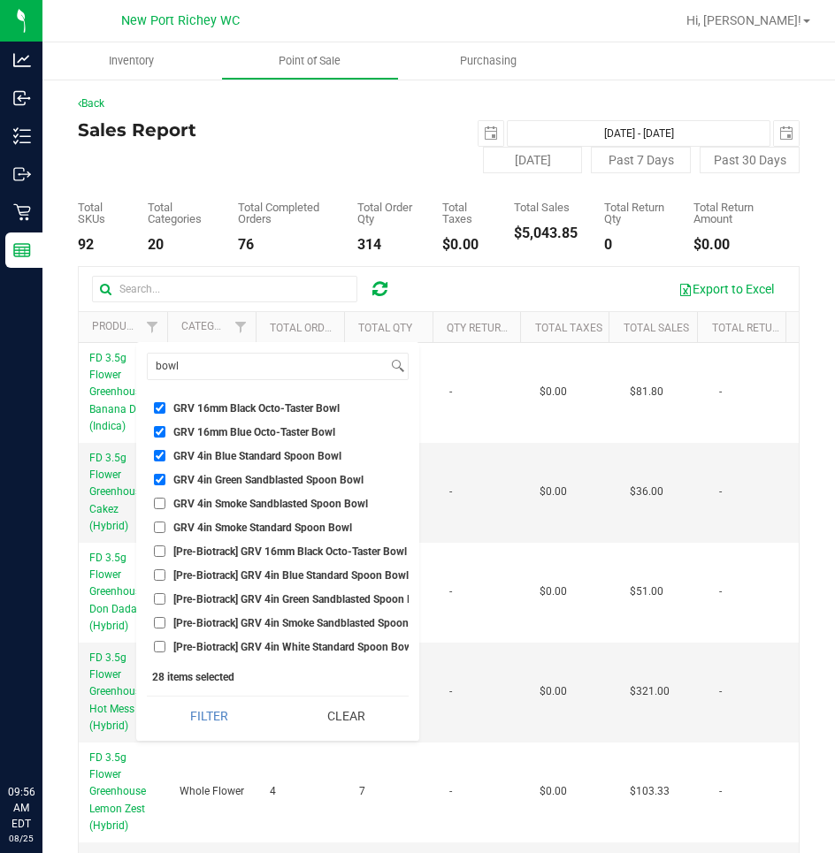
checkbox input "true"
click at [157, 531] on input "GRV 4in Smoke Standard Spoon Bowl" at bounding box center [159, 527] width 11 height 11
checkbox input "true"
click at [195, 360] on input "bowl" at bounding box center [268, 367] width 240 height 26
type input "b"
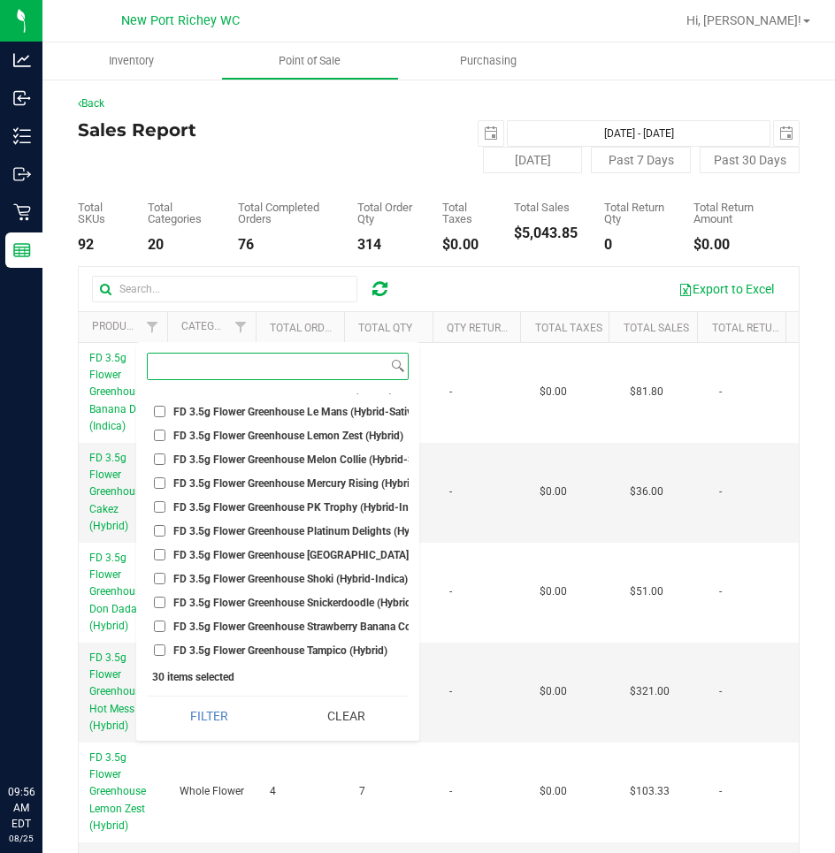
scroll to position [3183, 0]
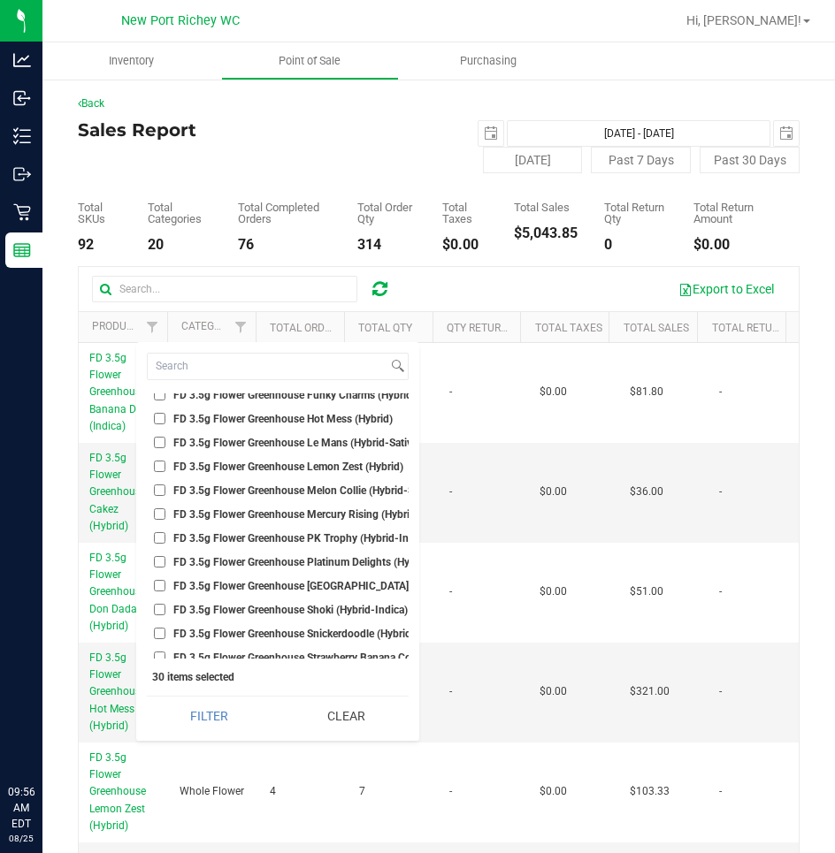
click at [160, 468] on input "FD 3.5g Flower Greenhouse Lemon Zest (Hybrid)" at bounding box center [159, 466] width 11 height 11
checkbox input "true"
click at [147, 697] on button "Filter" at bounding box center [209, 716] width 125 height 39
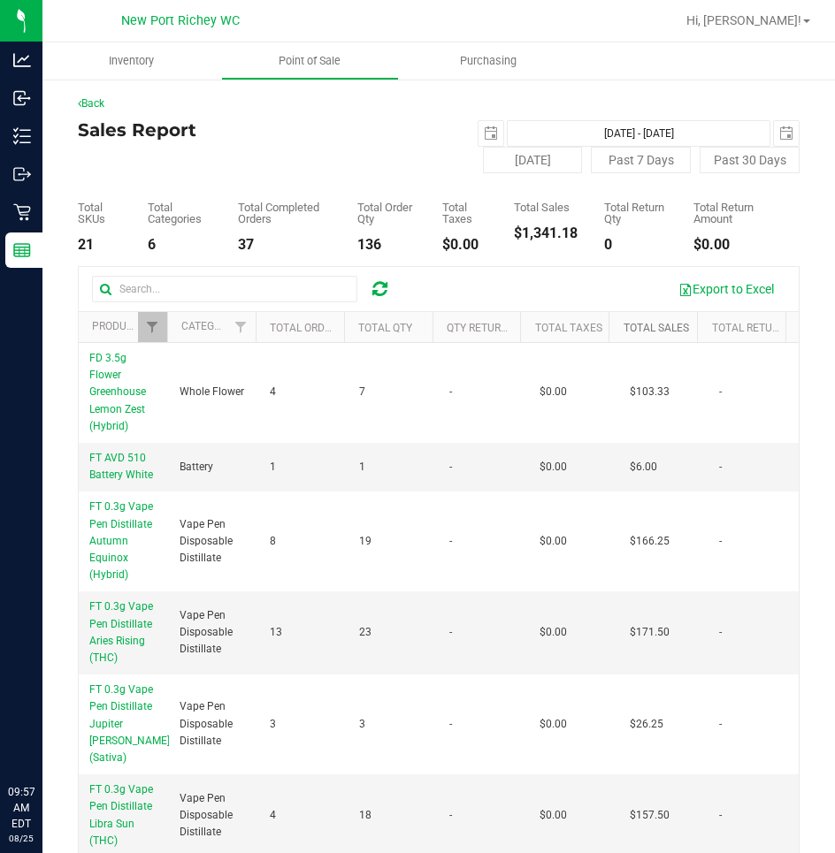
click at [623, 325] on link "Total Sales" at bounding box center [655, 328] width 65 height 12
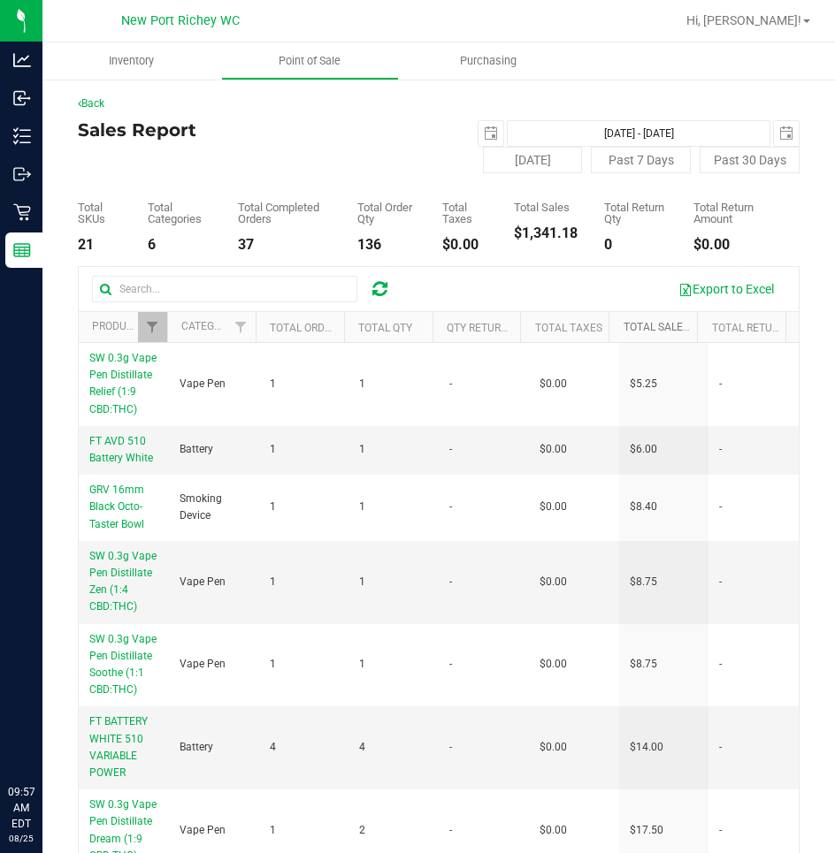
click at [623, 326] on link "Total Sales" at bounding box center [666, 327] width 86 height 12
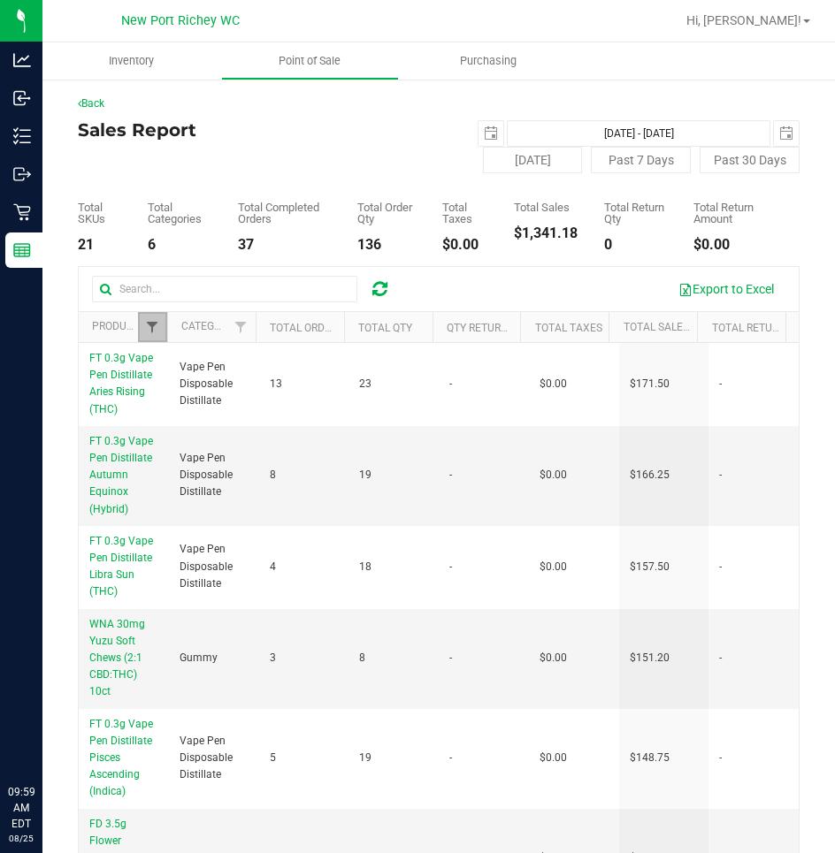
click at [148, 330] on span "Filter" at bounding box center [152, 327] width 14 height 14
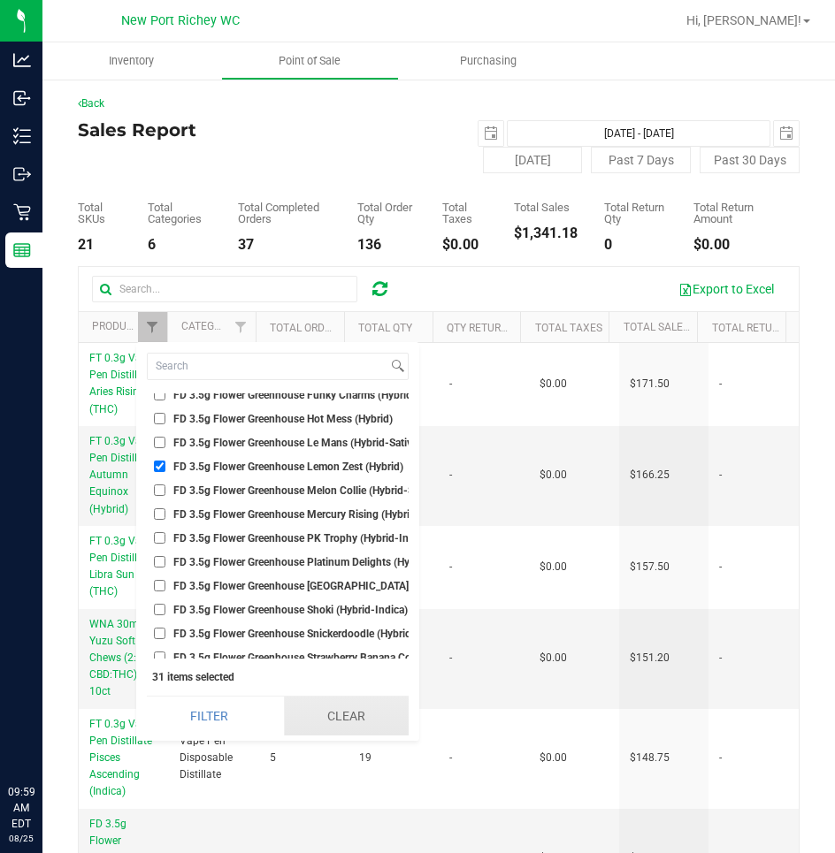
click at [334, 707] on button "Clear" at bounding box center [346, 716] width 125 height 39
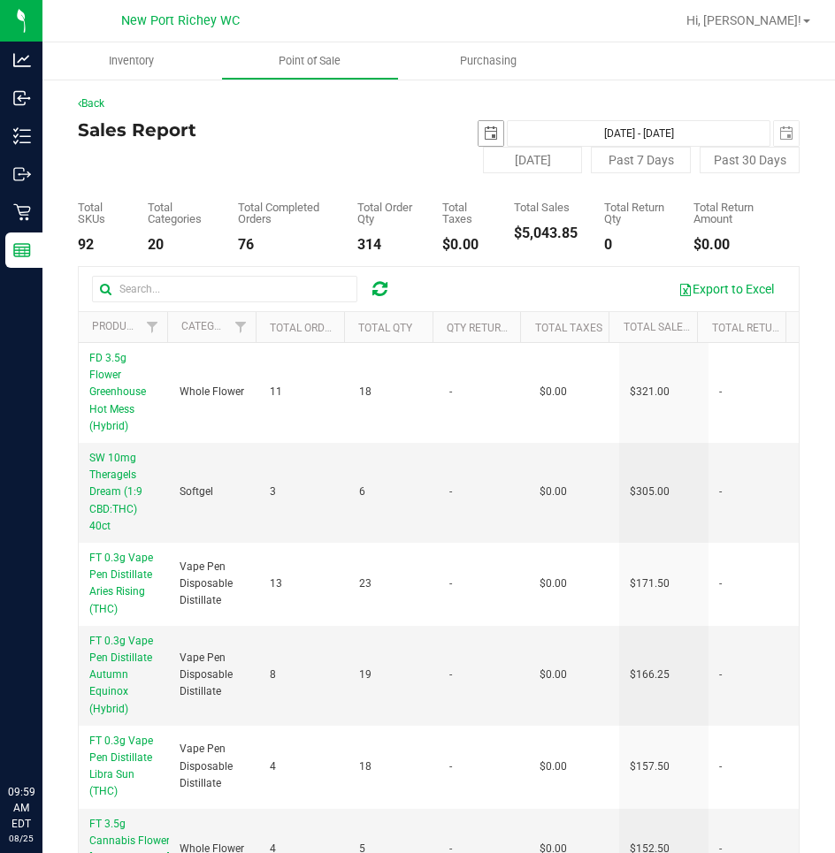
click at [484, 131] on span "select" at bounding box center [491, 133] width 14 height 14
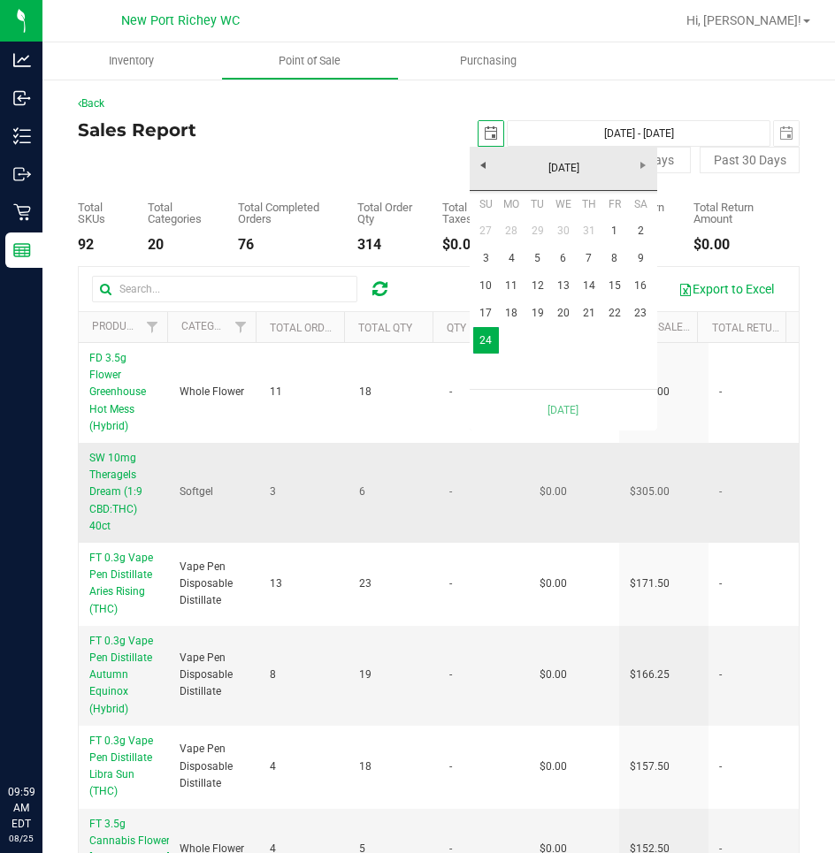
scroll to position [0, 44]
click at [507, 311] on link "18" at bounding box center [512, 313] width 26 height 27
type input "Aug 18, 2025 - Aug 24, 2025"
type input "2025-08-18"
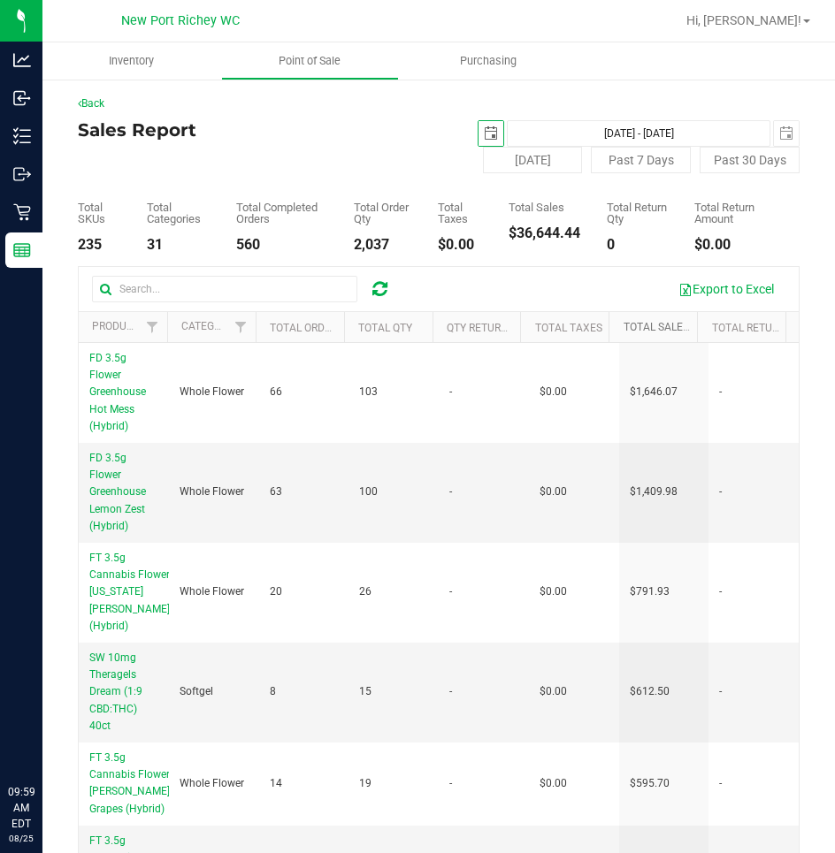
click at [623, 329] on link "Total Sales" at bounding box center [666, 327] width 86 height 12
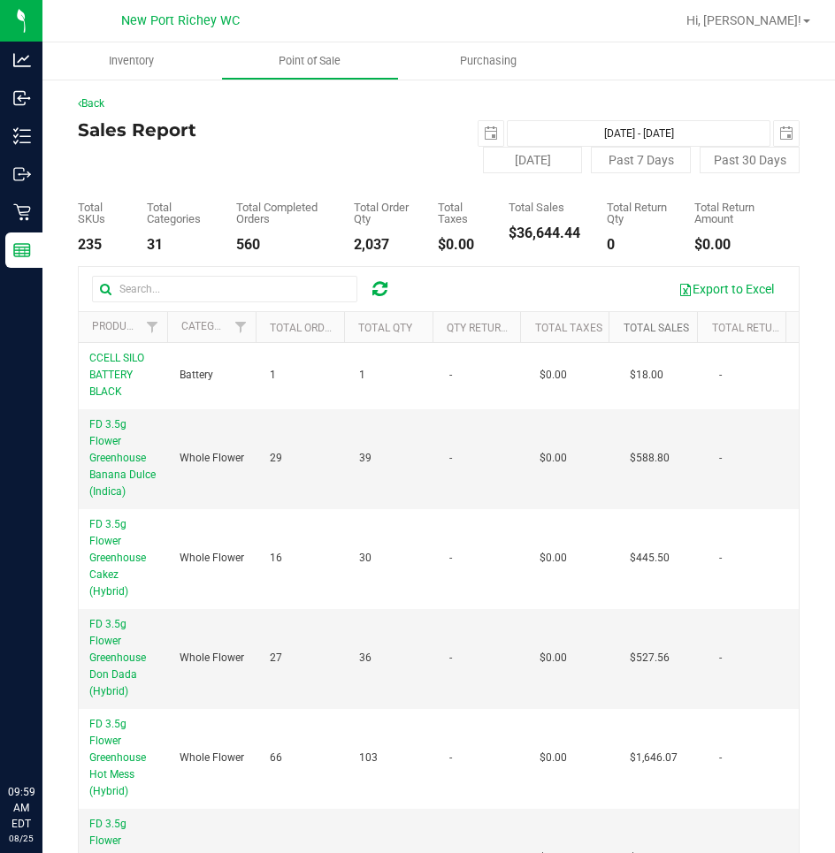
click at [631, 323] on link "Total Sales" at bounding box center [655, 328] width 65 height 12
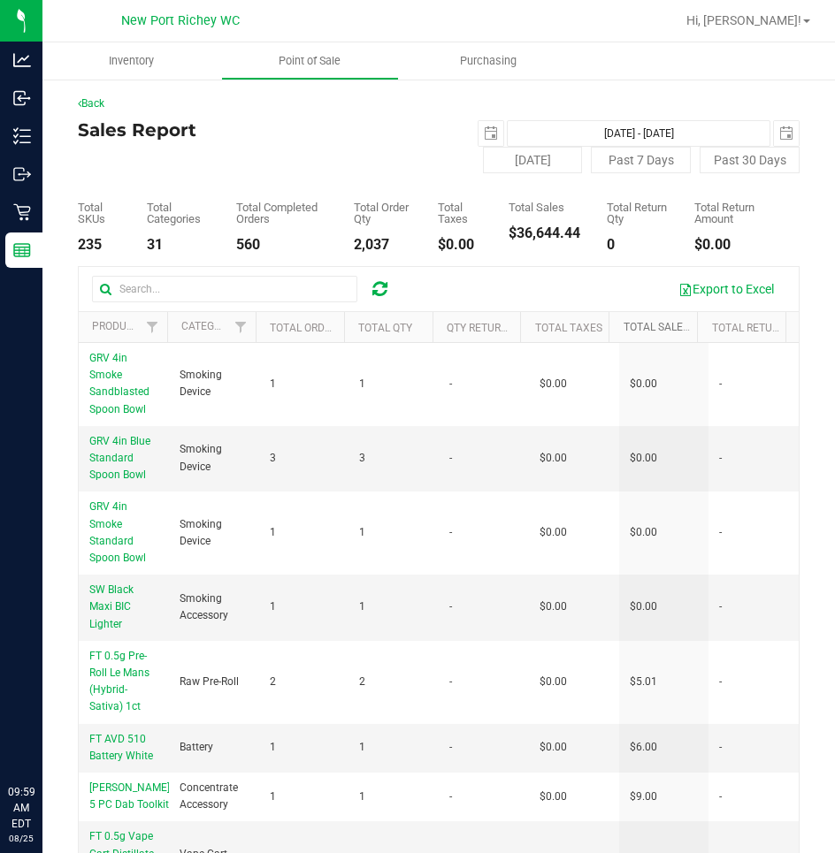
click at [632, 325] on link "Total Sales" at bounding box center [666, 327] width 86 height 12
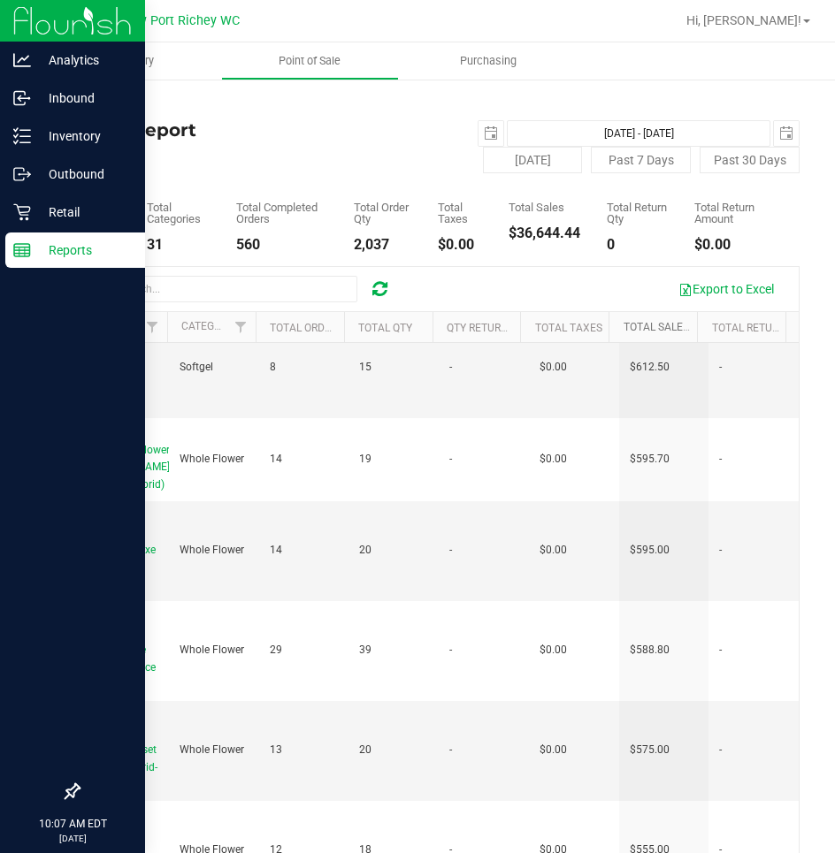
scroll to position [408, 0]
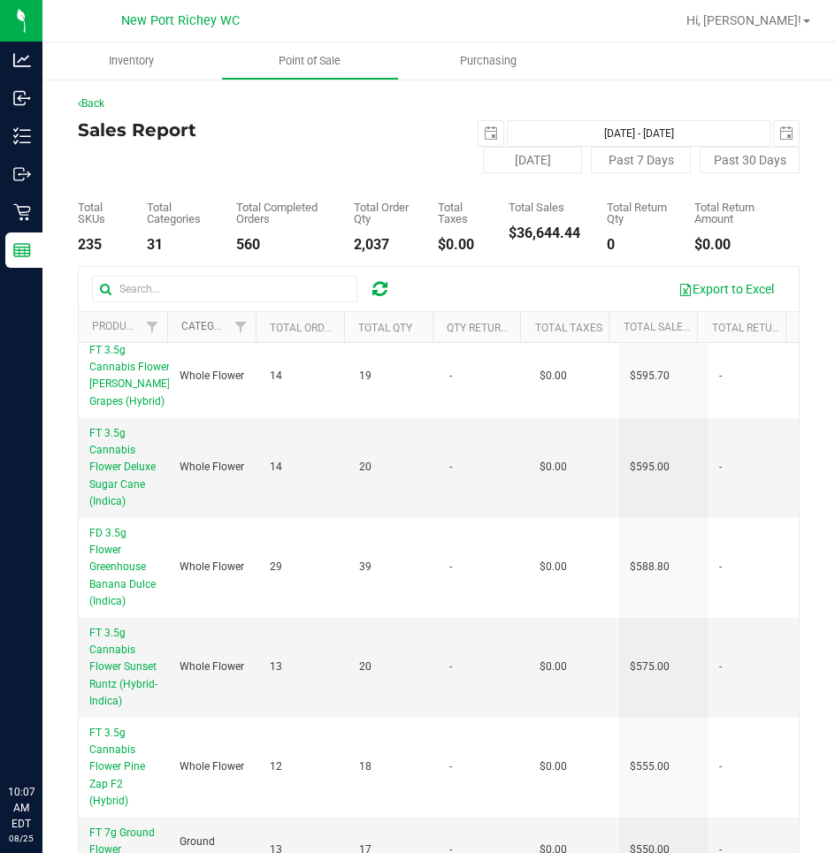
click at [191, 328] on link "Category" at bounding box center [207, 326] width 52 height 12
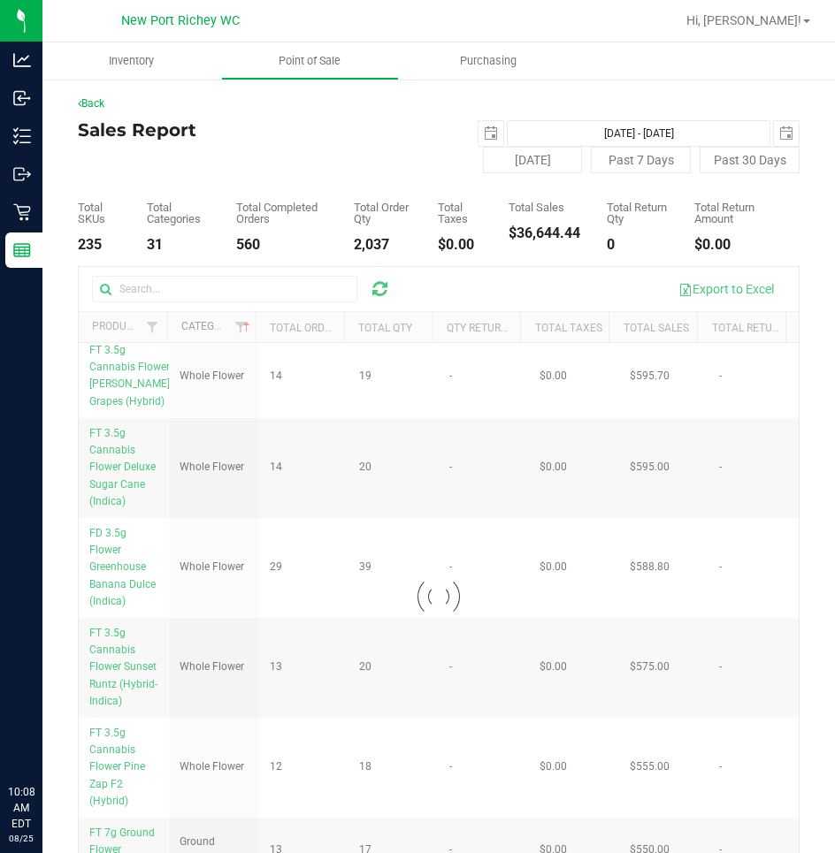
scroll to position [0, 0]
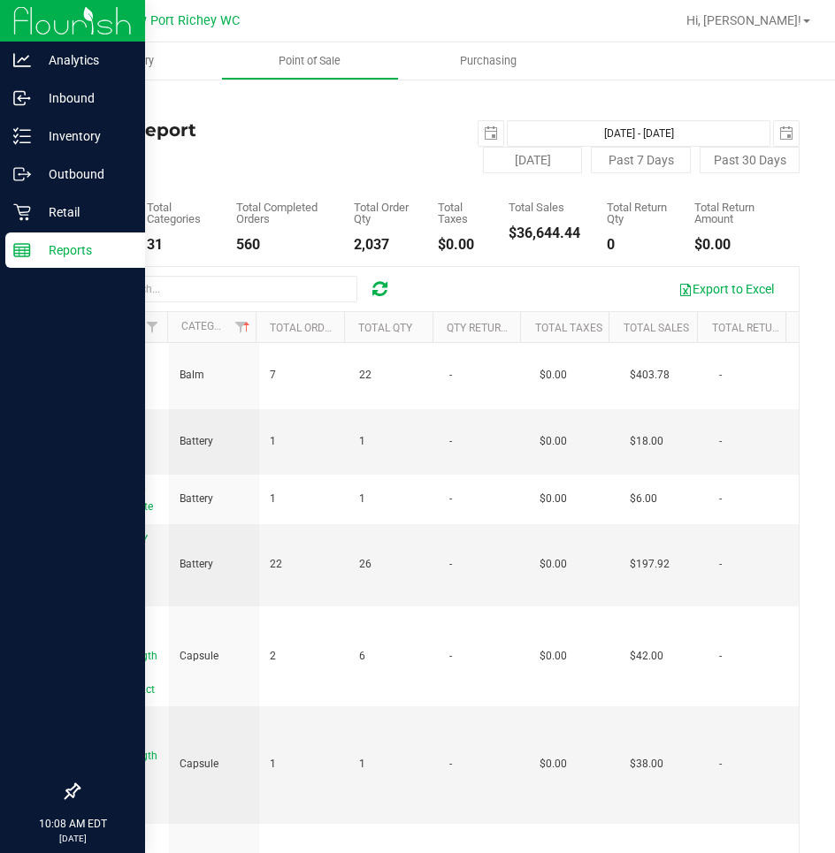
click at [74, 244] on p "Reports" at bounding box center [84, 250] width 106 height 21
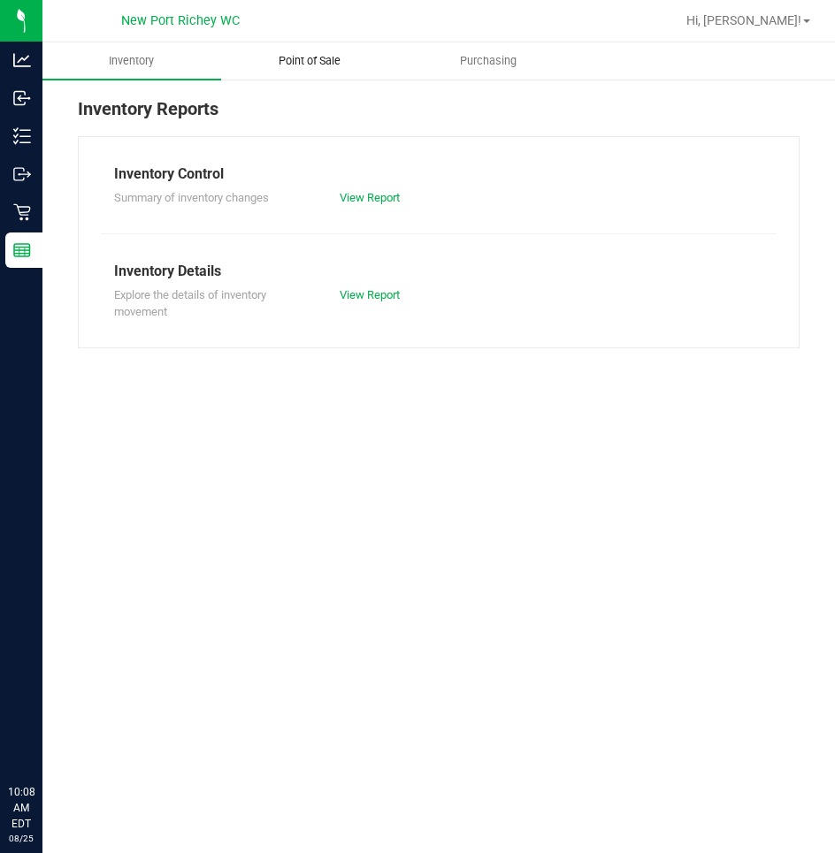
click at [302, 54] on span "Point of Sale" at bounding box center [310, 61] width 110 height 16
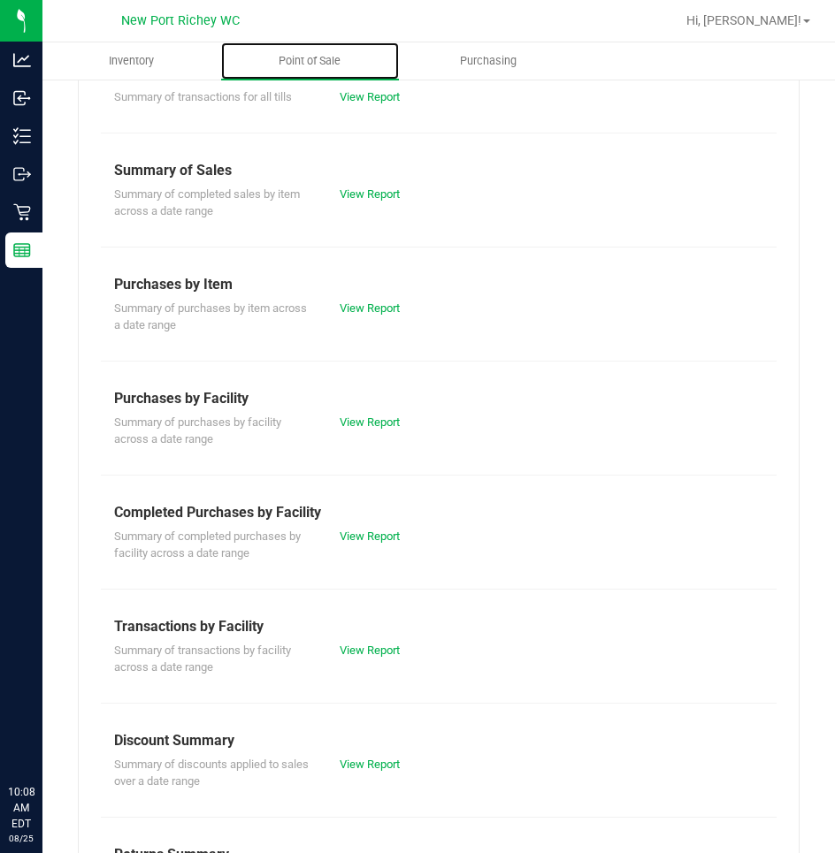
scroll to position [197, 0]
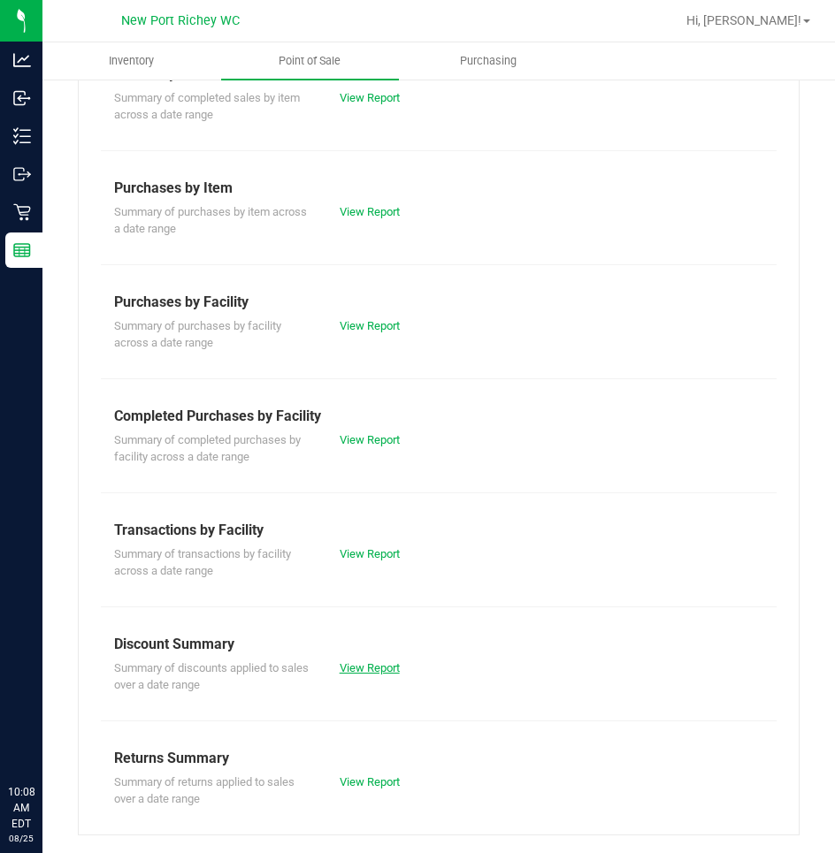
click at [364, 668] on link "View Report" at bounding box center [370, 667] width 60 height 13
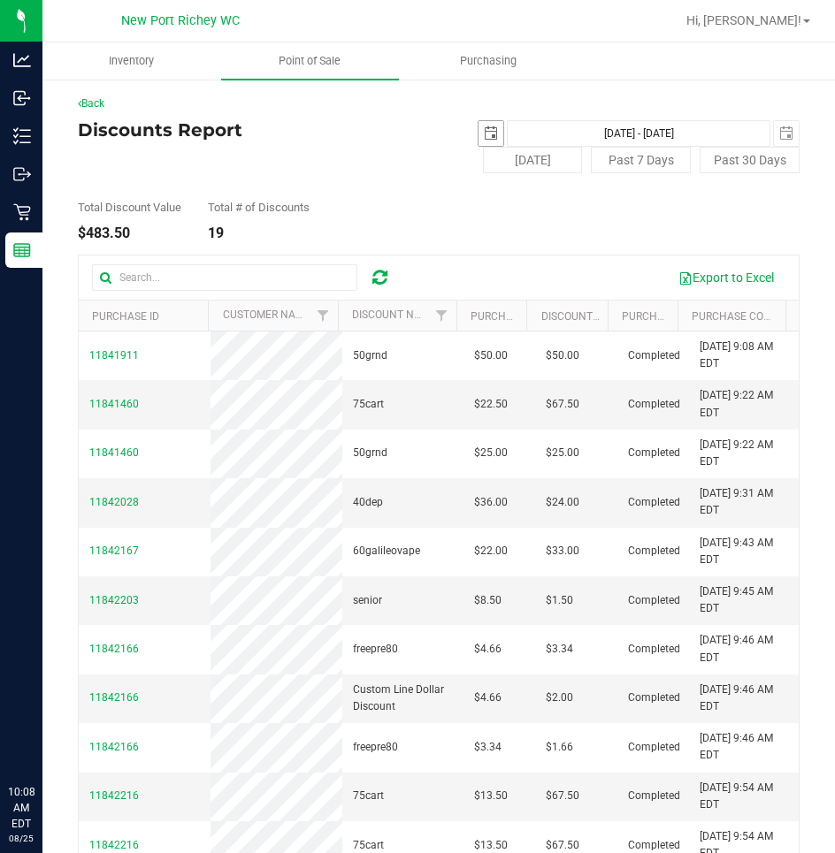
click at [484, 135] on span "select" at bounding box center [491, 133] width 14 height 14
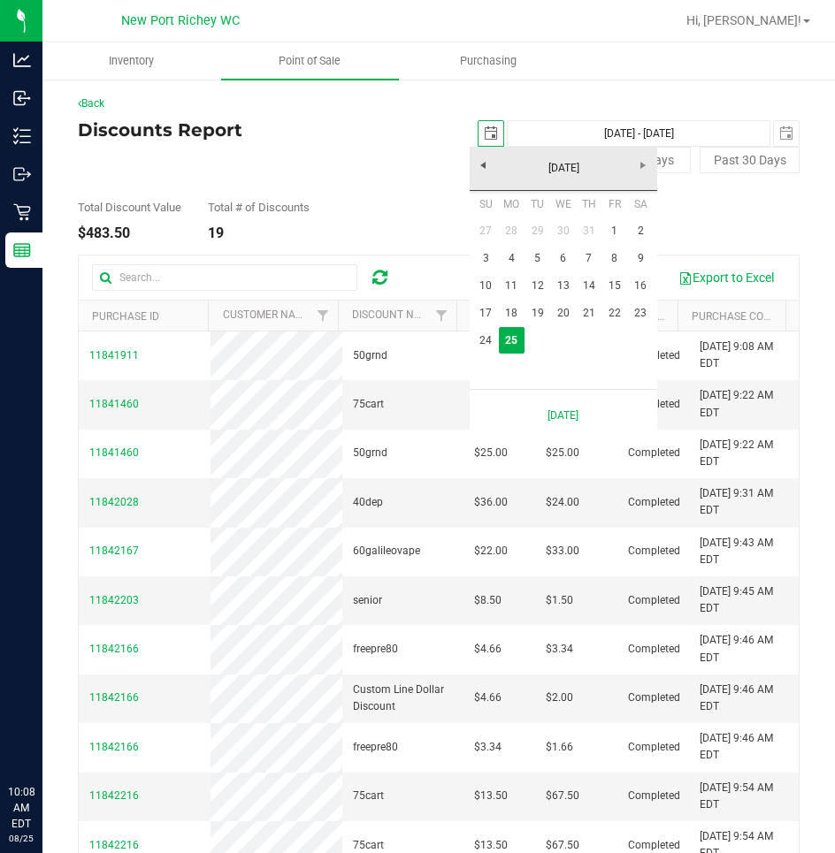
scroll to position [0, 44]
click at [484, 341] on link "24" at bounding box center [486, 340] width 26 height 27
type input "2025-08-24"
type input "Aug 24, 2025 - Aug 25, 2025"
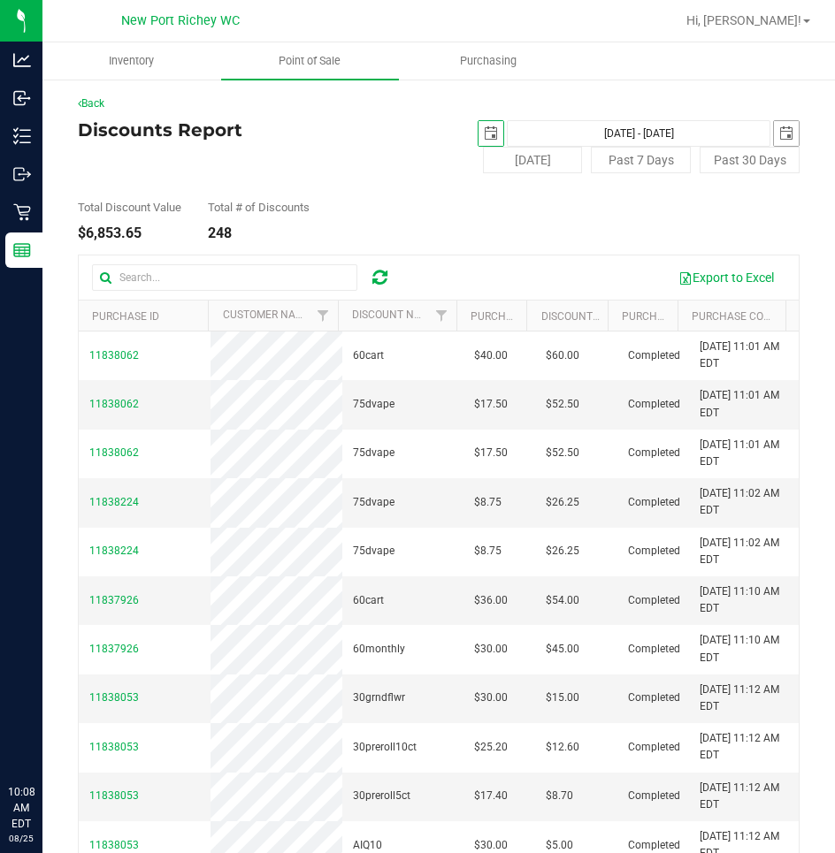
click at [779, 133] on span "select" at bounding box center [786, 133] width 14 height 14
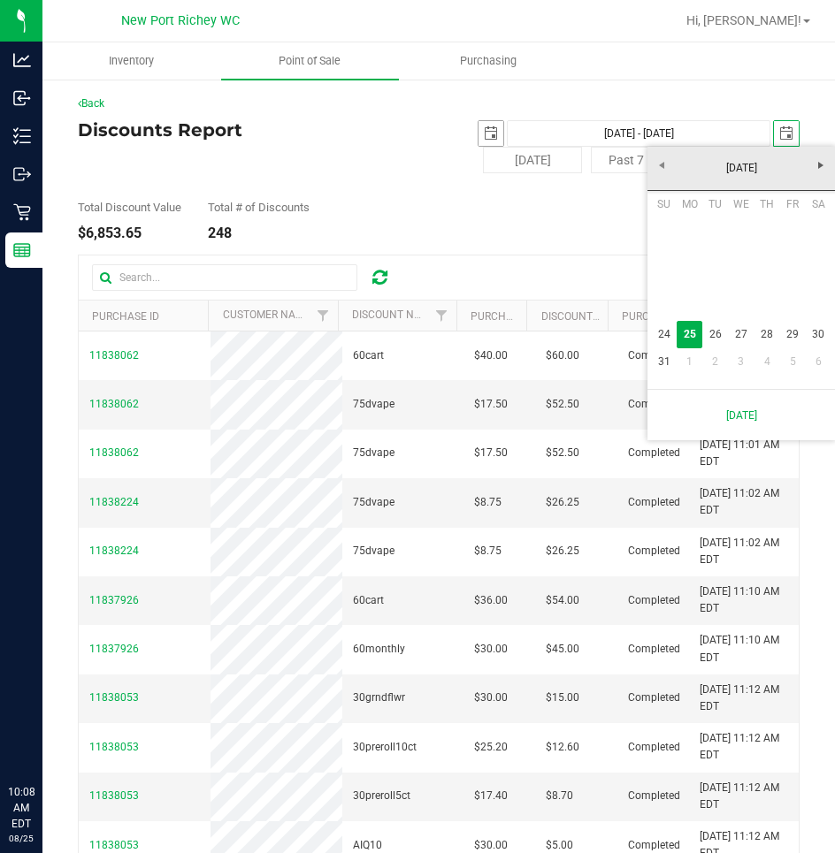
click at [485, 131] on span "select" at bounding box center [491, 133] width 14 height 14
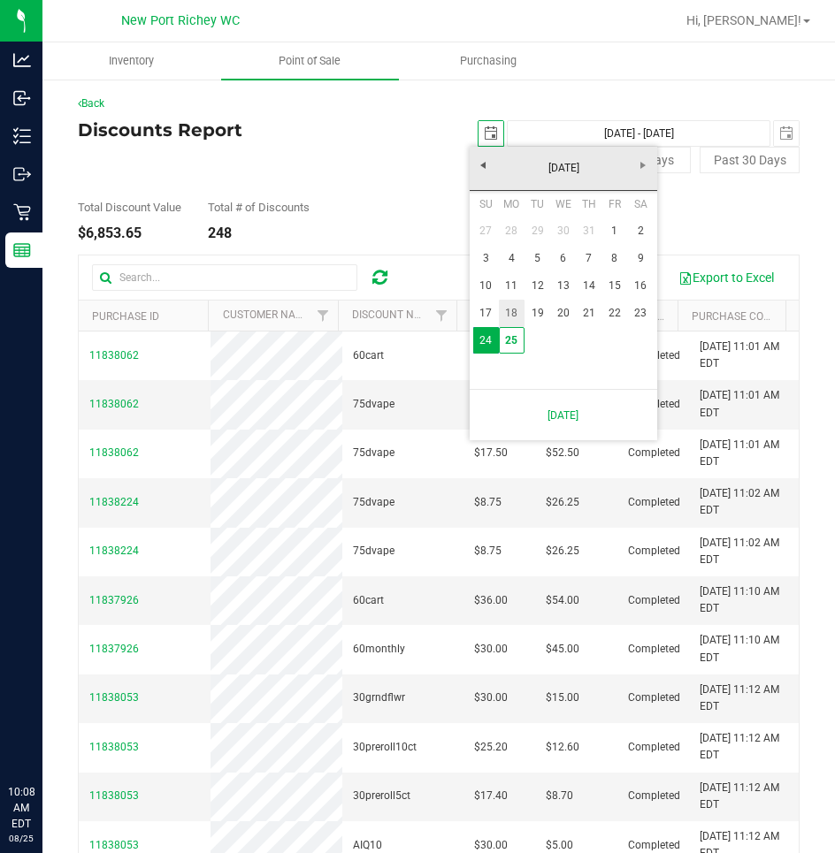
click at [515, 312] on link "18" at bounding box center [512, 313] width 26 height 27
type input "2025-08-18"
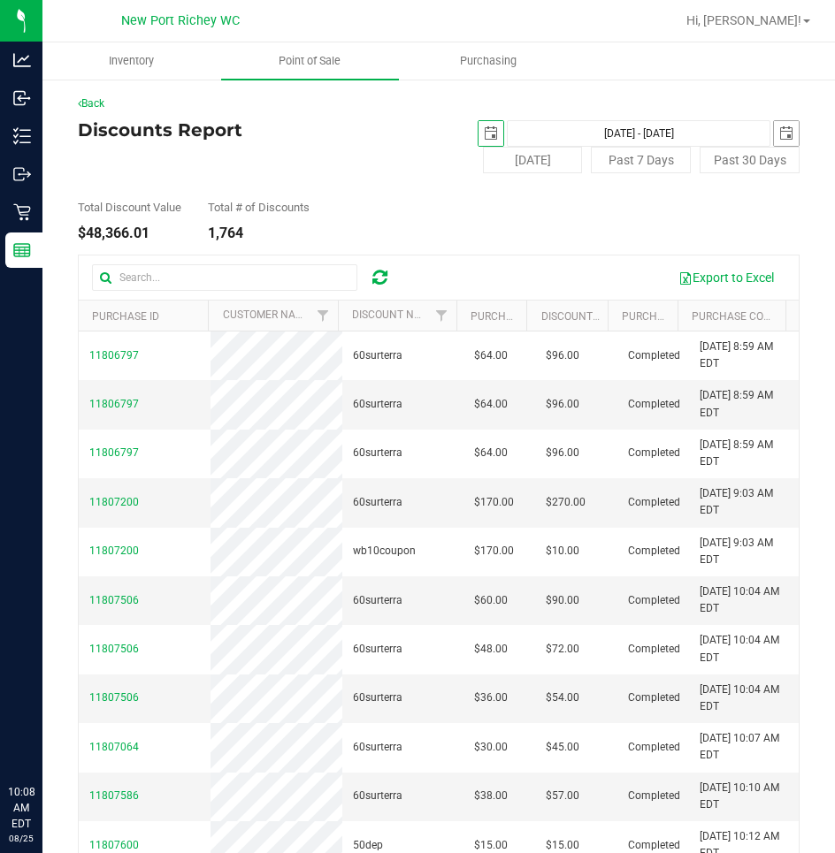
click at [779, 133] on span "select" at bounding box center [786, 133] width 14 height 14
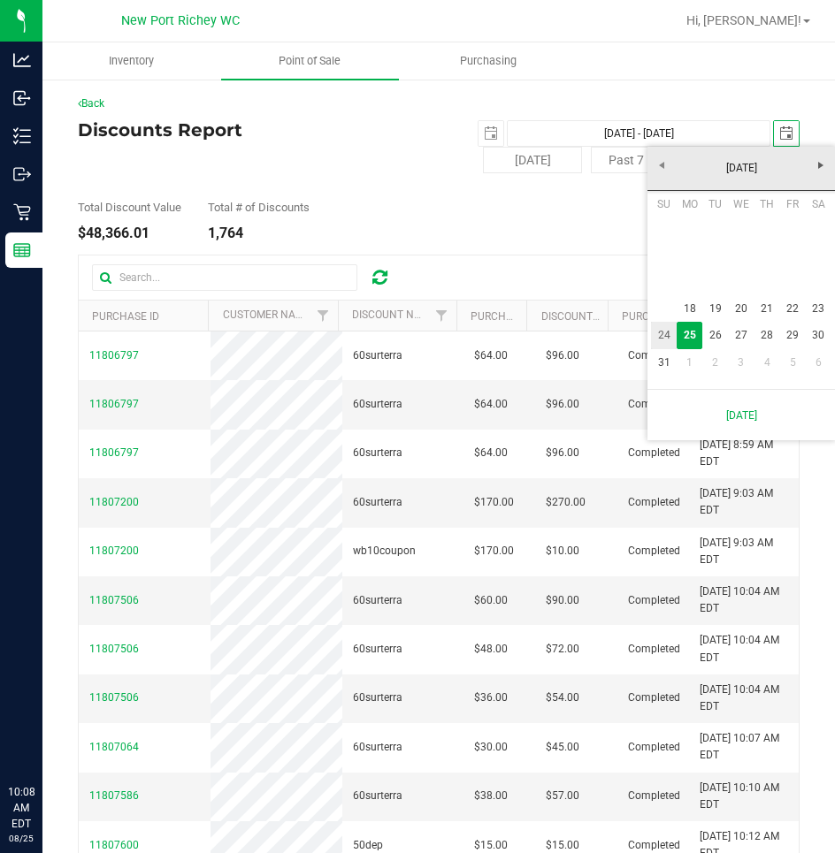
click at [667, 332] on link "24" at bounding box center [664, 335] width 26 height 27
type input "Aug 18, 2025 - Aug 24, 2025"
type input "2025-08-24"
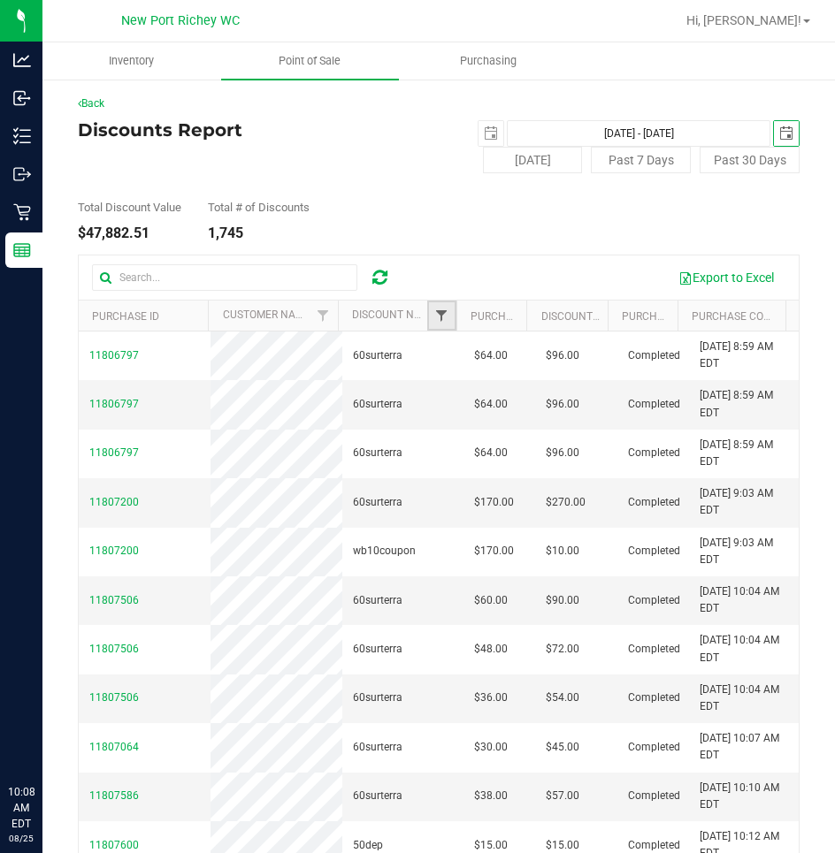
click at [434, 310] on span "Filter" at bounding box center [441, 316] width 14 height 14
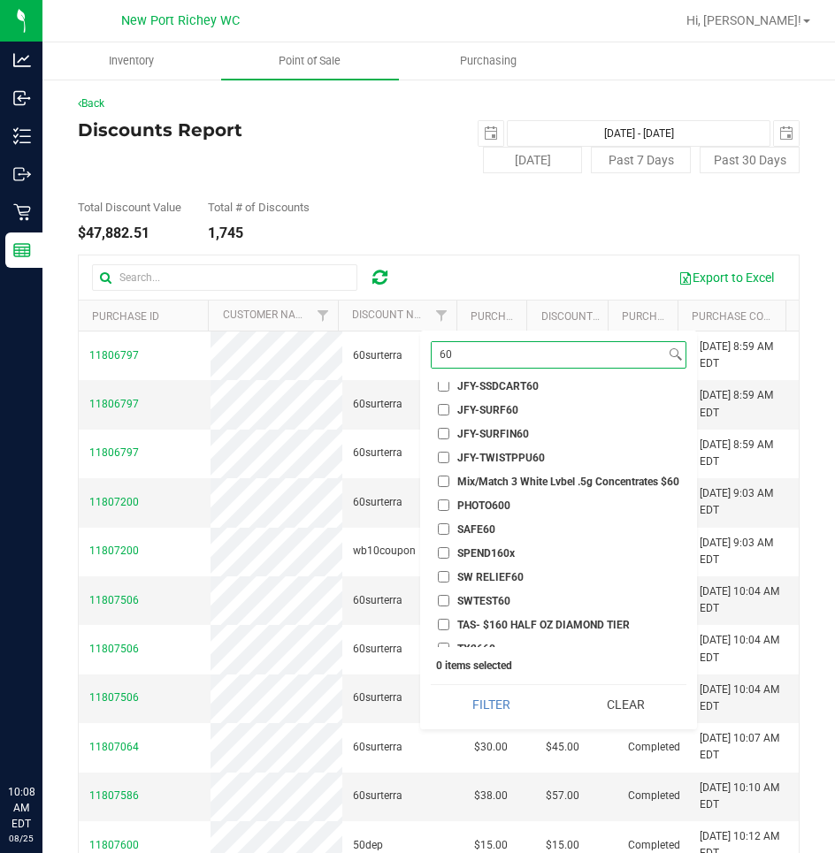
scroll to position [772, 0]
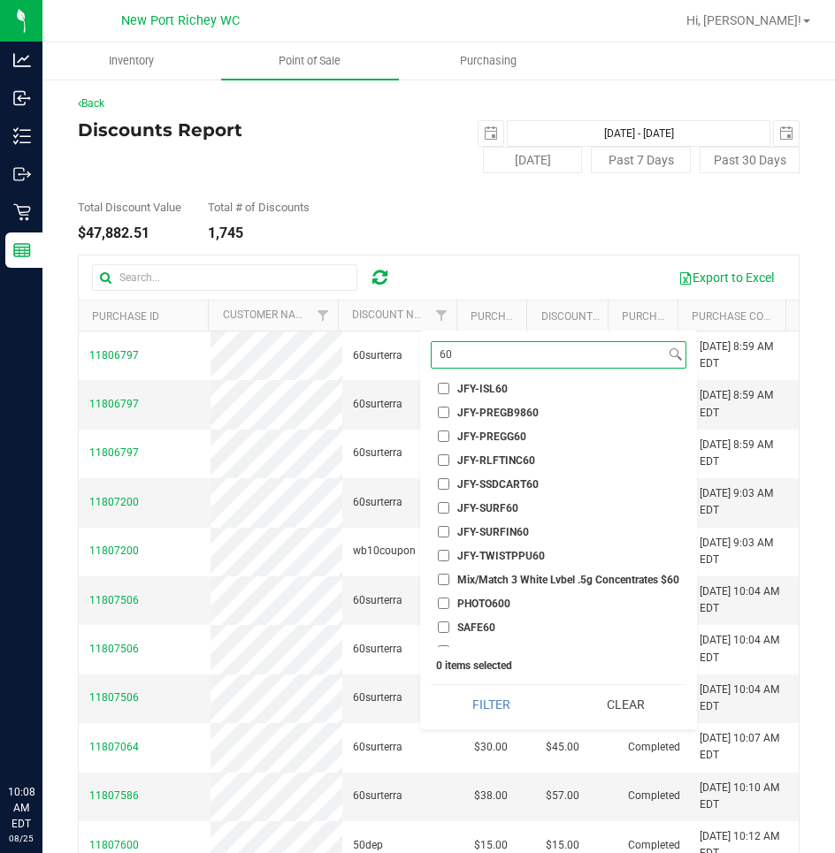
type input "6"
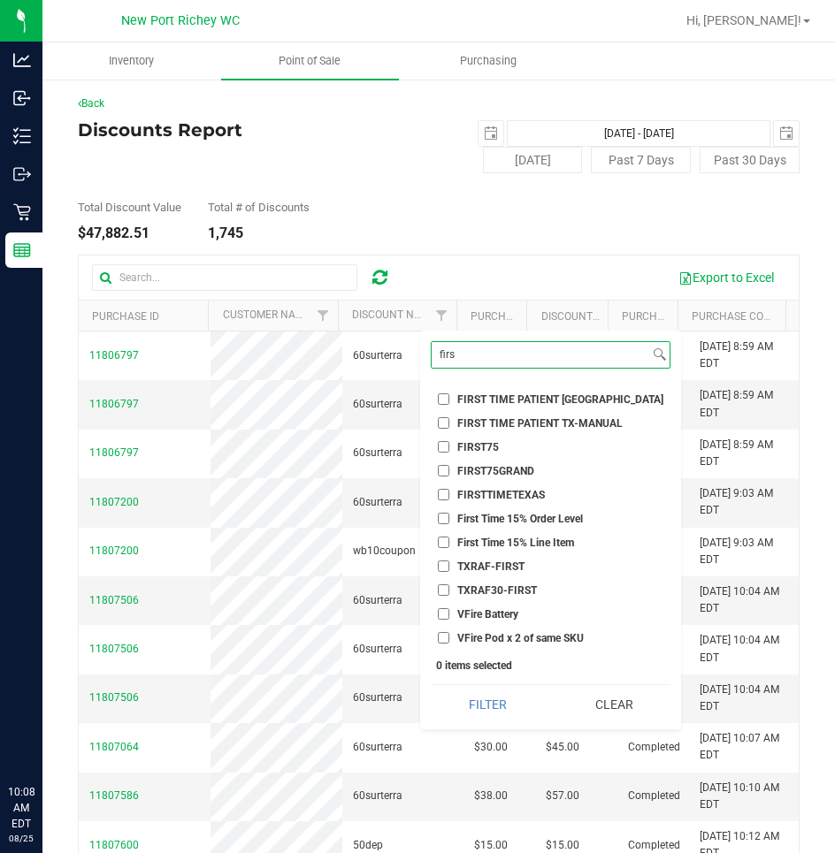
scroll to position [45, 0]
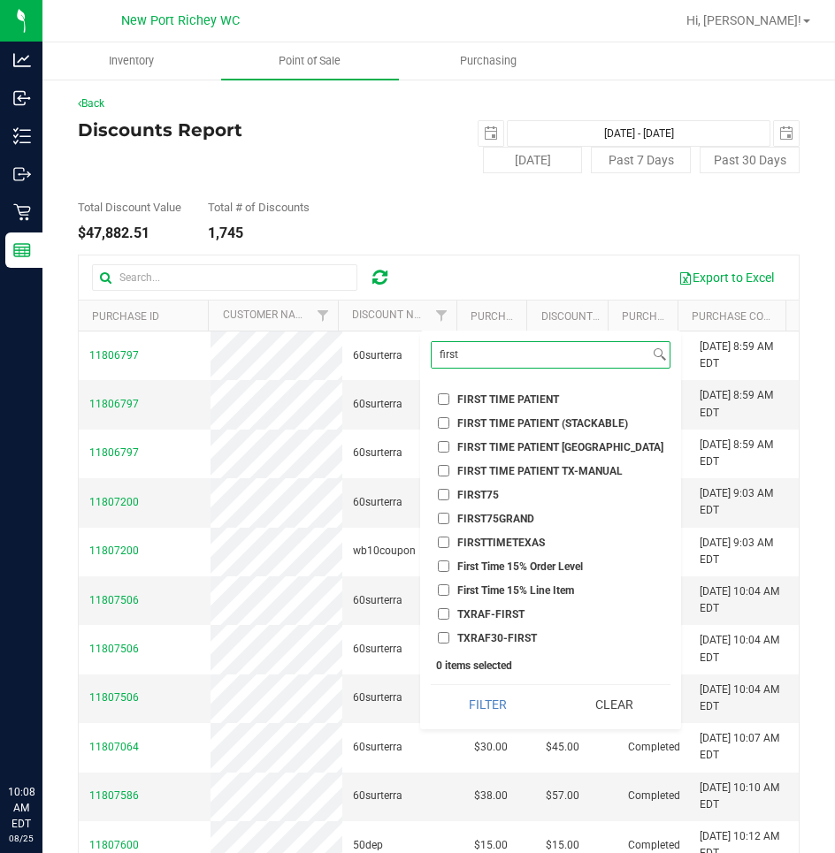
type input "first"
click at [444, 401] on input "FIRST TIME PATIENT" at bounding box center [443, 398] width 11 height 11
checkbox input "true"
click at [441, 424] on input "FIRST TIME PATIENT (STACKABLE)" at bounding box center [443, 422] width 11 height 11
checkbox input "true"
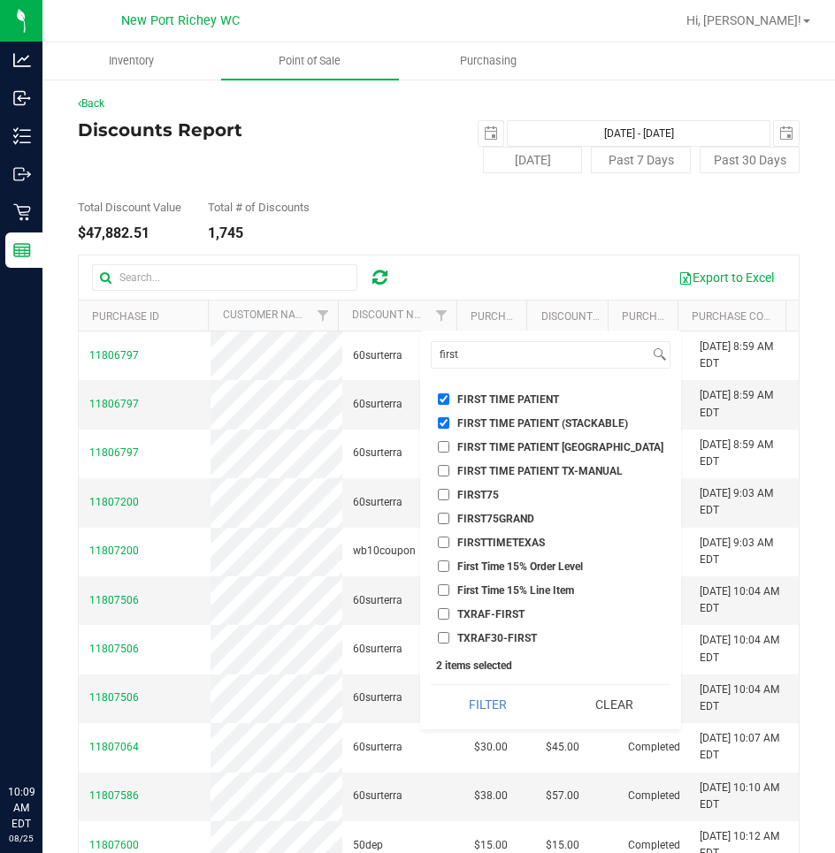
scroll to position [0, 0]
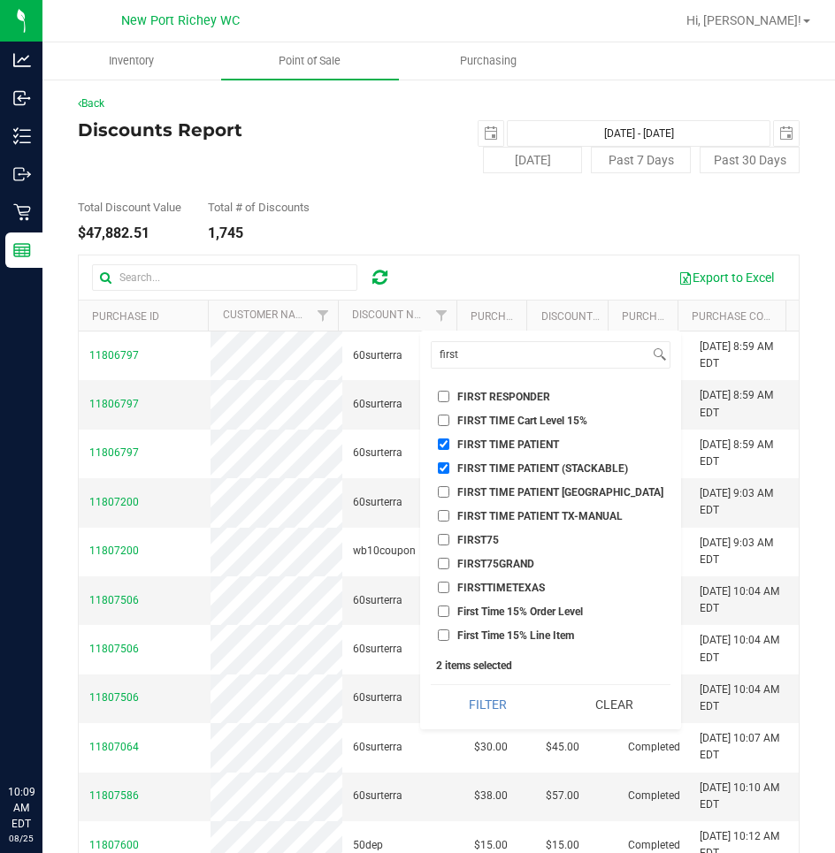
click at [431, 685] on button "Filter" at bounding box center [487, 704] width 113 height 39
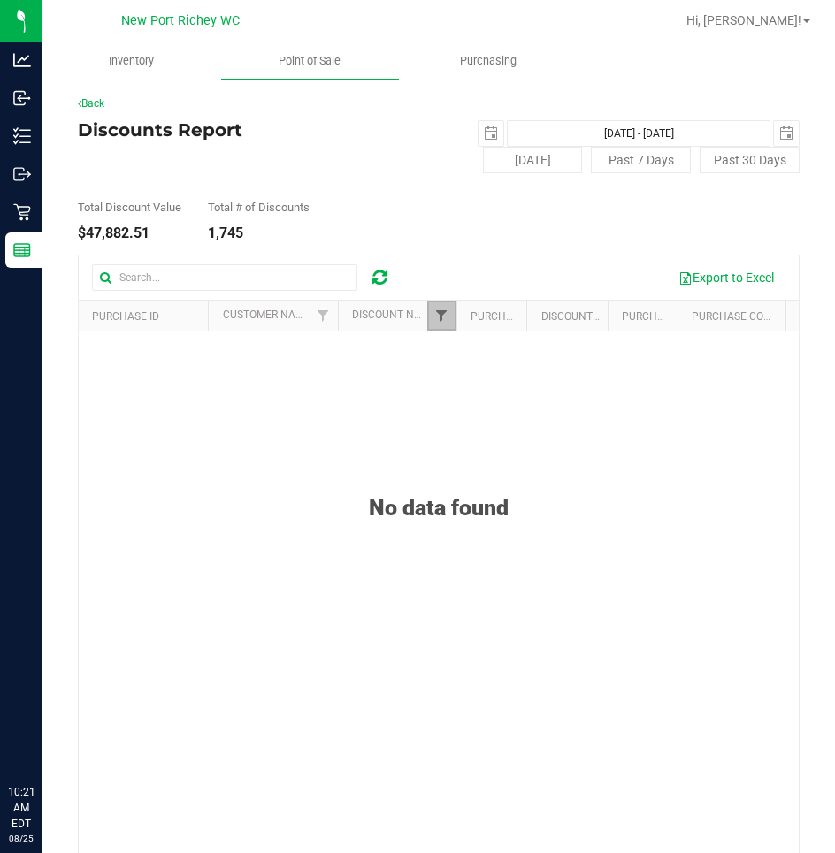
click at [438, 320] on span "Filter" at bounding box center [441, 316] width 14 height 14
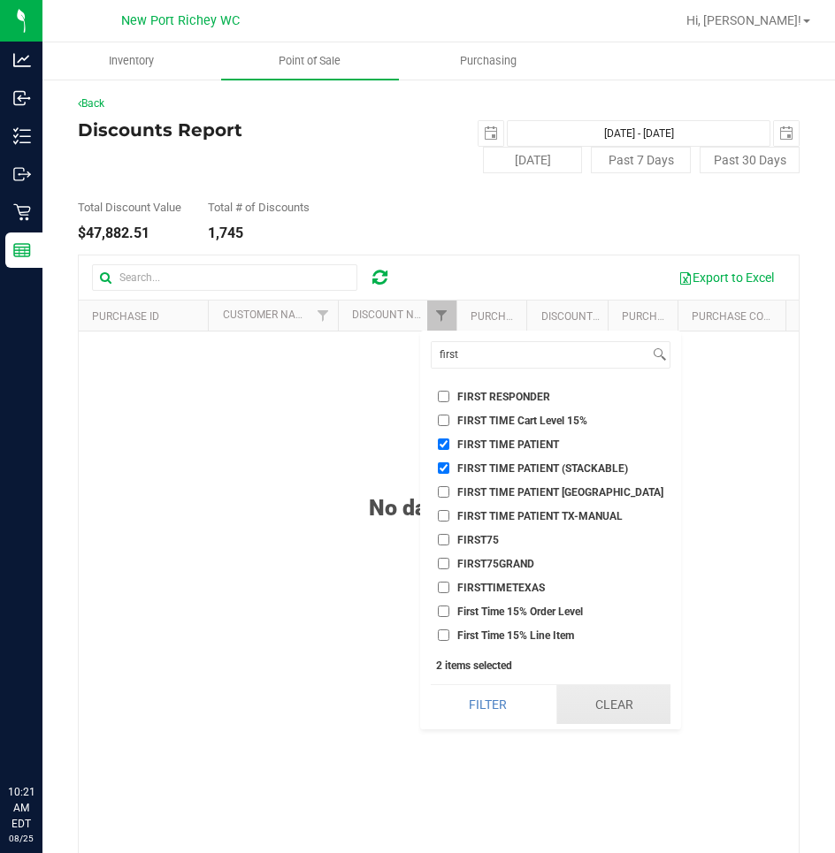
click at [593, 705] on button "Clear" at bounding box center [613, 704] width 114 height 39
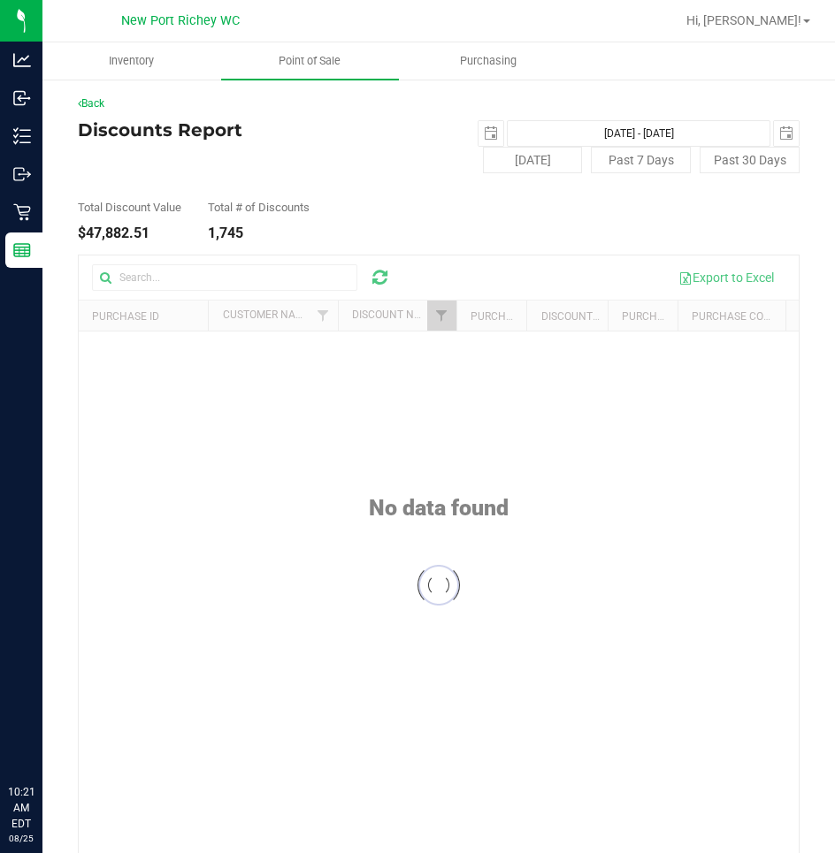
click at [431, 312] on div at bounding box center [439, 586] width 720 height 660
checkbox input "false"
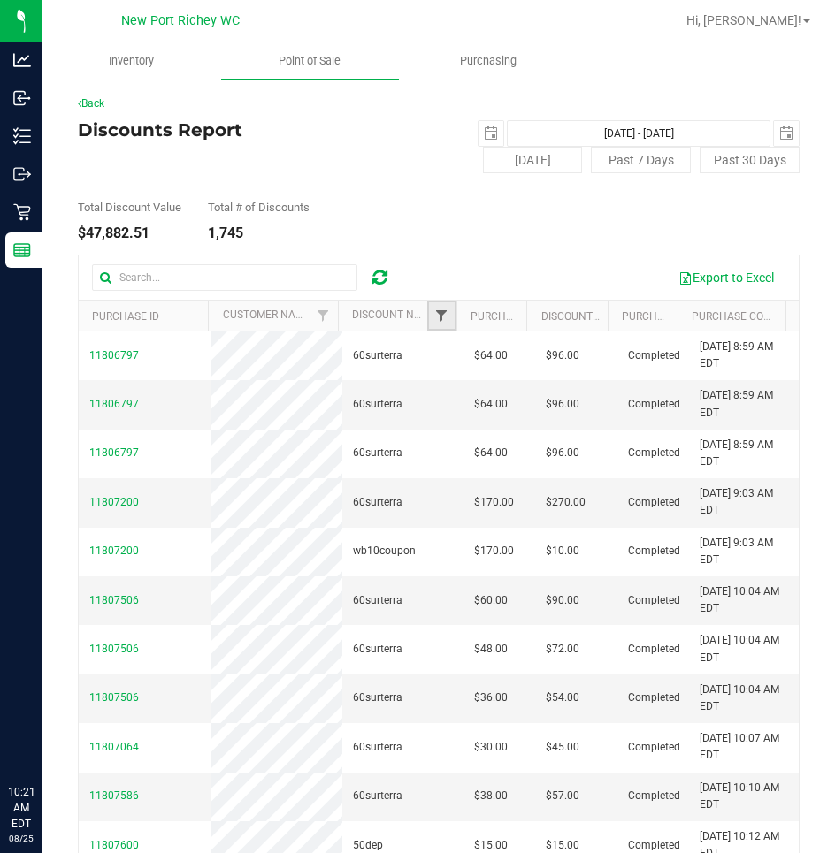
click at [438, 316] on span "Filter" at bounding box center [441, 316] width 14 height 14
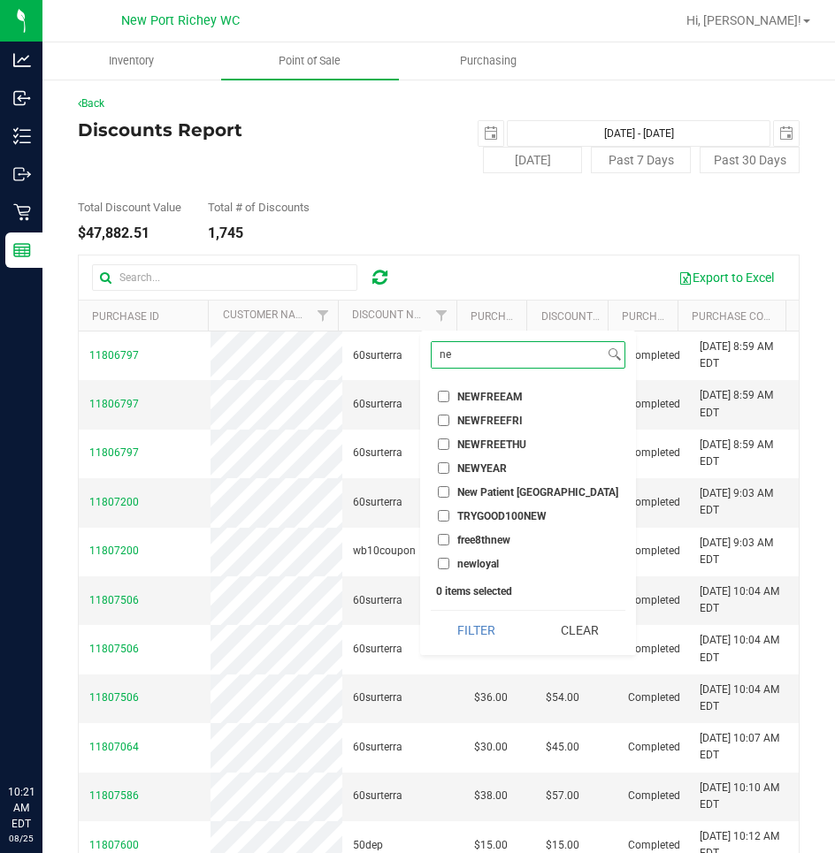
type input "n"
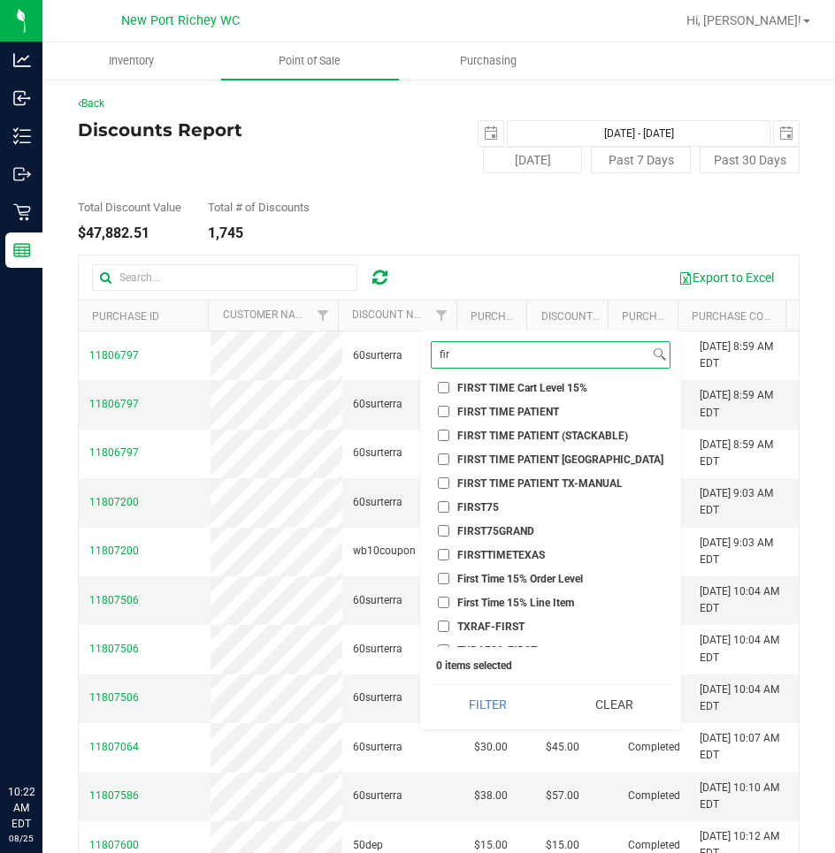
scroll to position [83, 0]
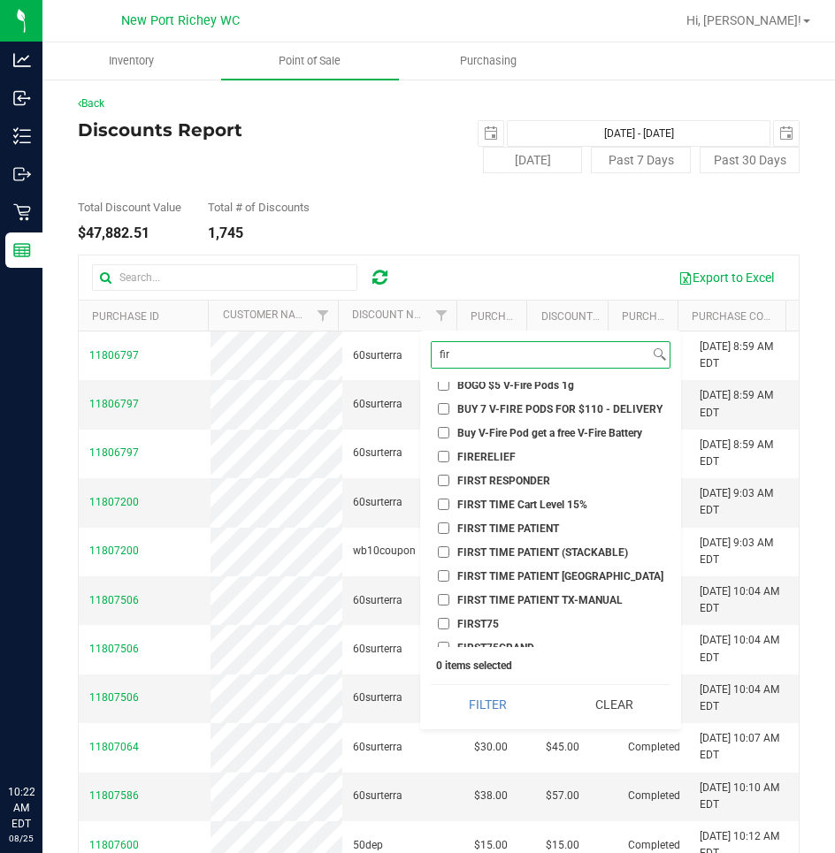
type input "fir"
click at [442, 526] on input "FIRST TIME PATIENT" at bounding box center [443, 528] width 11 height 11
checkbox input "true"
click at [444, 553] on input "FIRST TIME PATIENT (STACKABLE)" at bounding box center [443, 551] width 11 height 11
checkbox input "true"
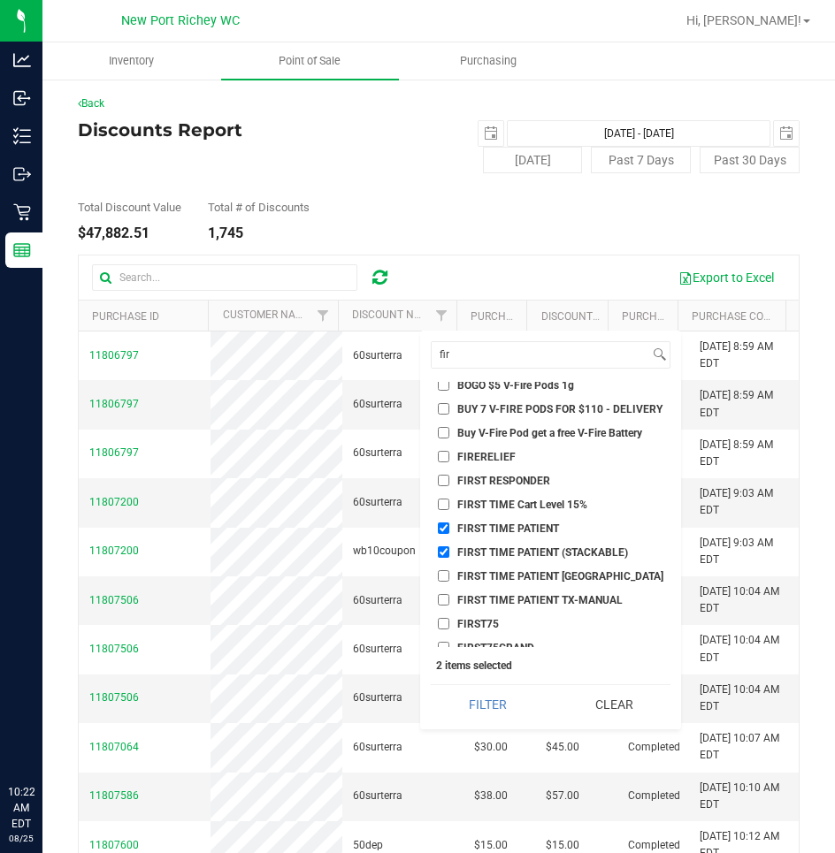
click at [431, 685] on button "Filter" at bounding box center [487, 704] width 113 height 39
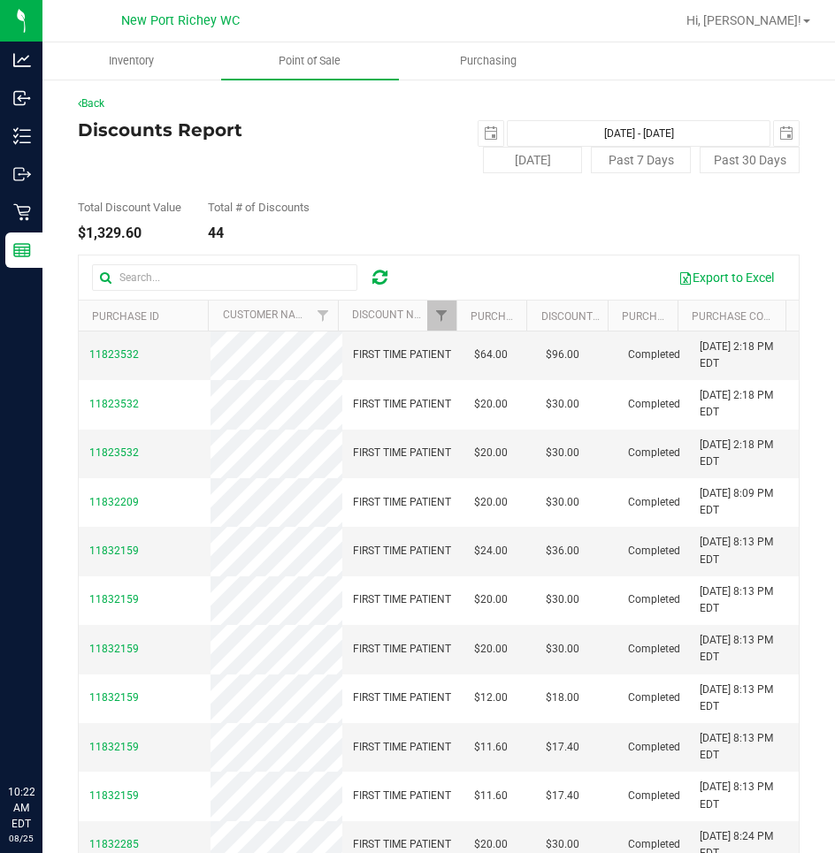
scroll to position [80, 0]
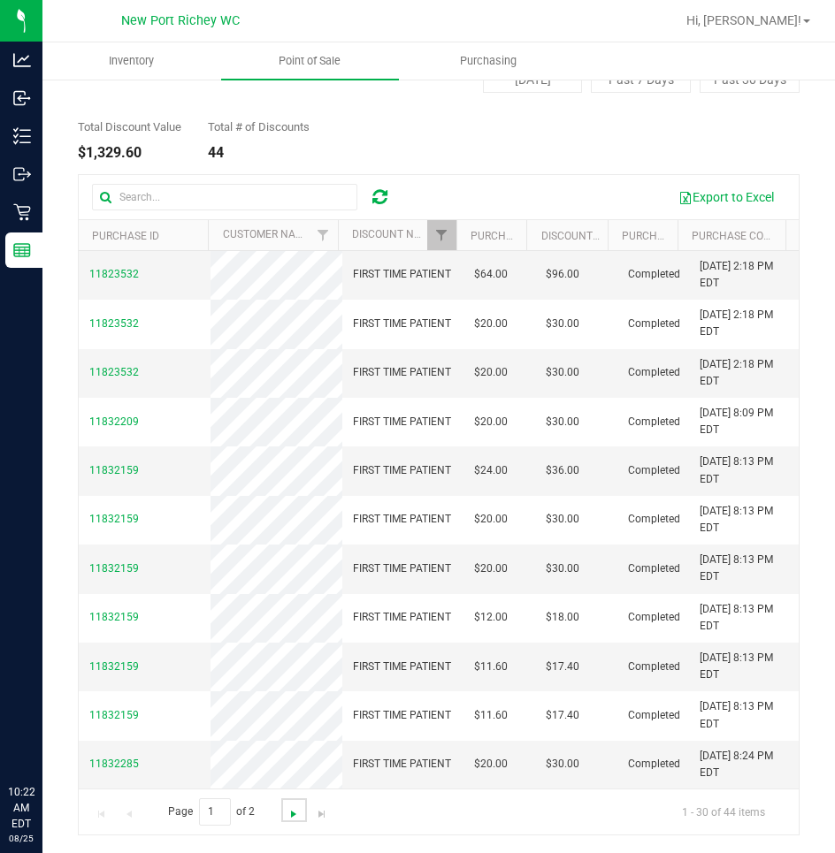
click at [294, 810] on span "Go to the next page" at bounding box center [293, 814] width 14 height 14
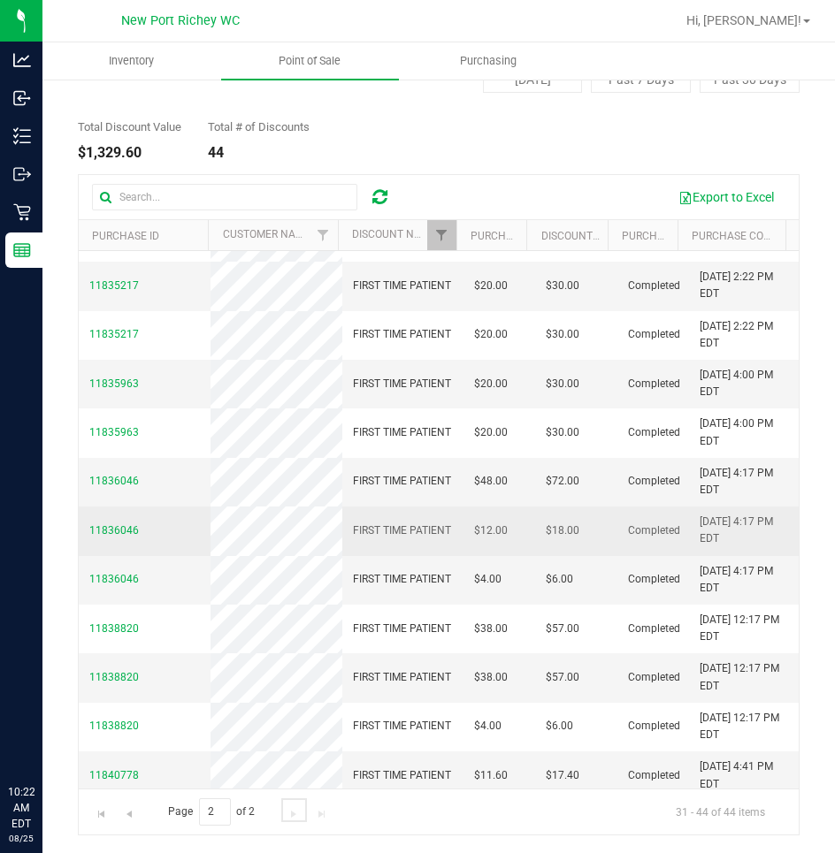
scroll to position [148, 0]
